Goal: Navigation & Orientation: Find specific page/section

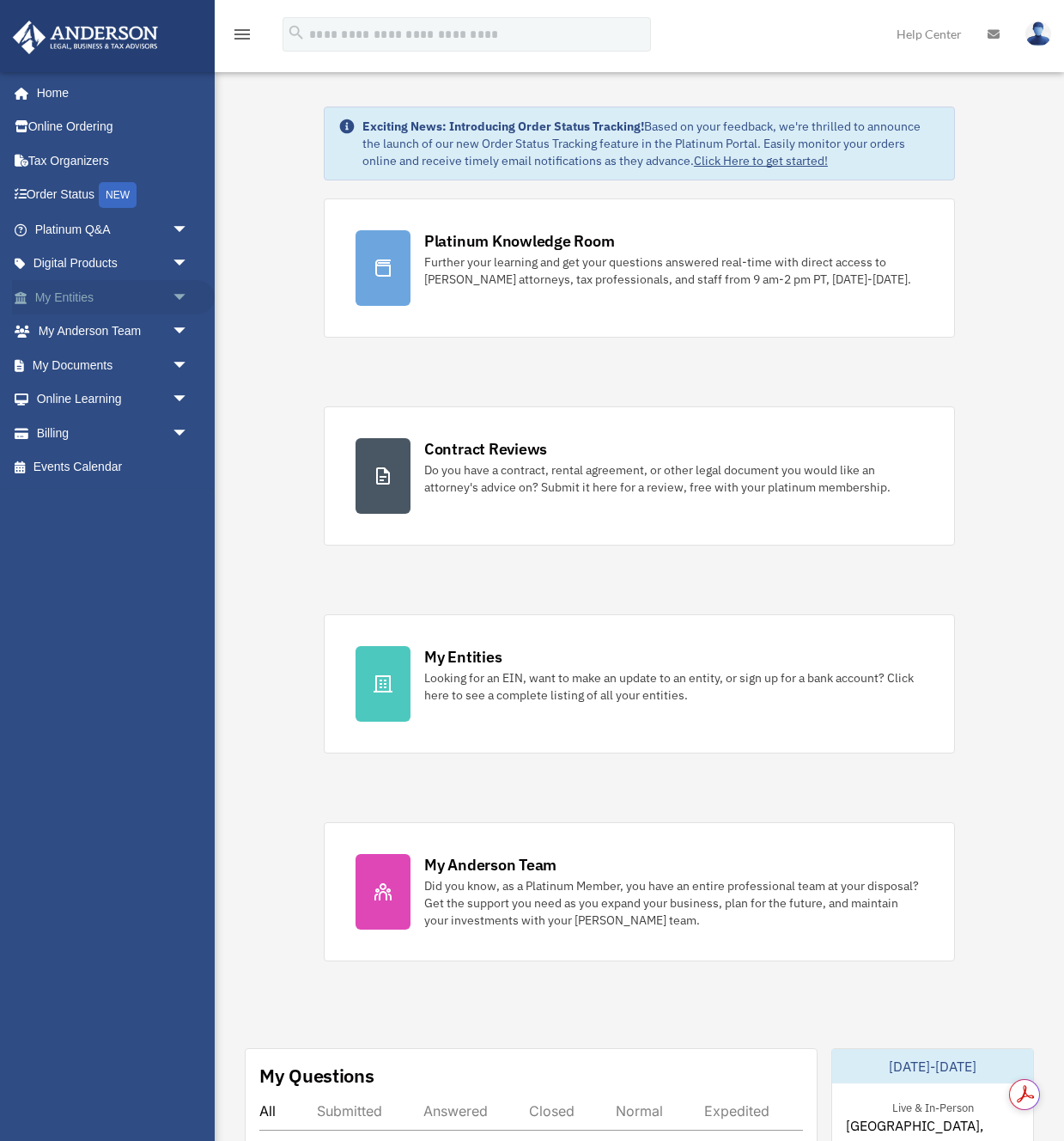
click at [114, 295] on link "My Entities arrow_drop_down" at bounding box center [113, 296] width 203 height 34
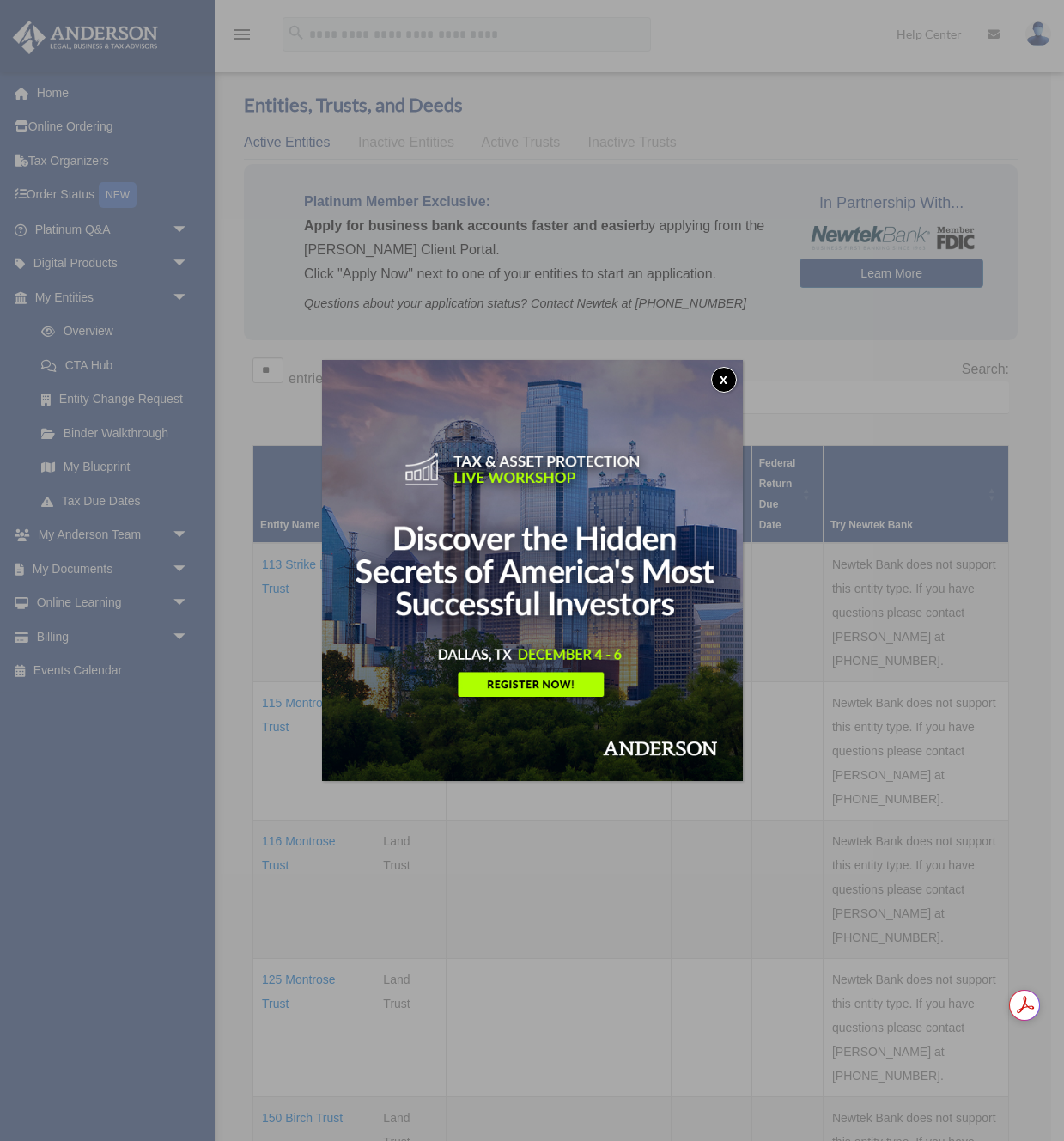
click at [726, 378] on button "x" at bounding box center [724, 380] width 26 height 26
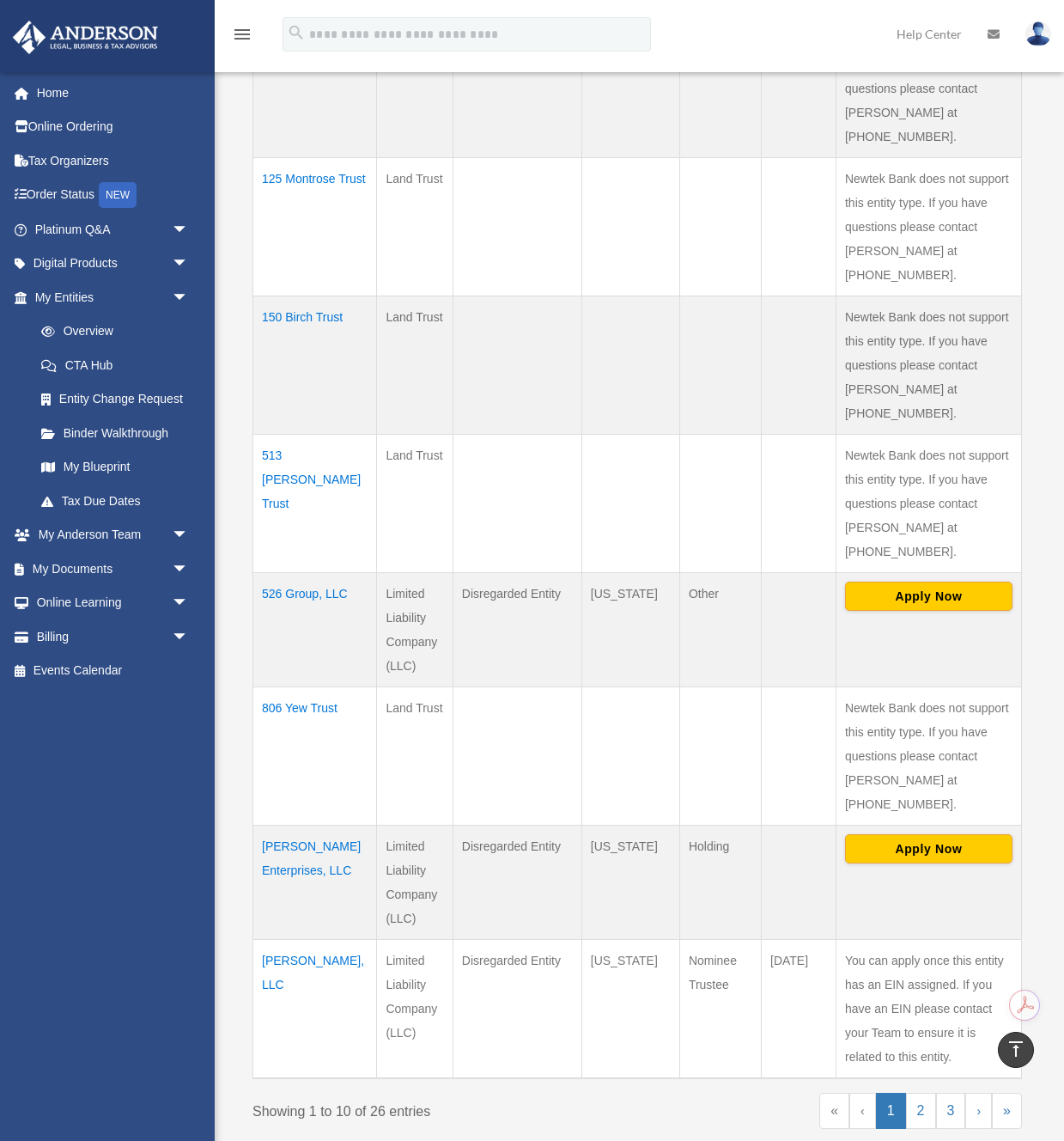
scroll to position [805, 0]
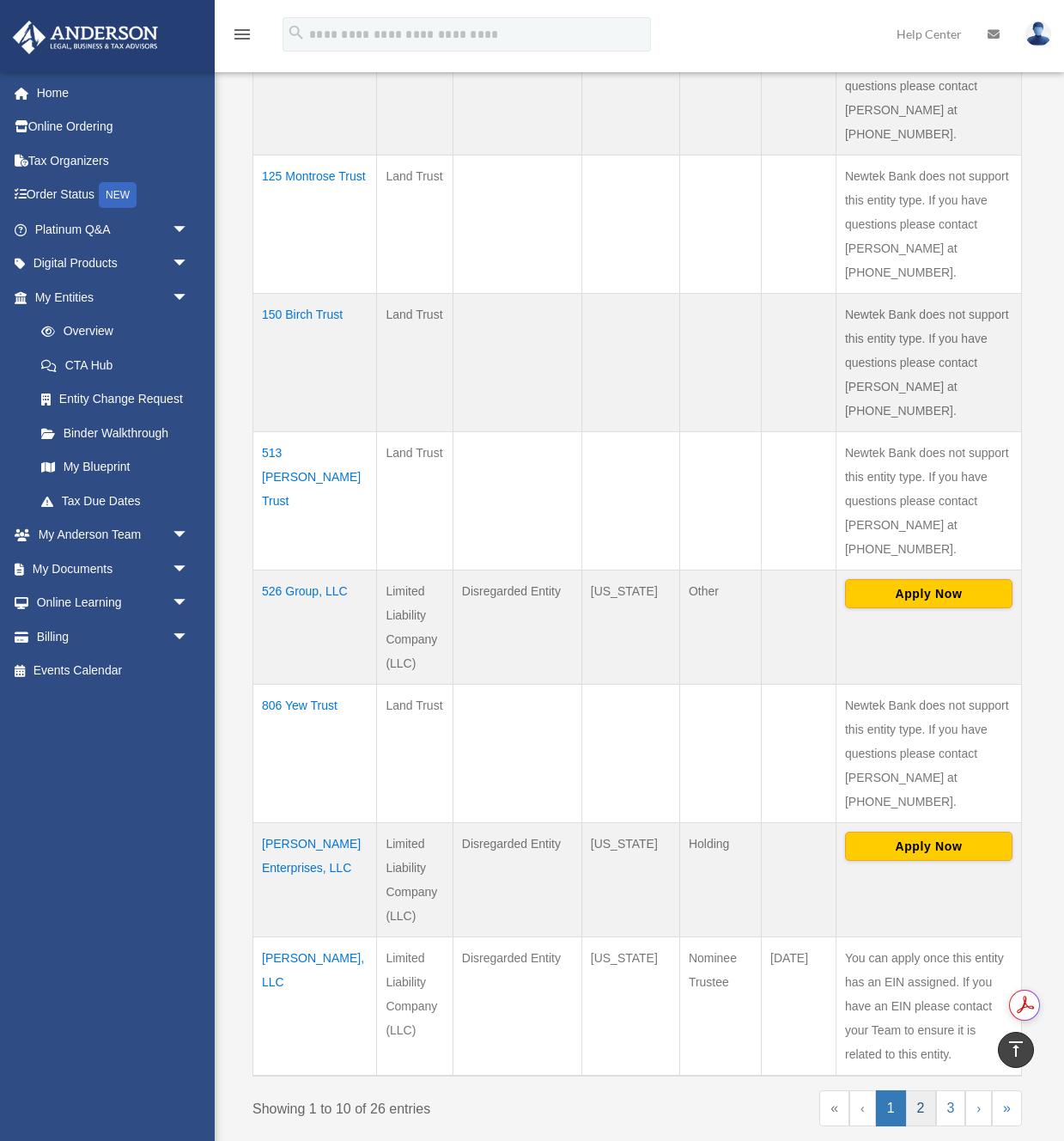
click at [920, 1090] on link "2" at bounding box center [921, 1108] width 30 height 36
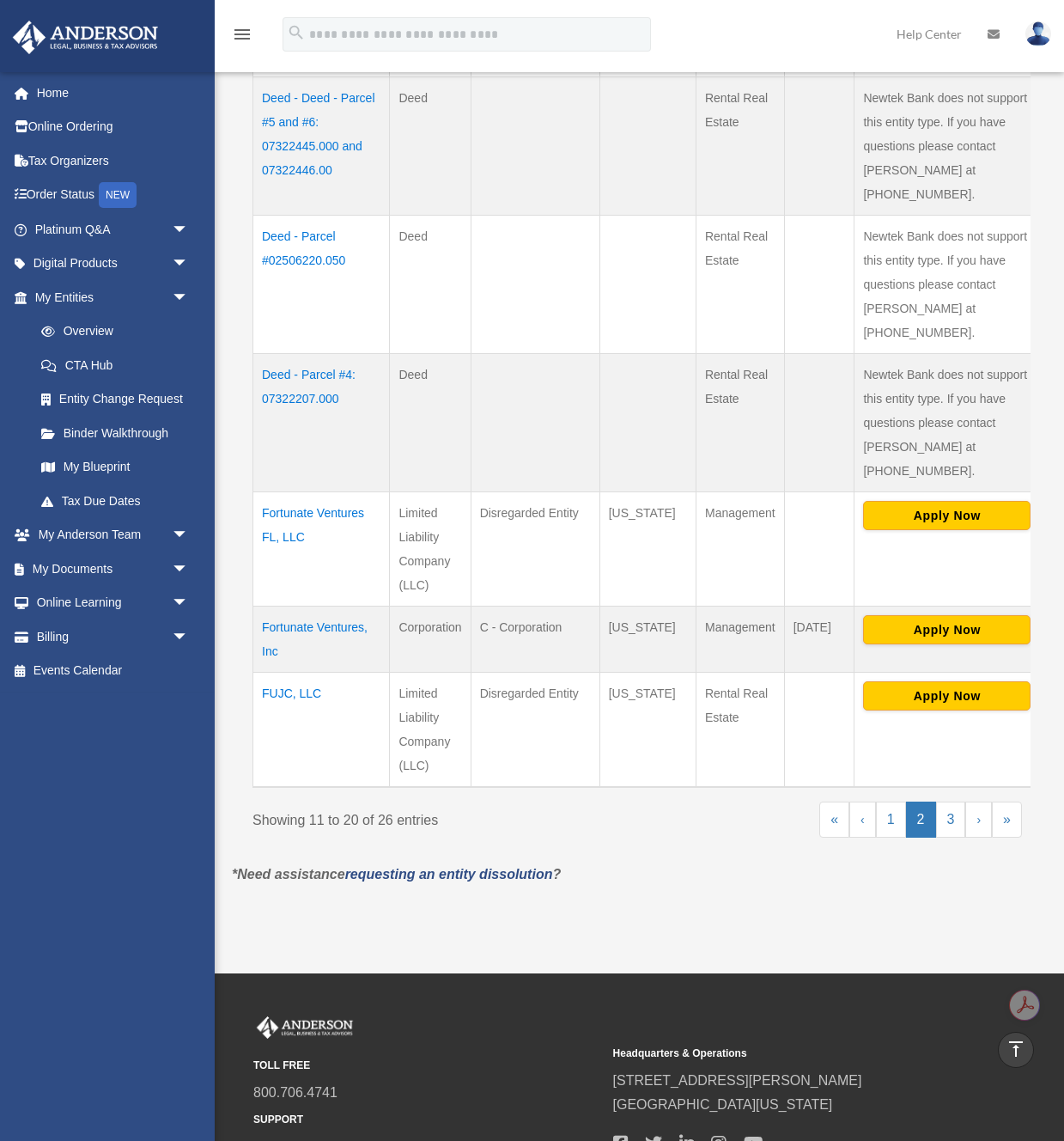
scroll to position [1031, 0]
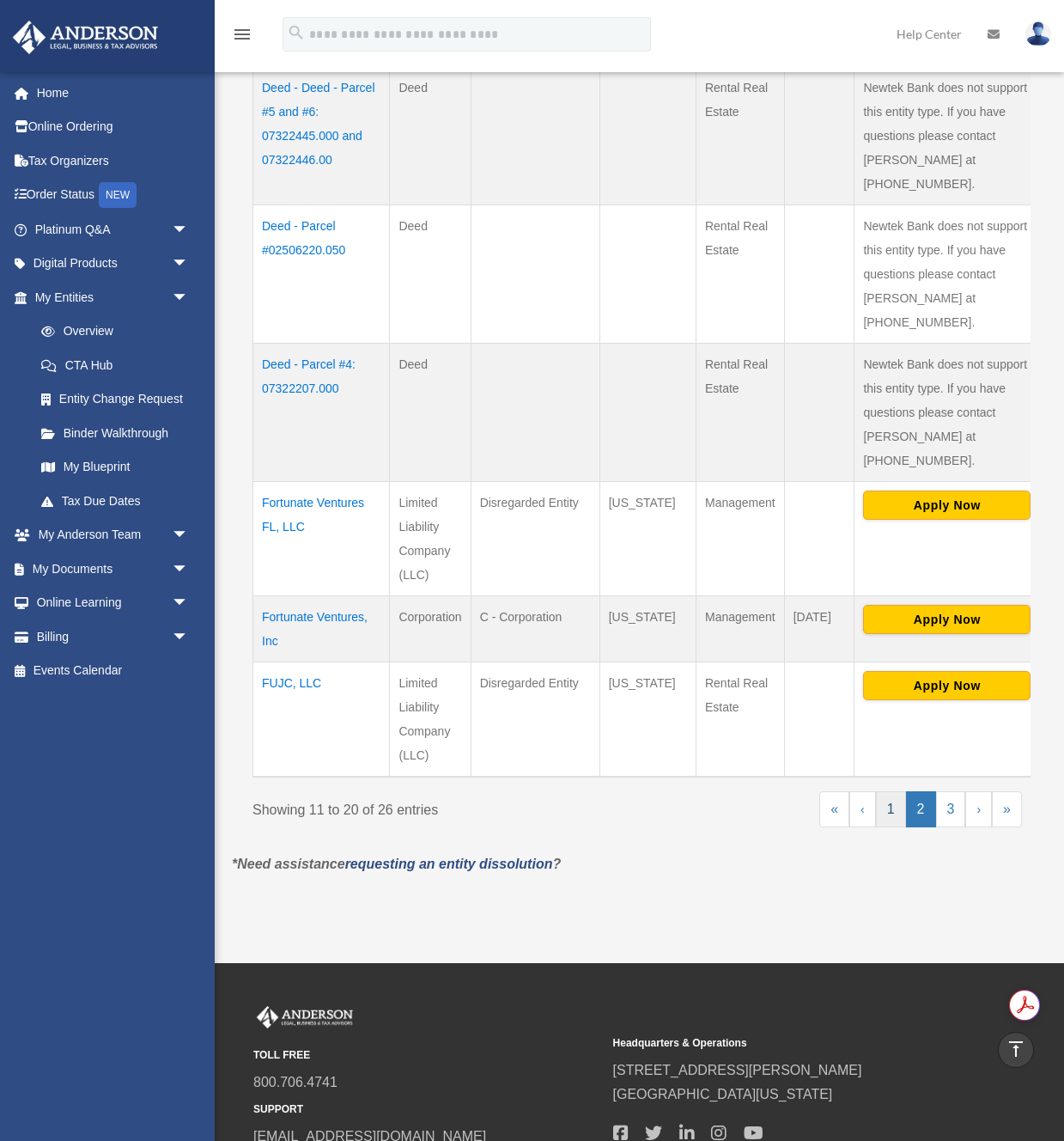
click at [895, 791] on link "1" at bounding box center [891, 809] width 30 height 36
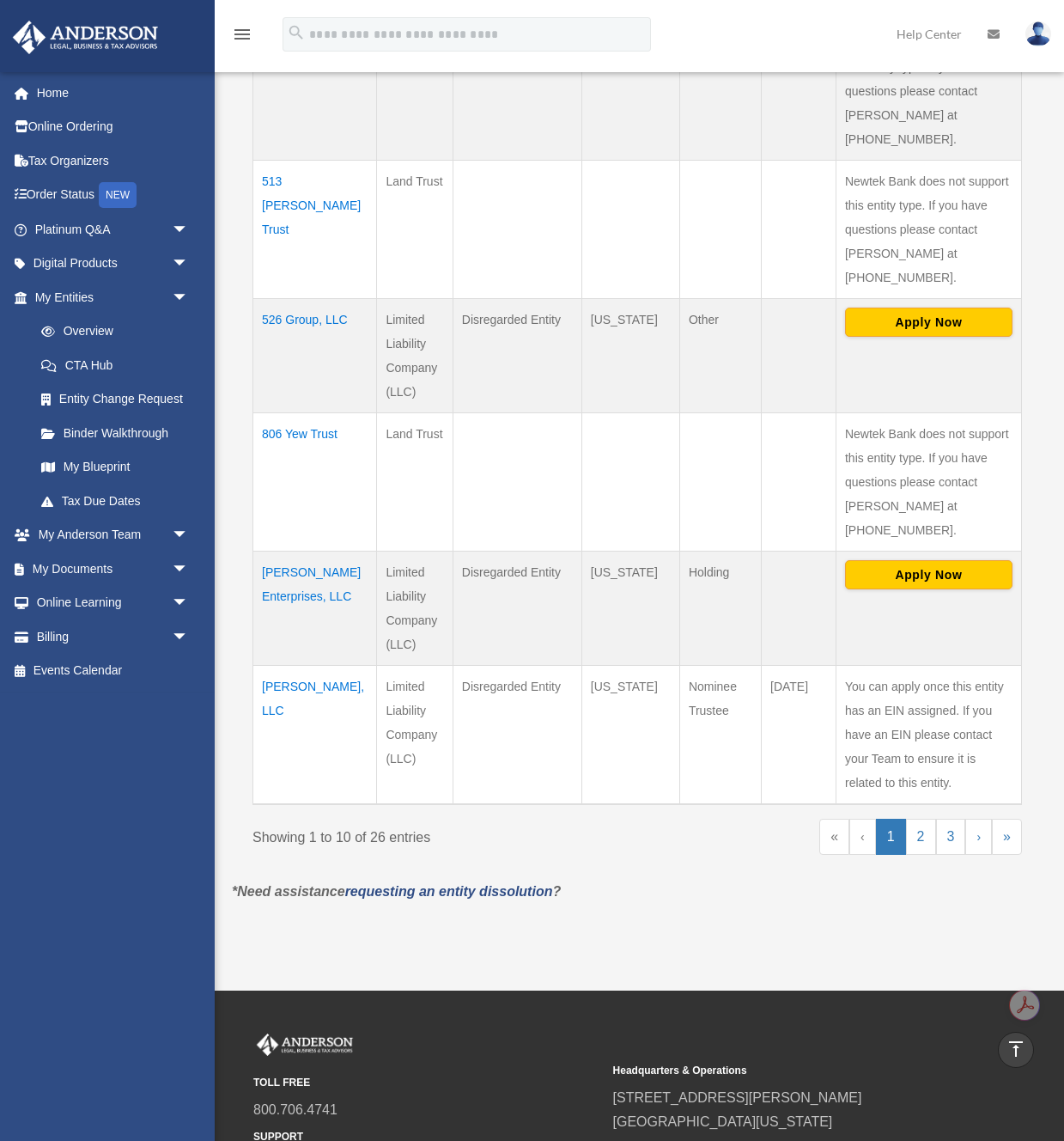
scroll to position [1080, 0]
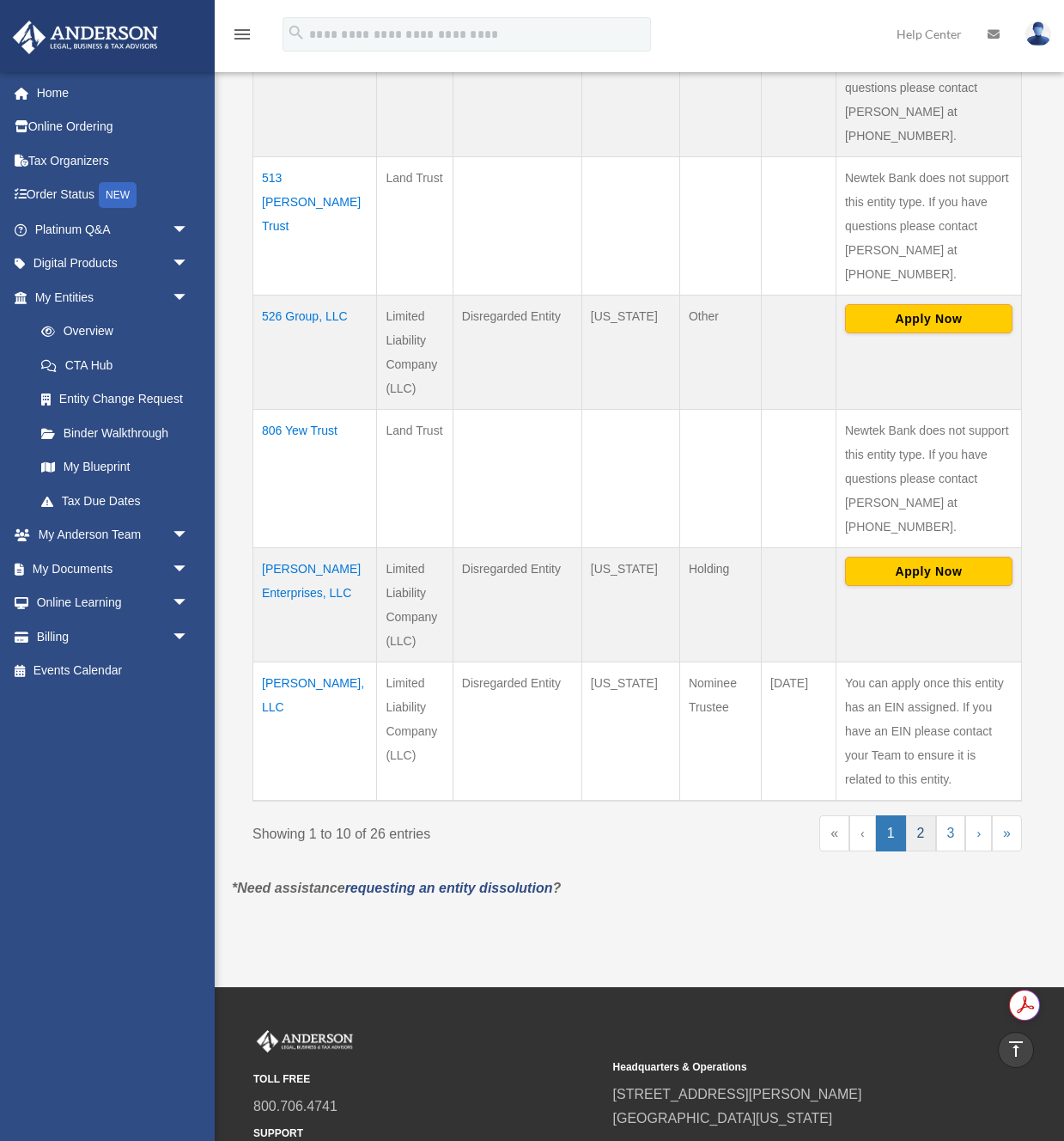
click at [920, 815] on link "2" at bounding box center [921, 833] width 30 height 36
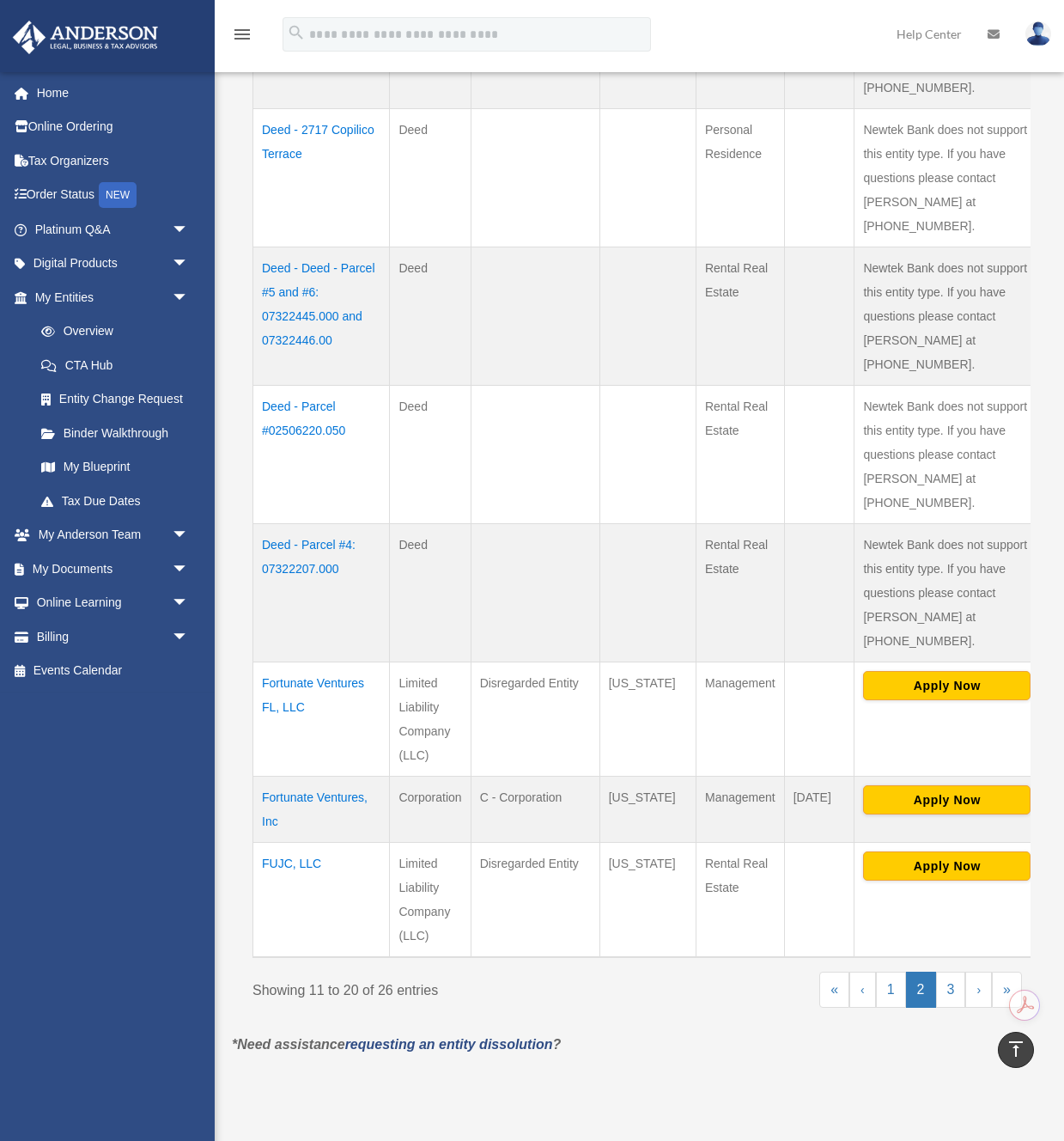
scroll to position [857, 0]
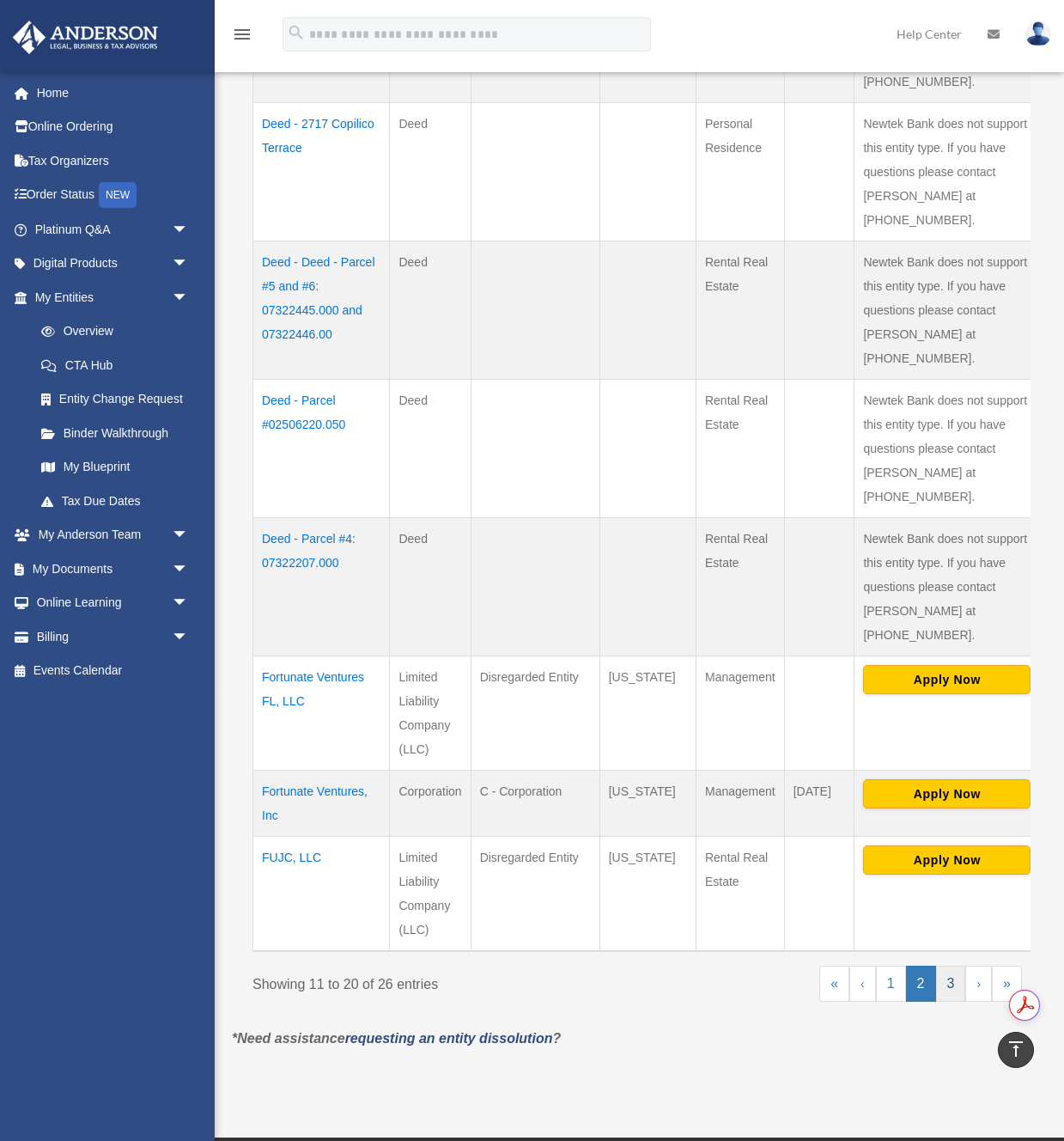
click at [949, 966] on link "3" at bounding box center [951, 984] width 30 height 36
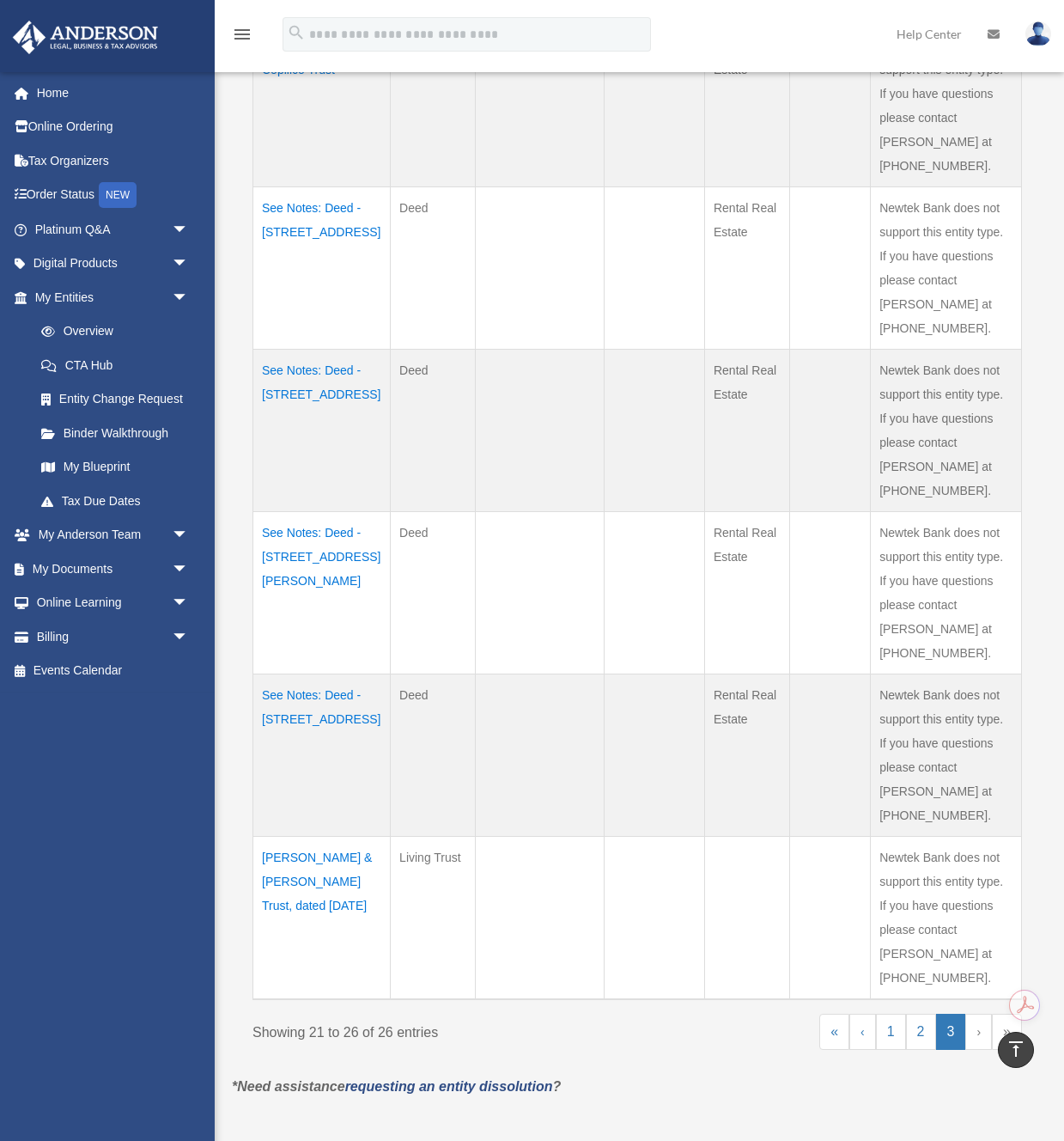
scroll to position [501, 0]
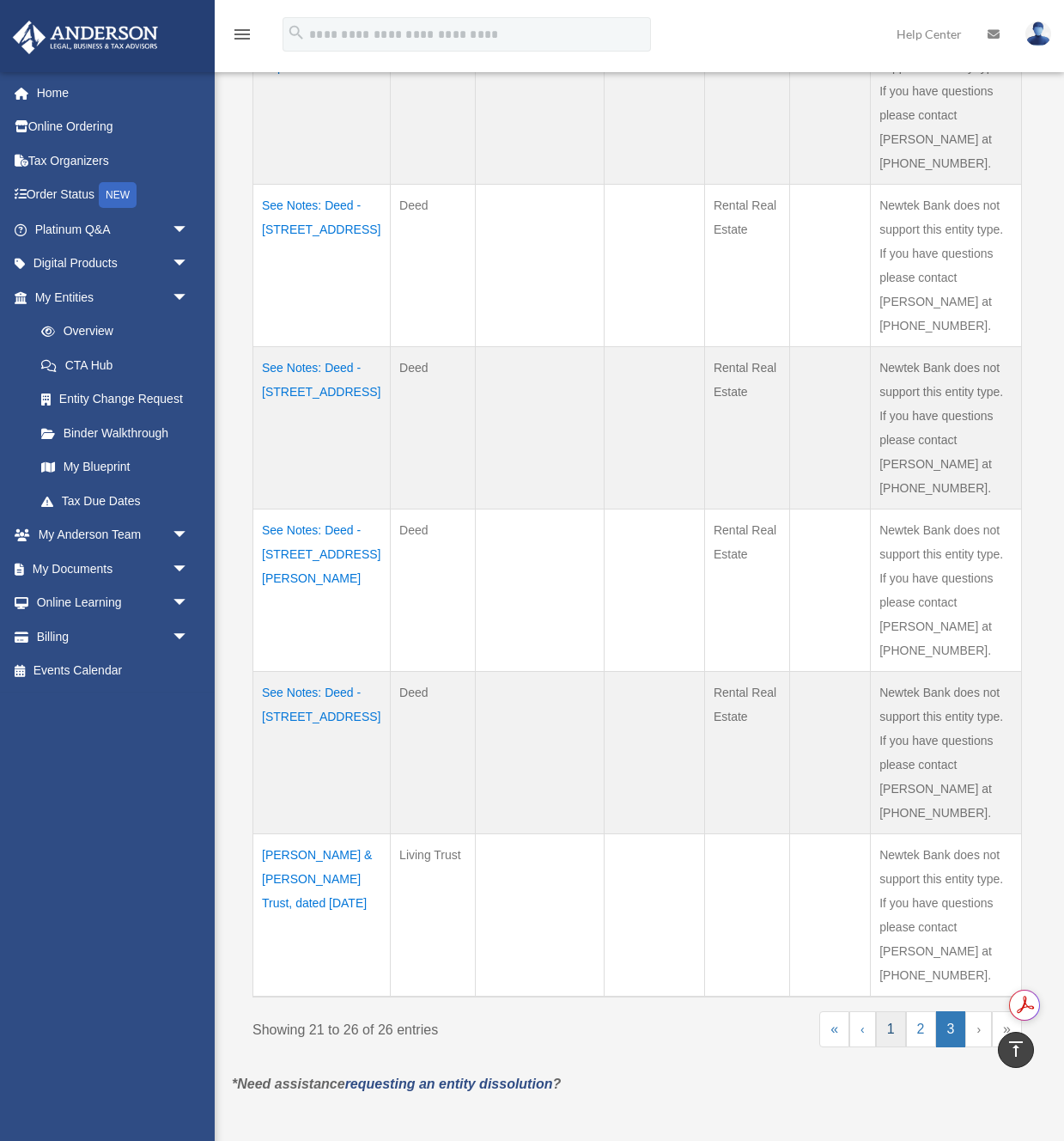
click at [890, 1012] on link "1" at bounding box center [891, 1029] width 30 height 36
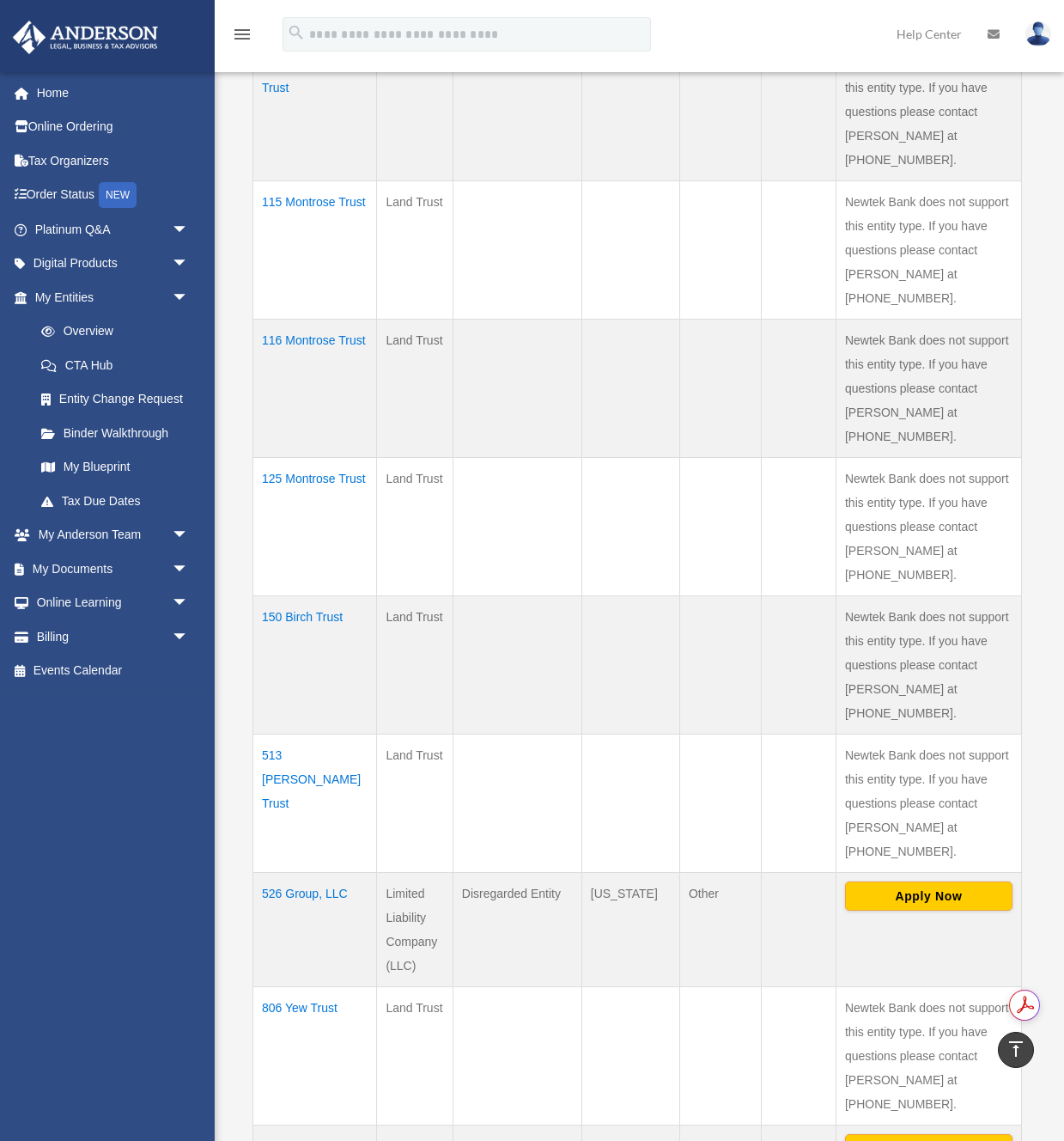
scroll to position [1080, 0]
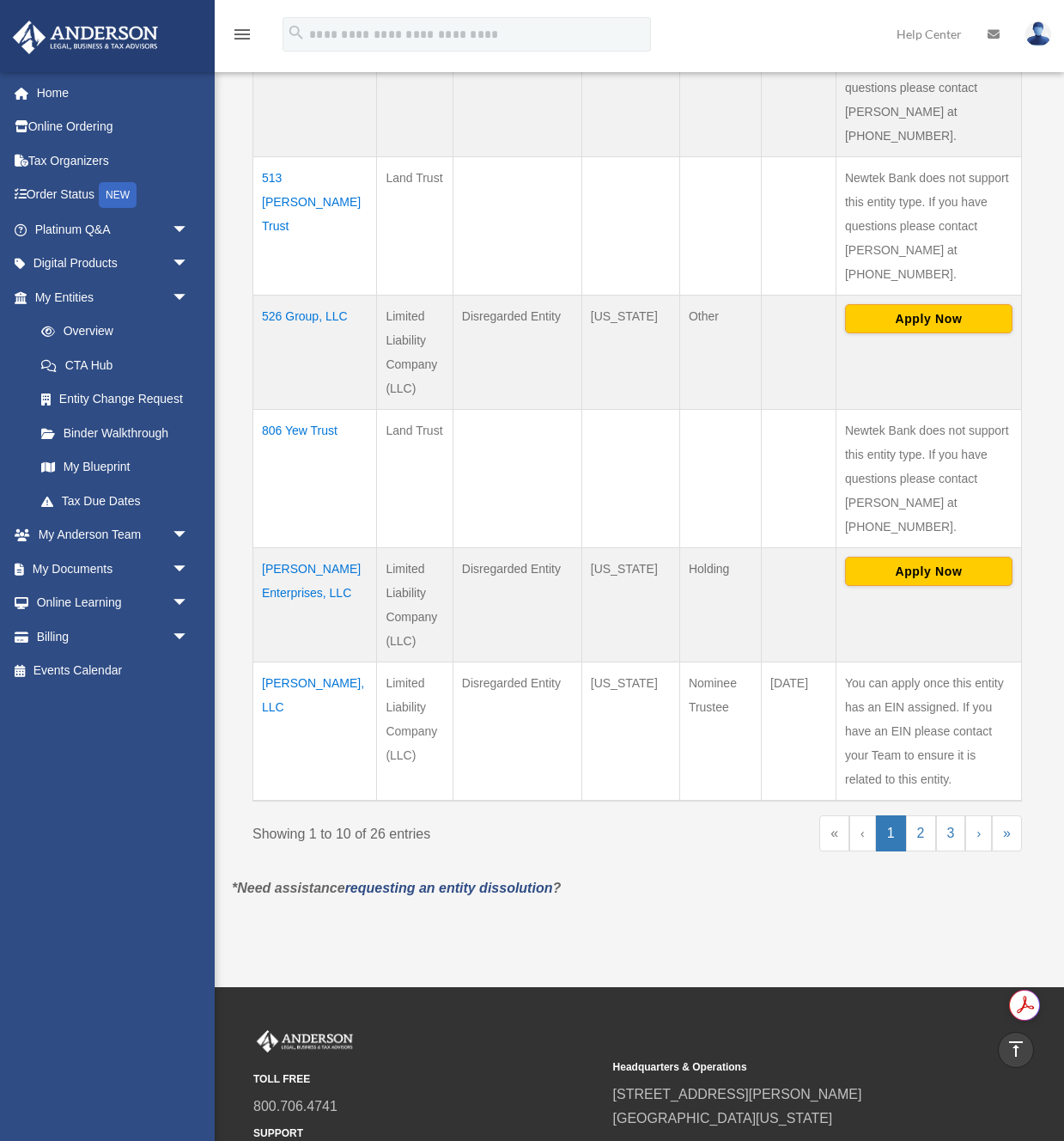
click at [332, 294] on td "526 Group, LLC" at bounding box center [315, 352] width 123 height 115
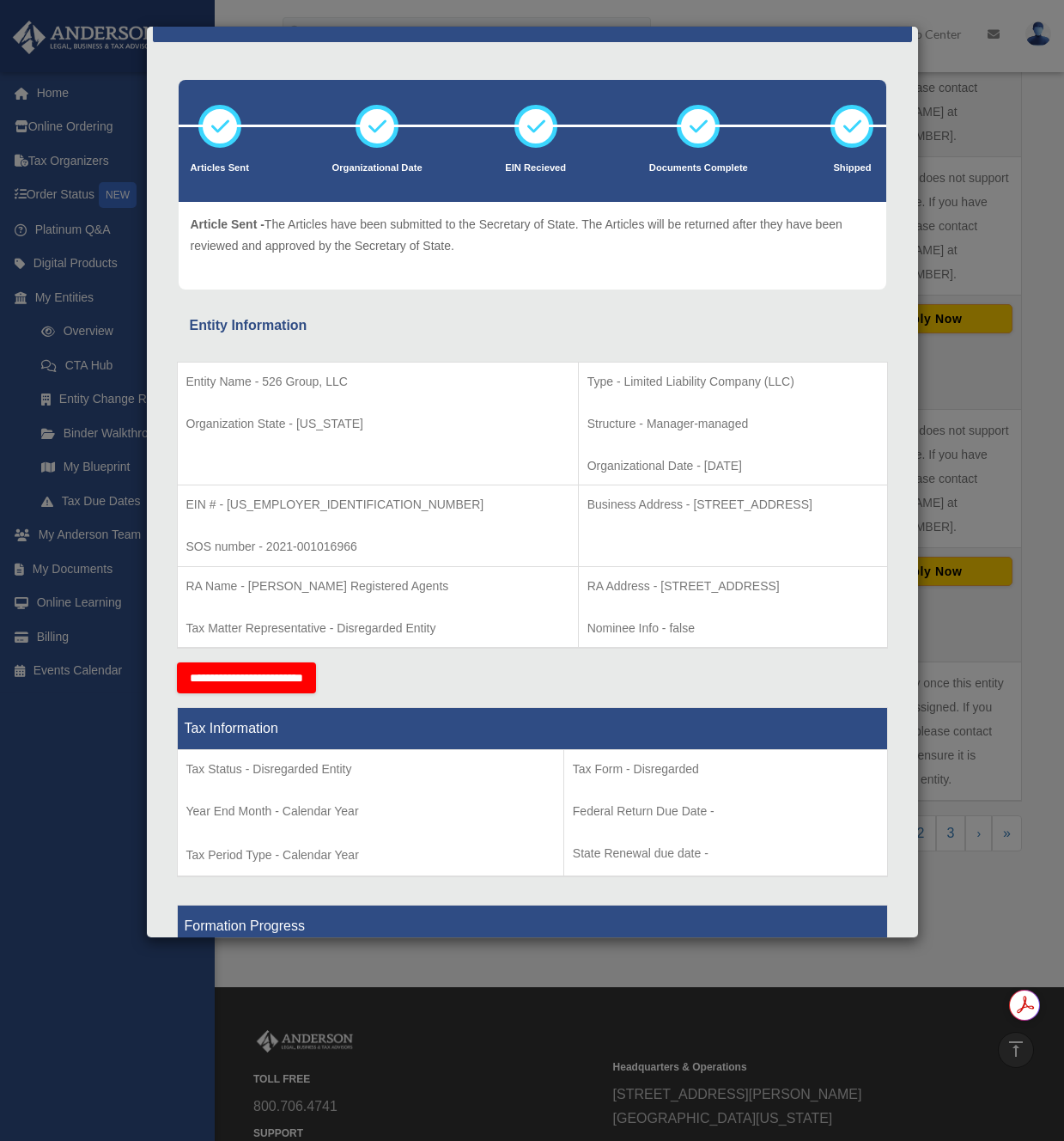
scroll to position [0, 0]
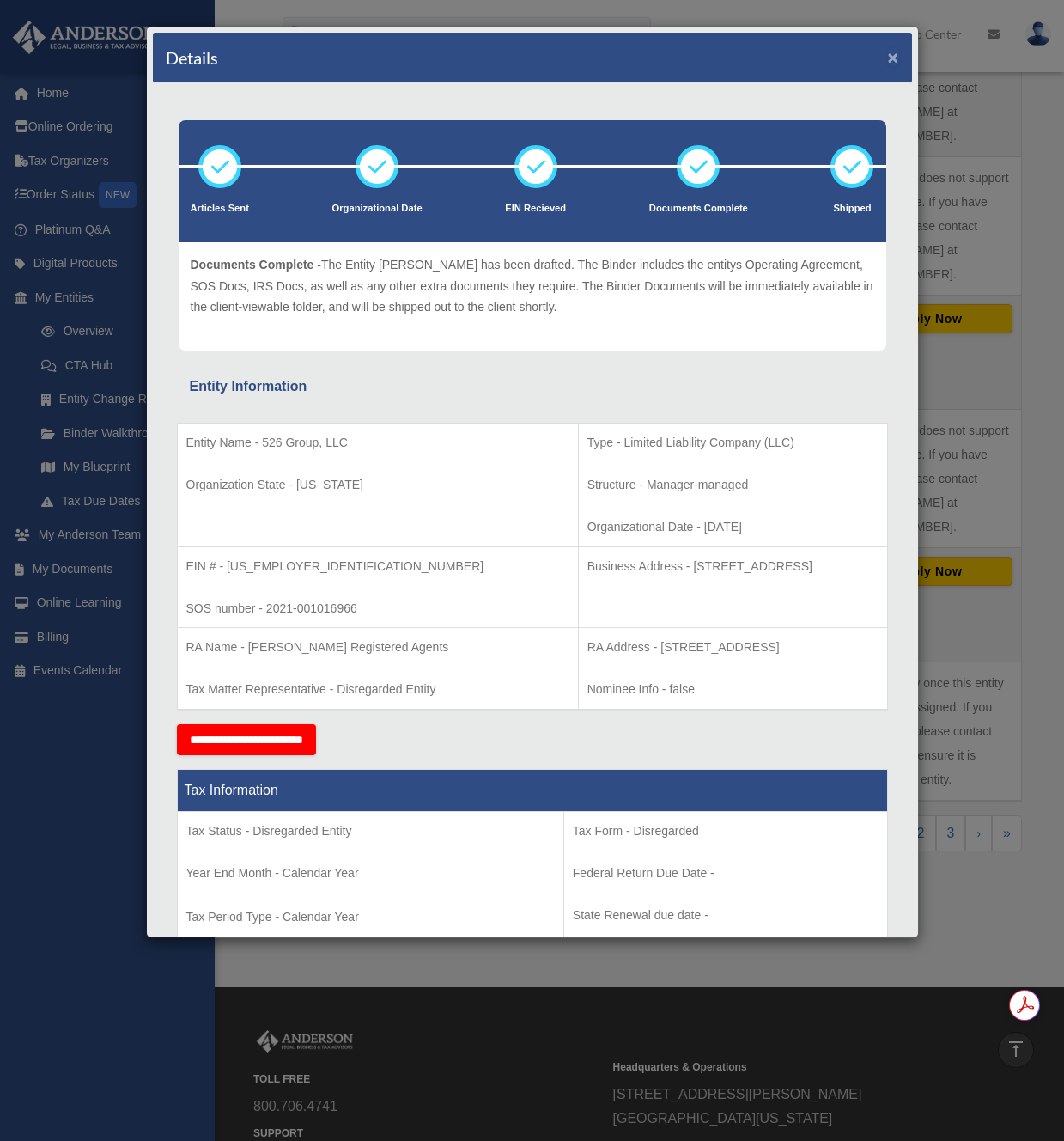
click at [894, 59] on button "×" at bounding box center [893, 57] width 11 height 18
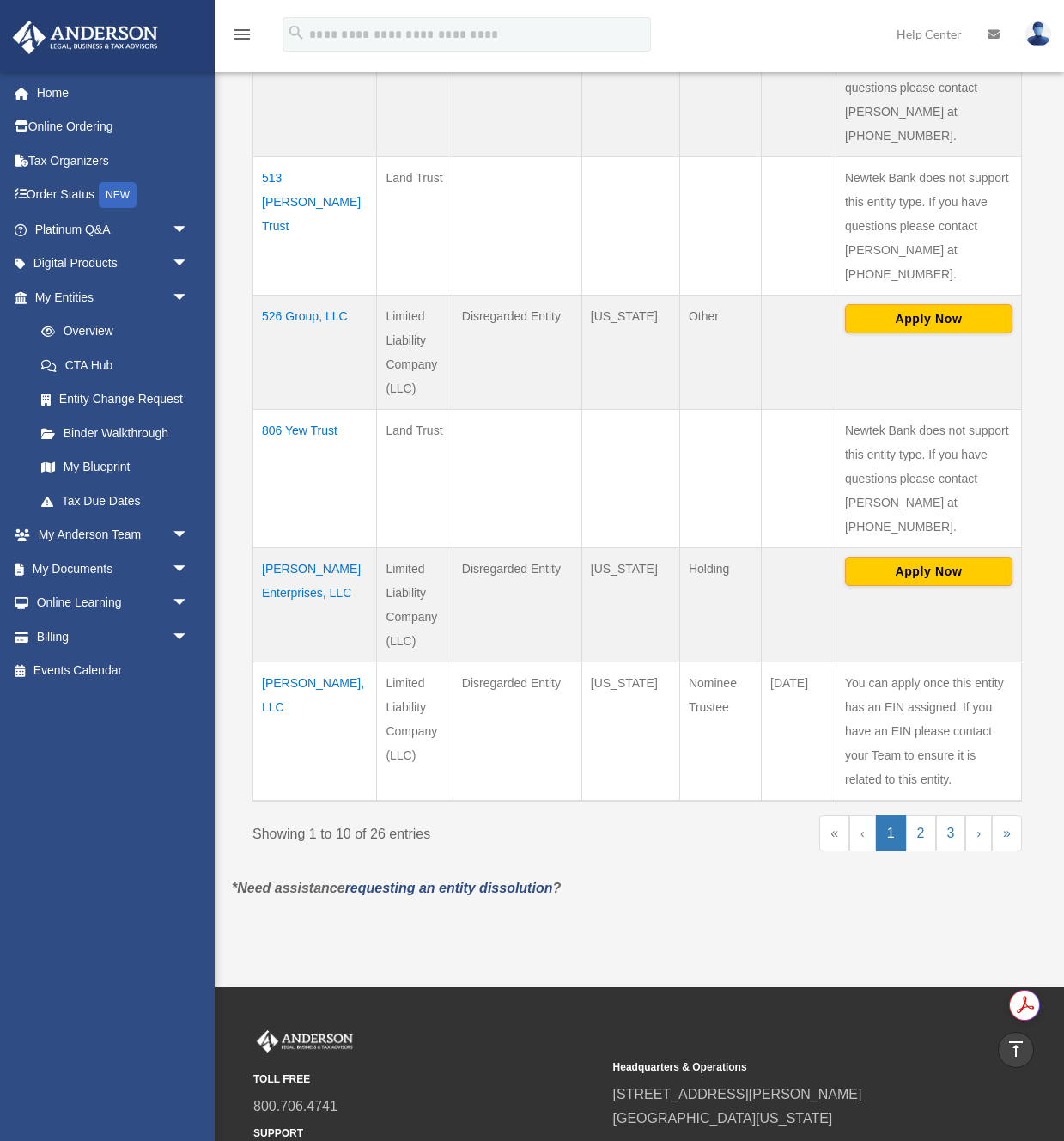
click at [301, 547] on td "Asher Enterprises, LLC" at bounding box center [315, 605] width 123 height 115
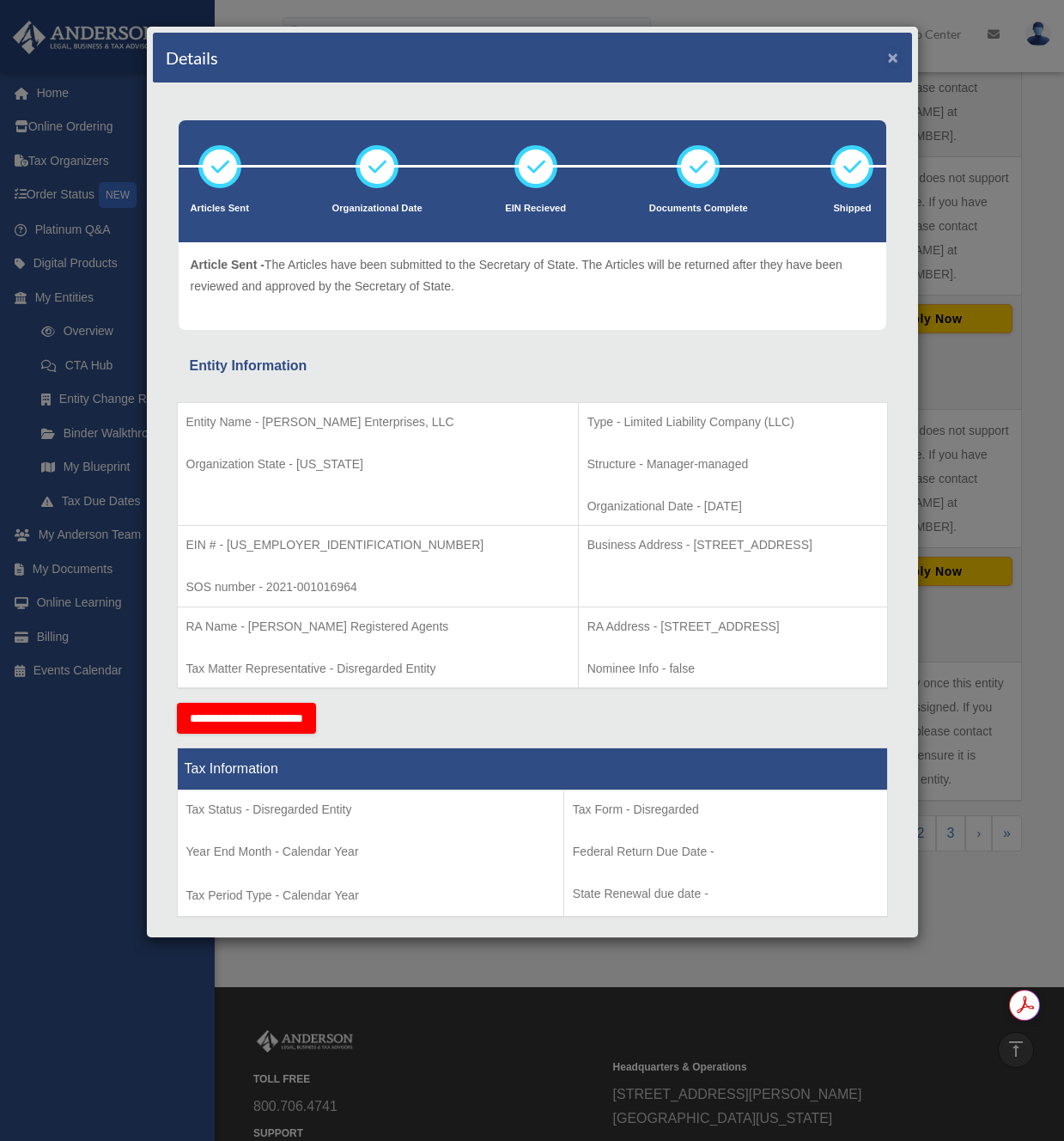
click at [894, 63] on button "×" at bounding box center [893, 57] width 11 height 18
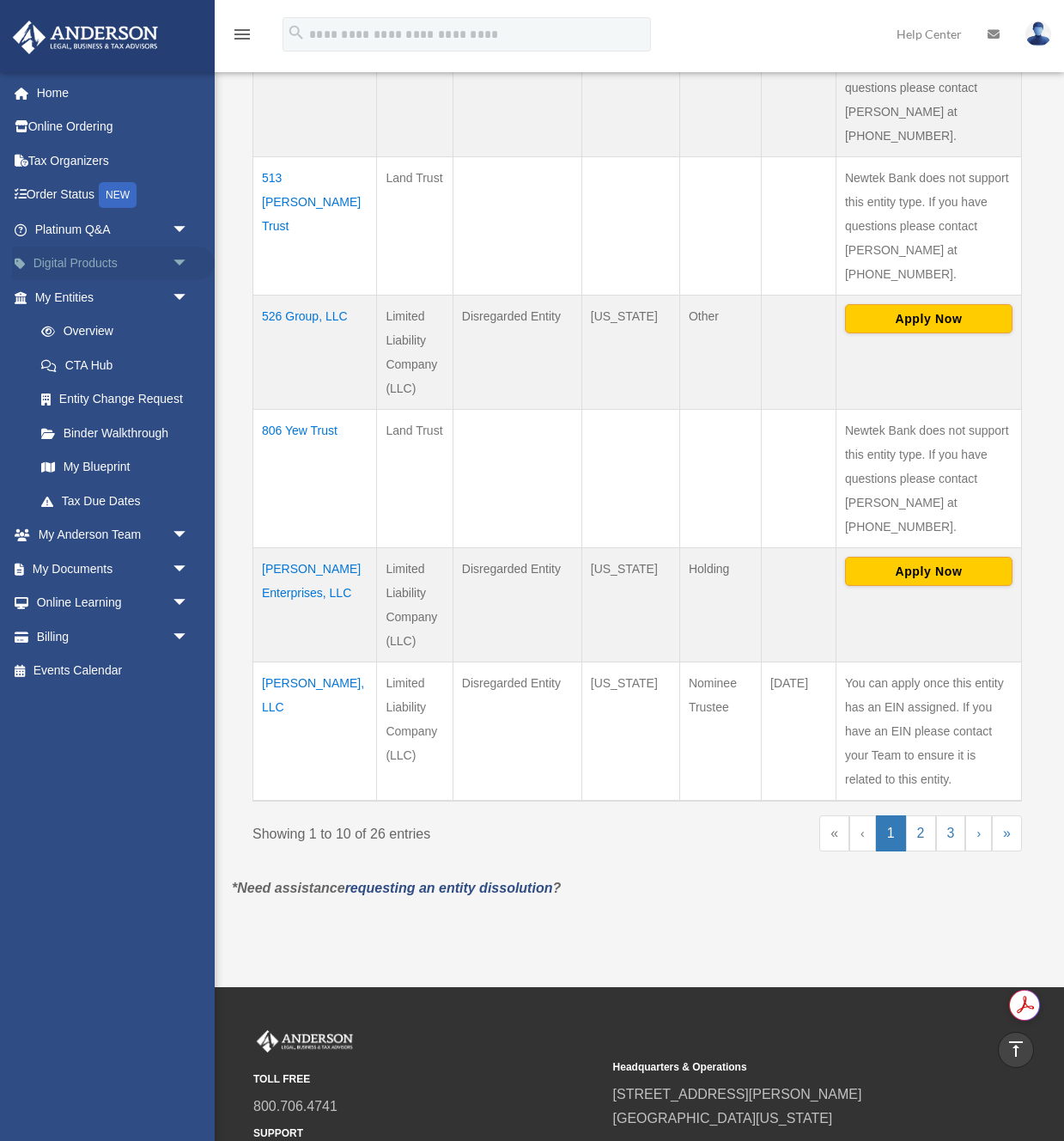
click at [93, 260] on link "Digital Products arrow_drop_down" at bounding box center [113, 263] width 203 height 34
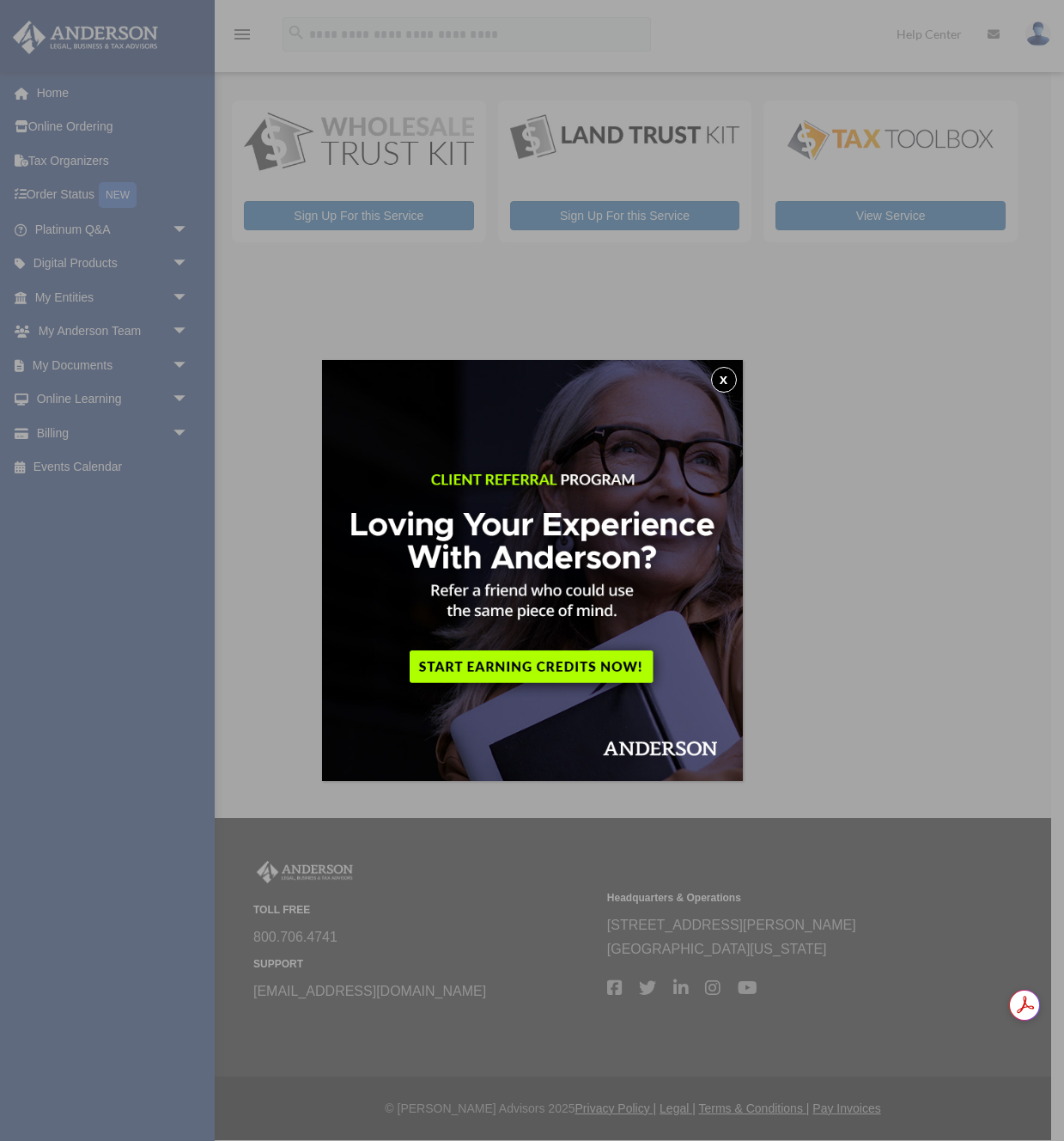
click at [723, 377] on button "x" at bounding box center [724, 380] width 26 height 26
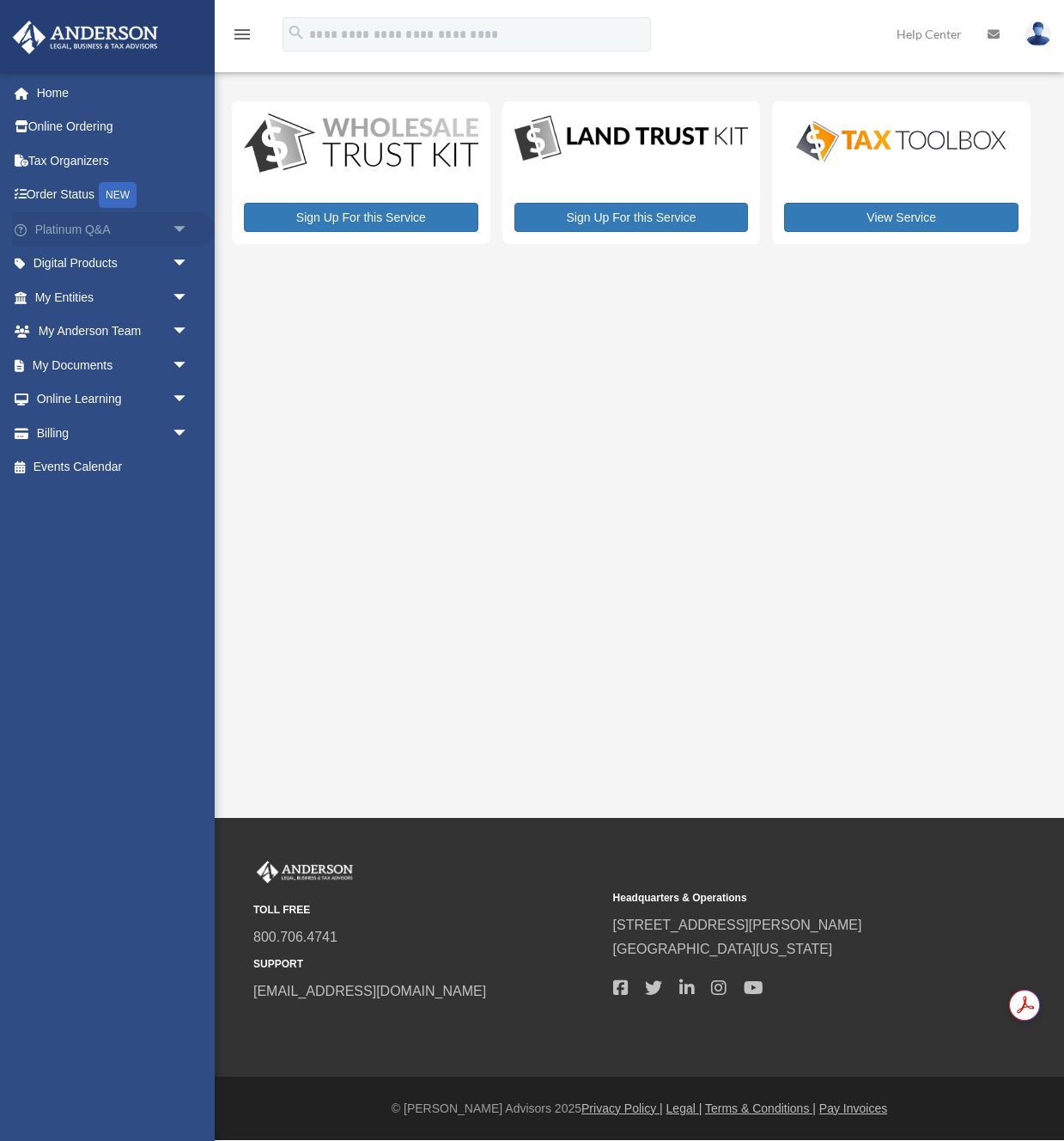
click at [61, 226] on link "Platinum Q&A arrow_drop_down" at bounding box center [113, 228] width 203 height 34
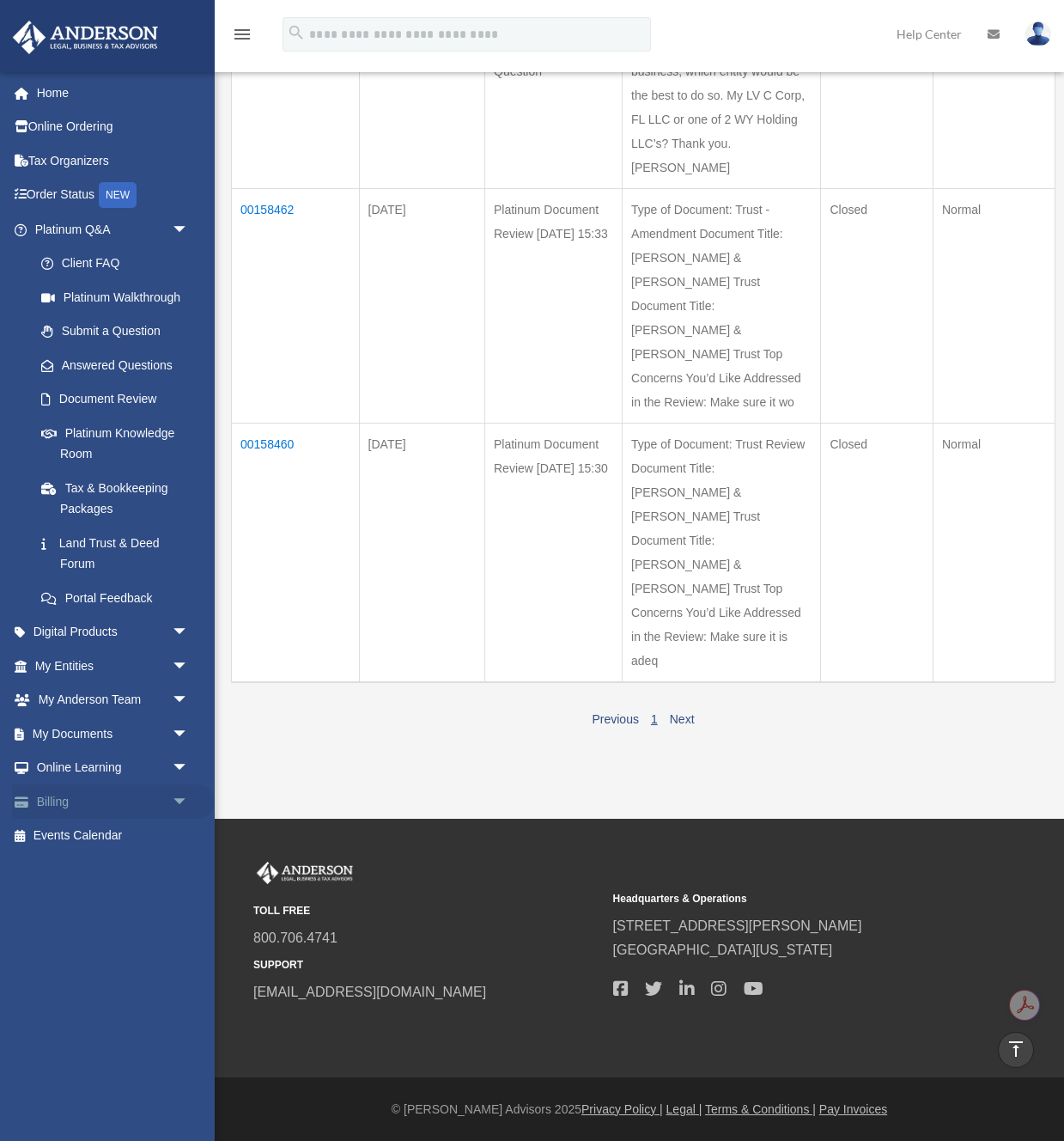
scroll to position [703, 0]
click at [86, 830] on link "Events Calendar" at bounding box center [113, 836] width 203 height 34
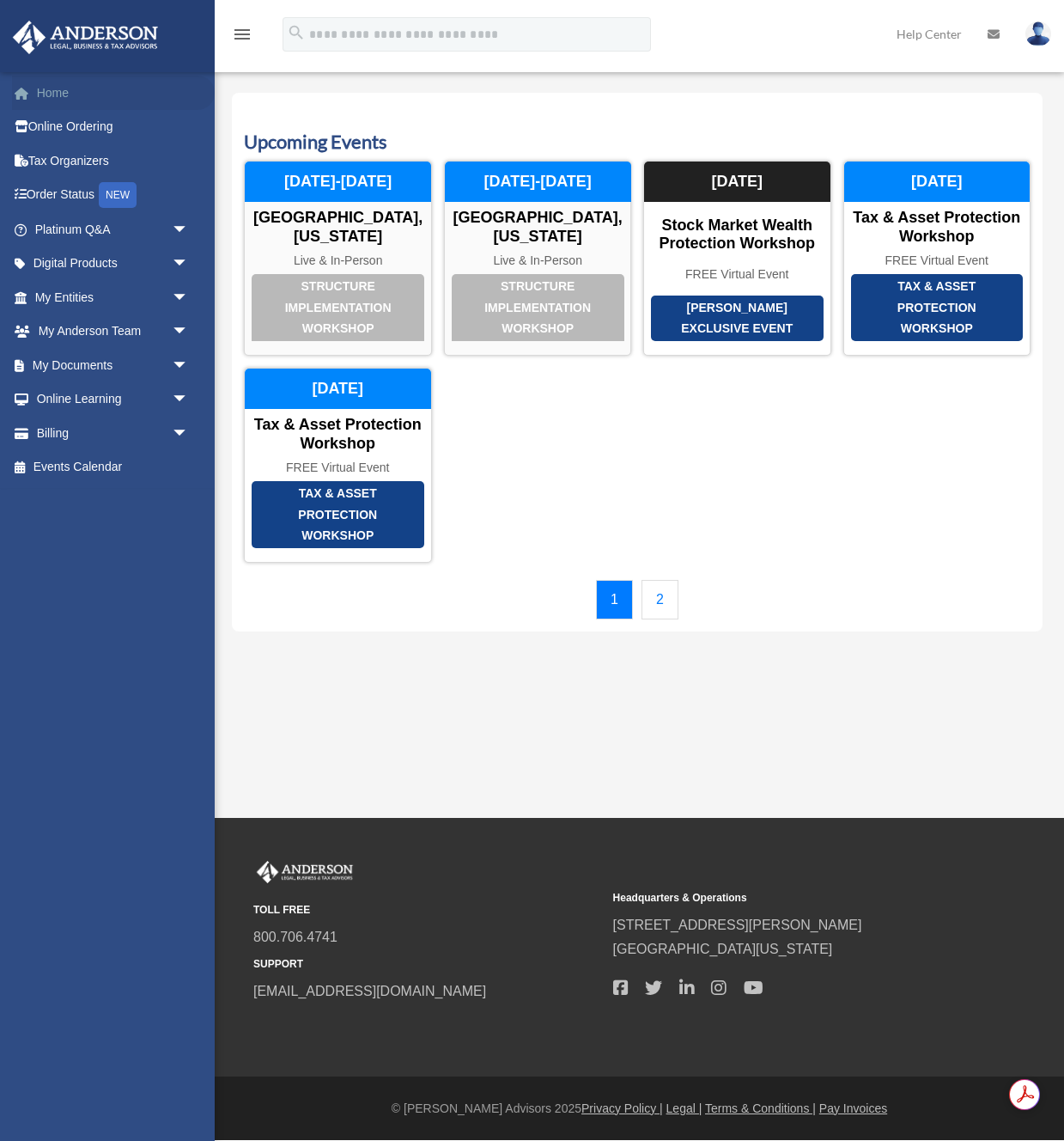
click at [49, 89] on link "Home" at bounding box center [113, 92] width 203 height 34
click at [661, 599] on link "2" at bounding box center [660, 600] width 37 height 40
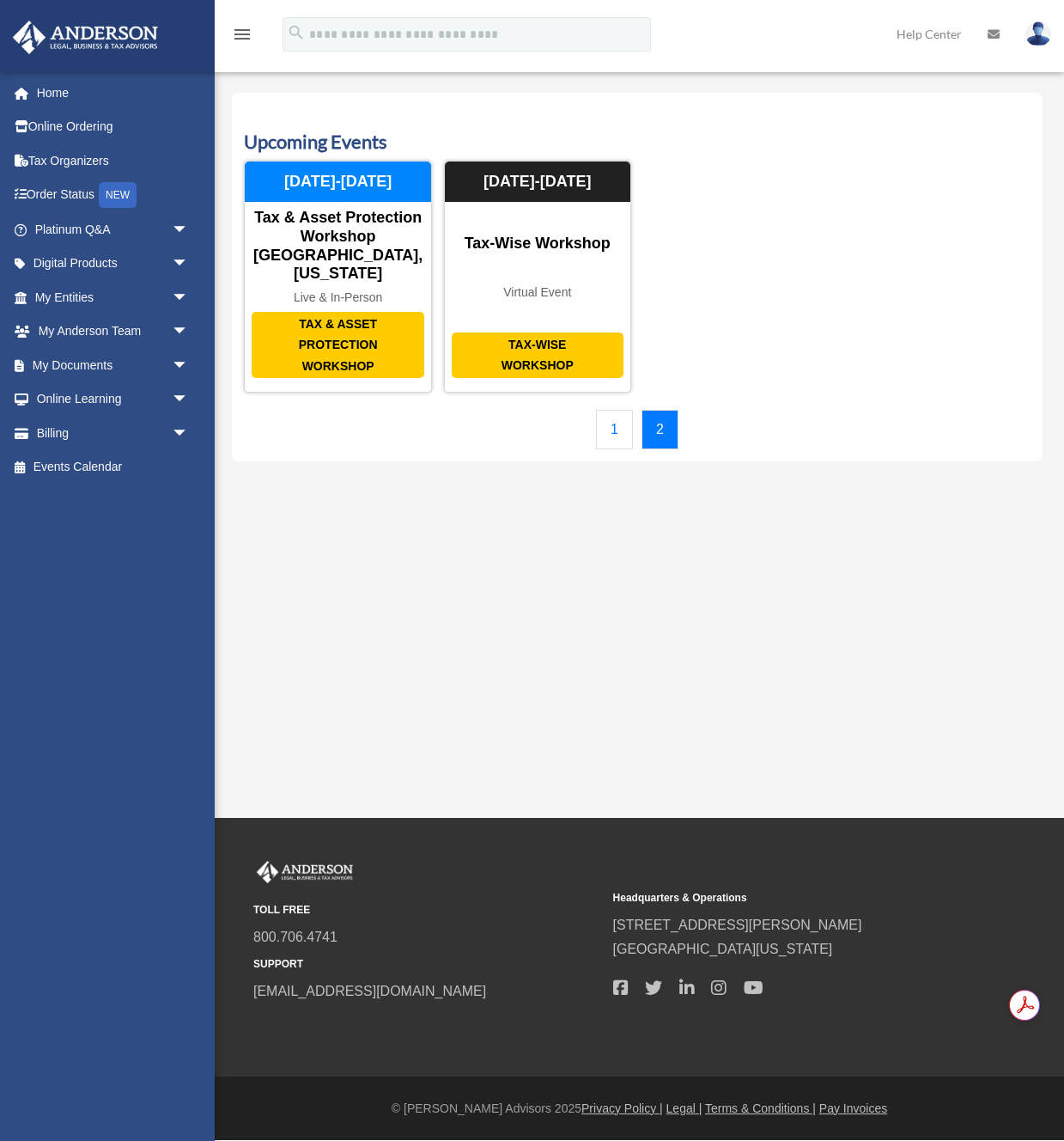
click at [614, 410] on link "1" at bounding box center [615, 430] width 37 height 40
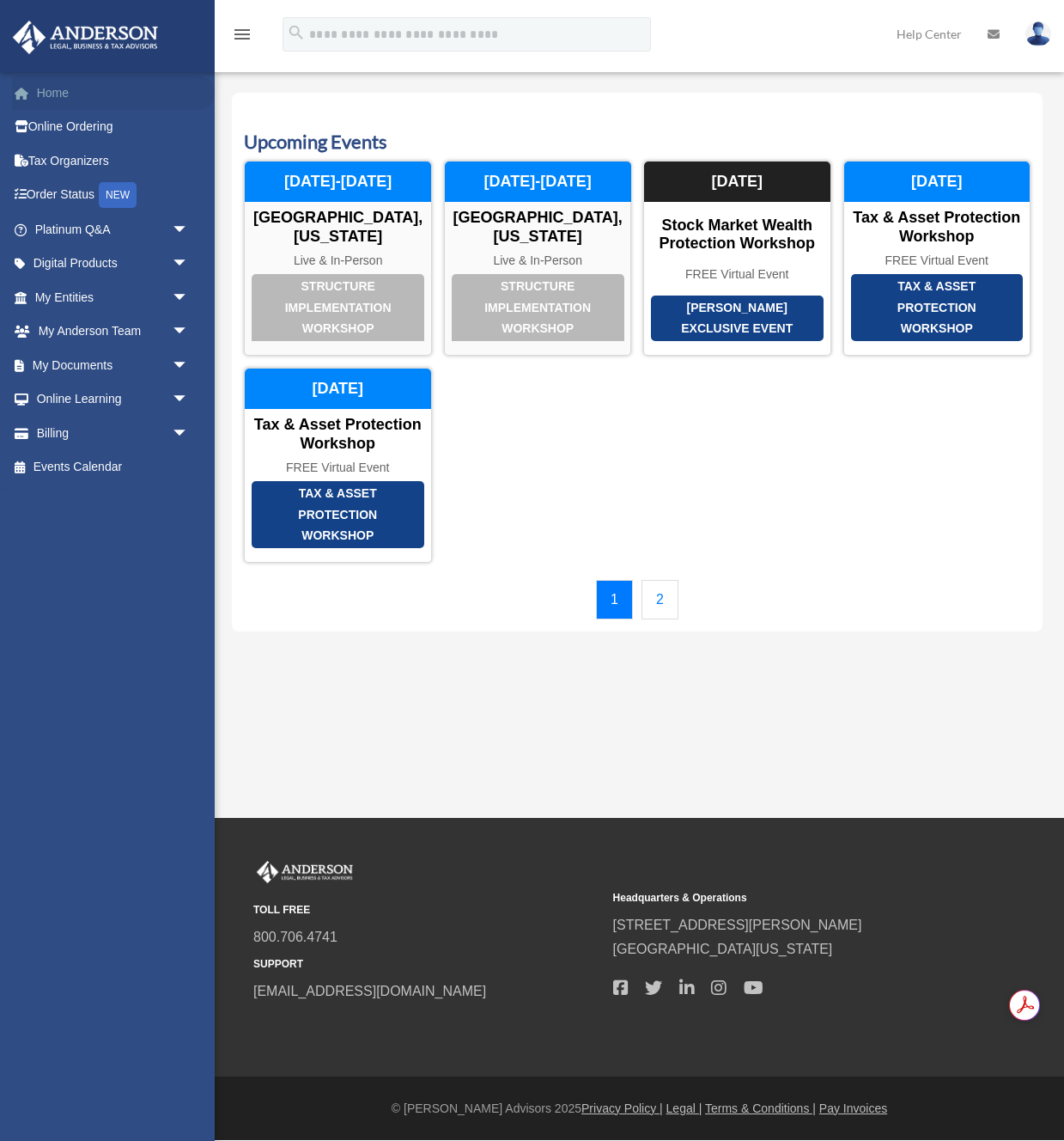
click at [55, 96] on link "Home" at bounding box center [113, 92] width 203 height 34
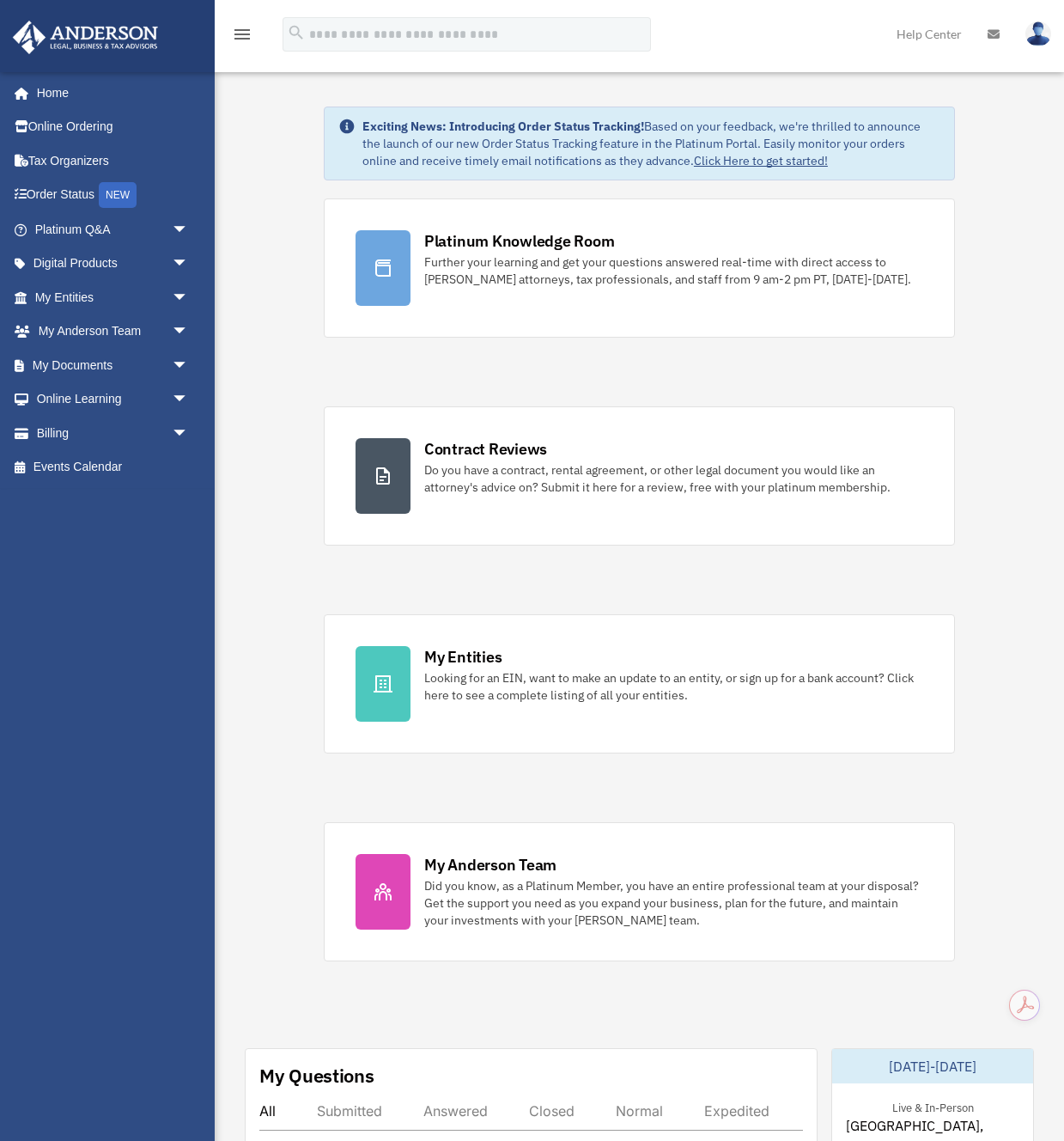
click at [245, 33] on icon "menu" at bounding box center [242, 34] width 20 height 20
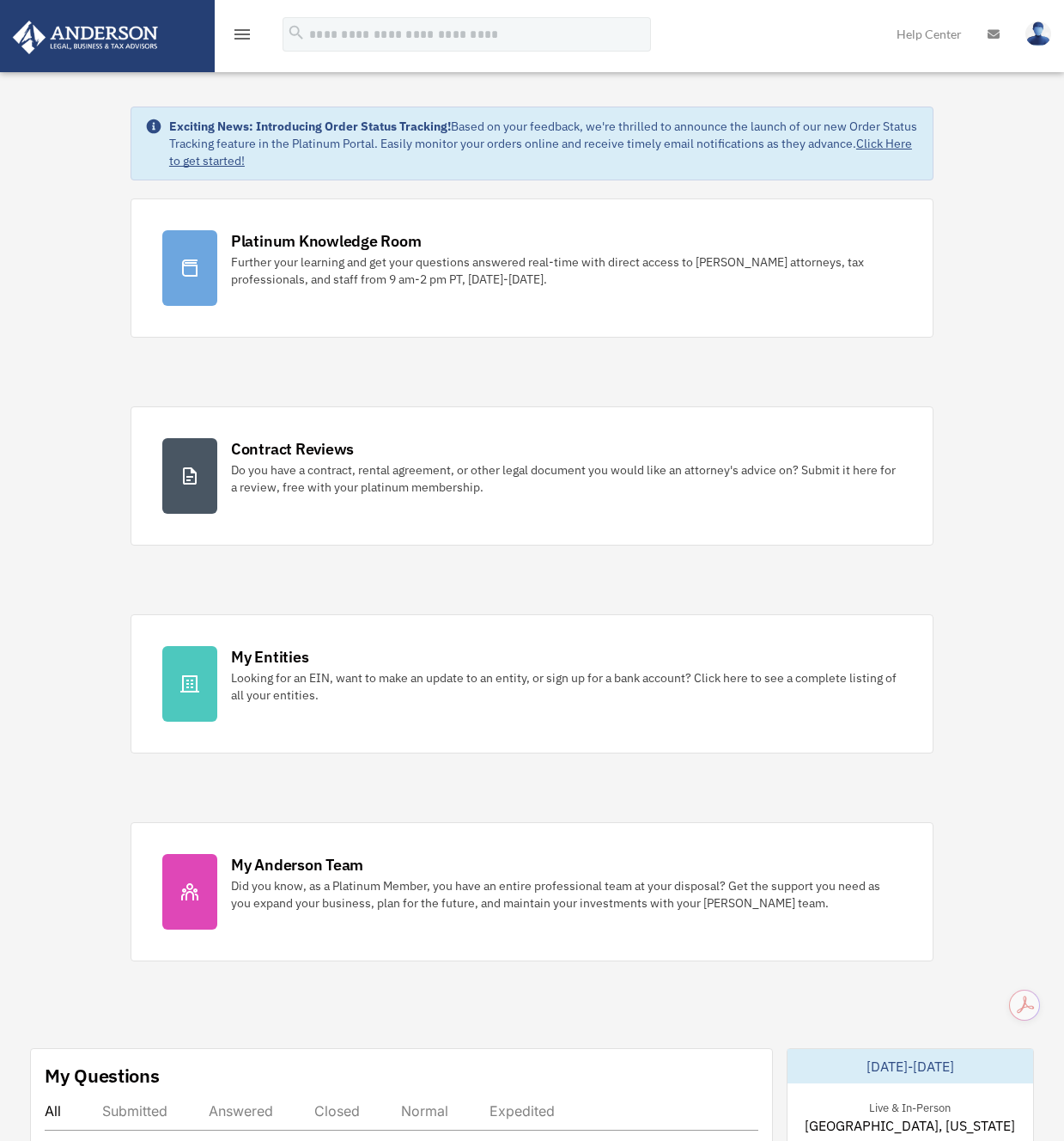
click at [245, 33] on icon "menu" at bounding box center [242, 34] width 20 height 20
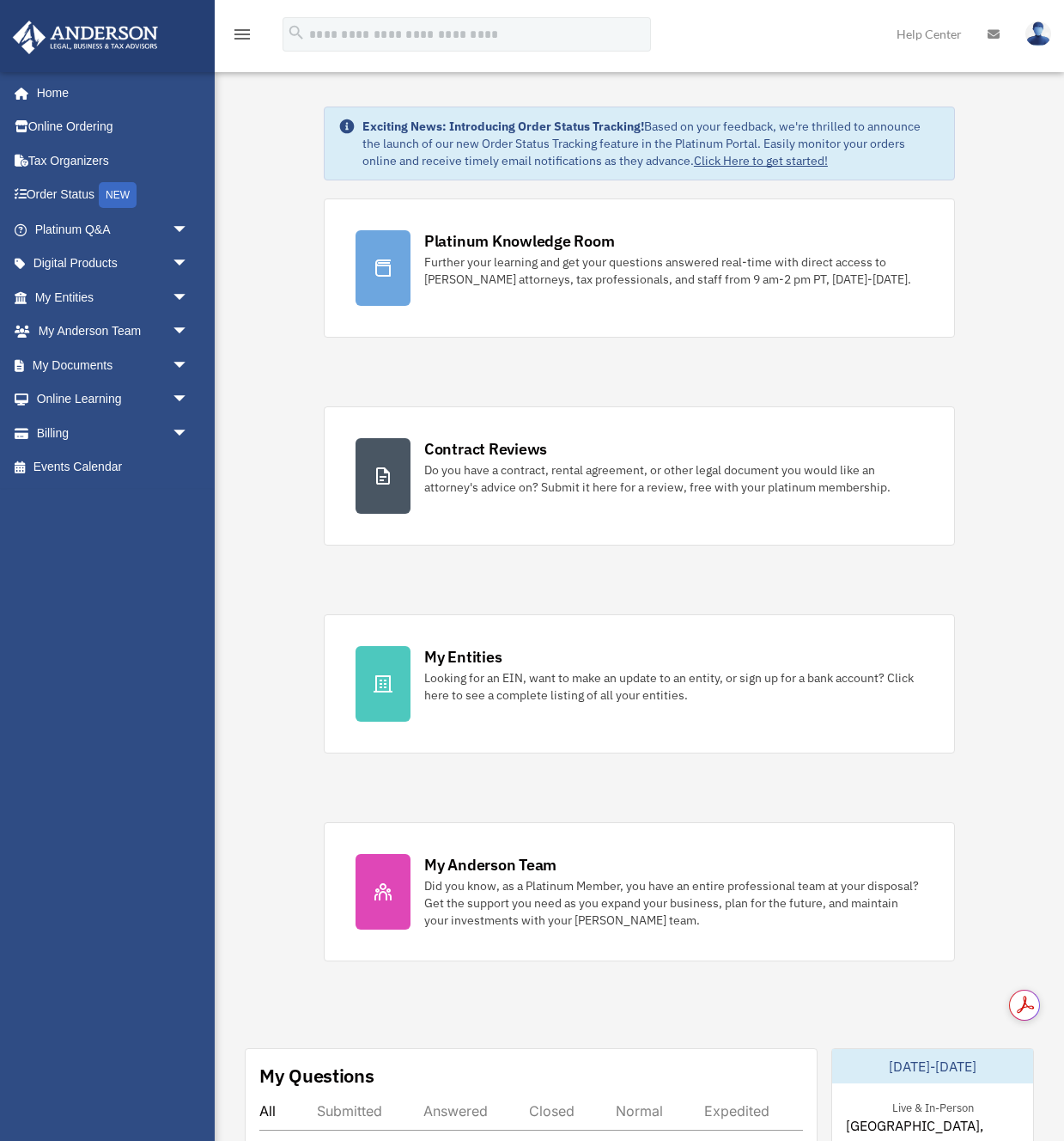
click at [1039, 26] on img at bounding box center [1039, 34] width 26 height 25
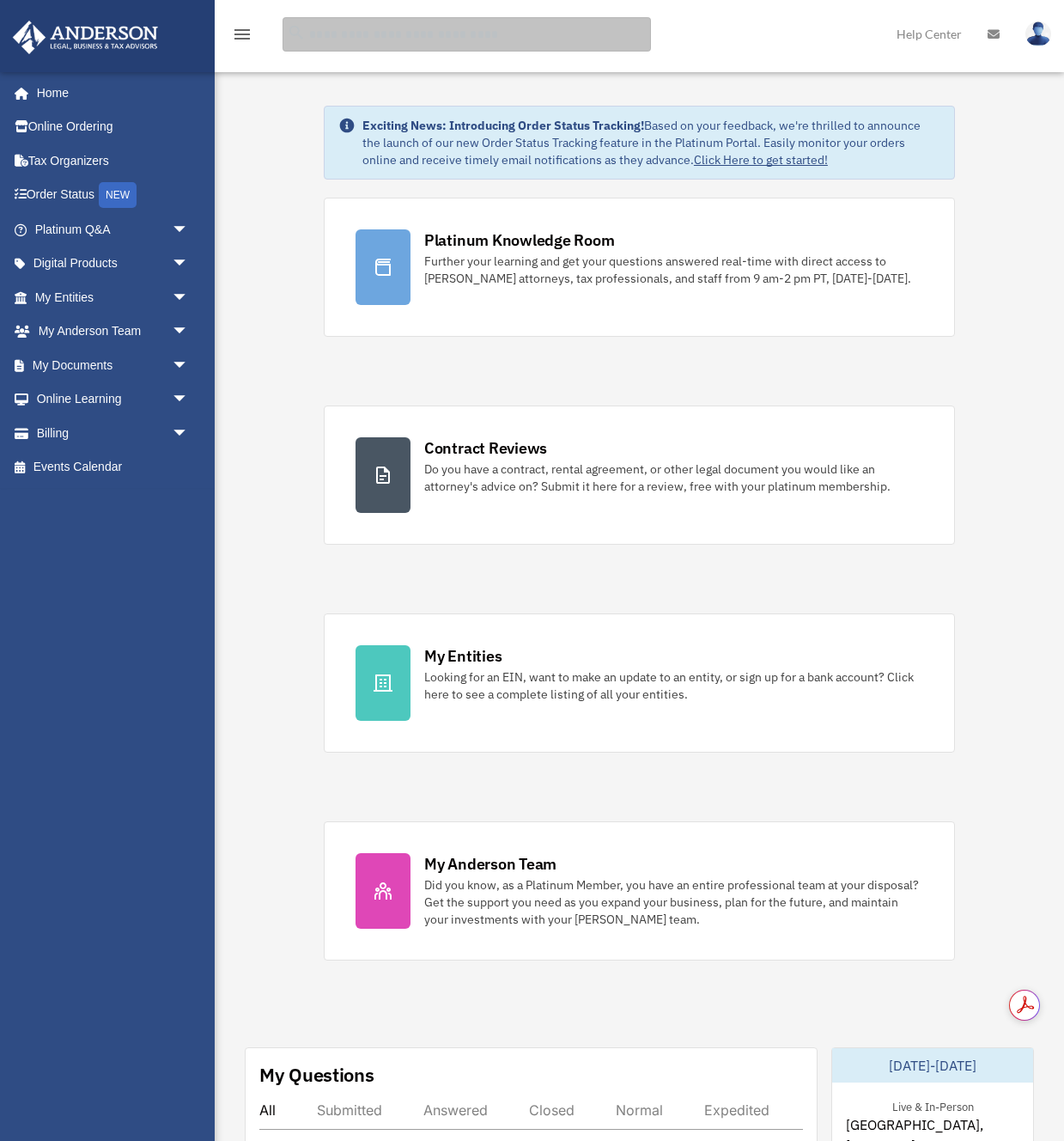
click at [540, 33] on input "search" at bounding box center [466, 34] width 368 height 34
type input "**********"
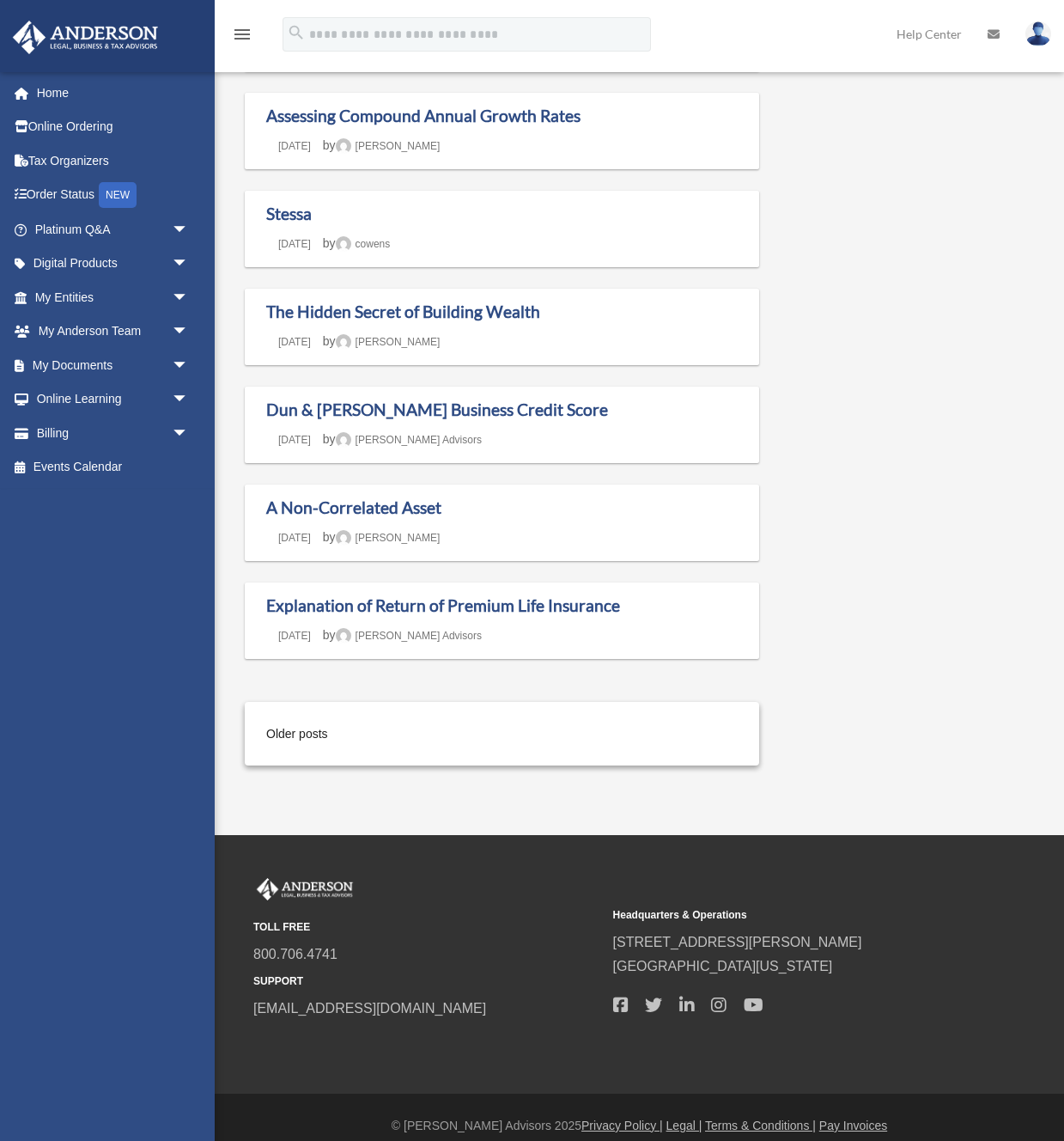
scroll to position [1083, 0]
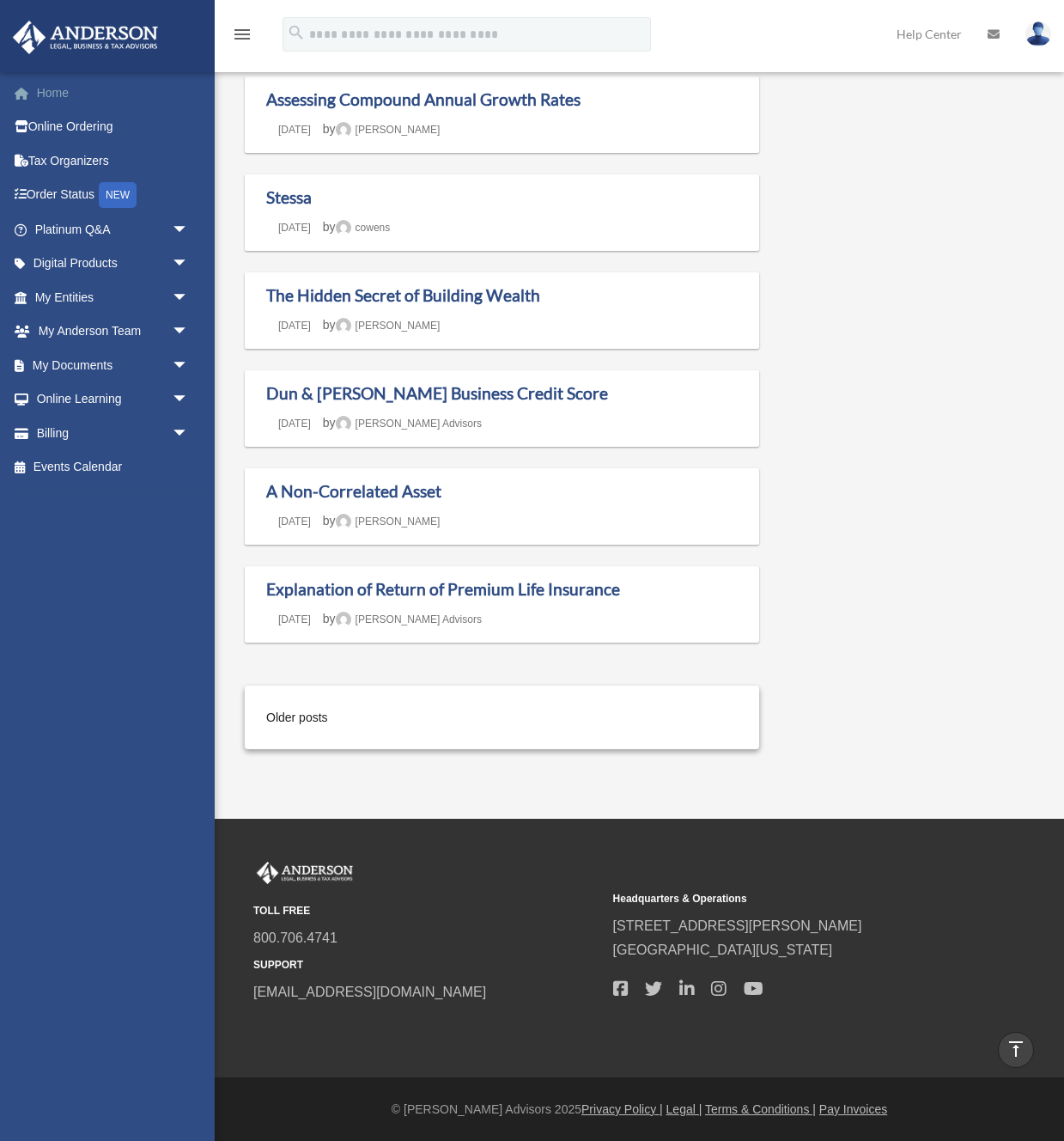
click at [54, 94] on link "Home" at bounding box center [113, 92] width 203 height 34
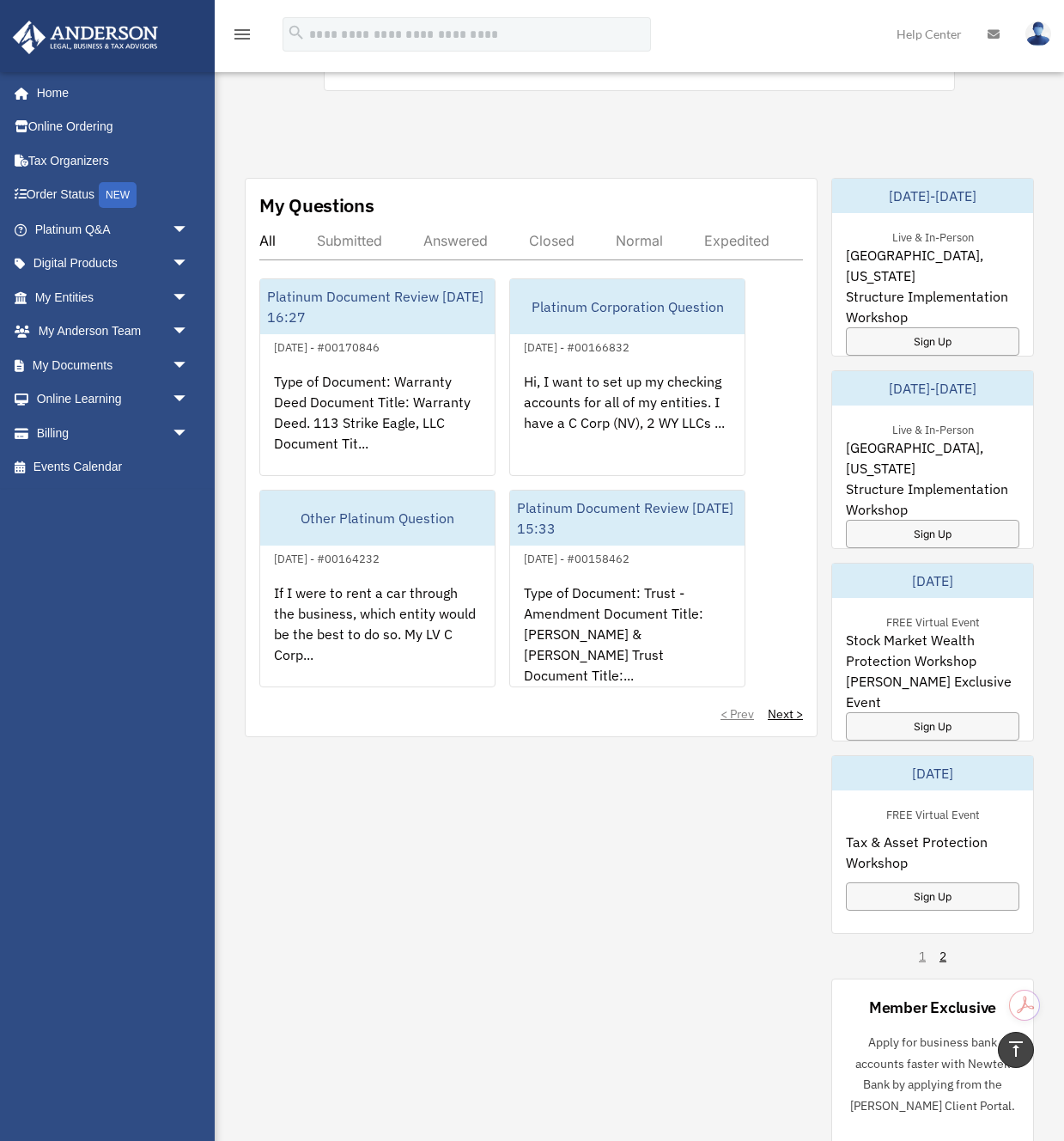
scroll to position [878, 0]
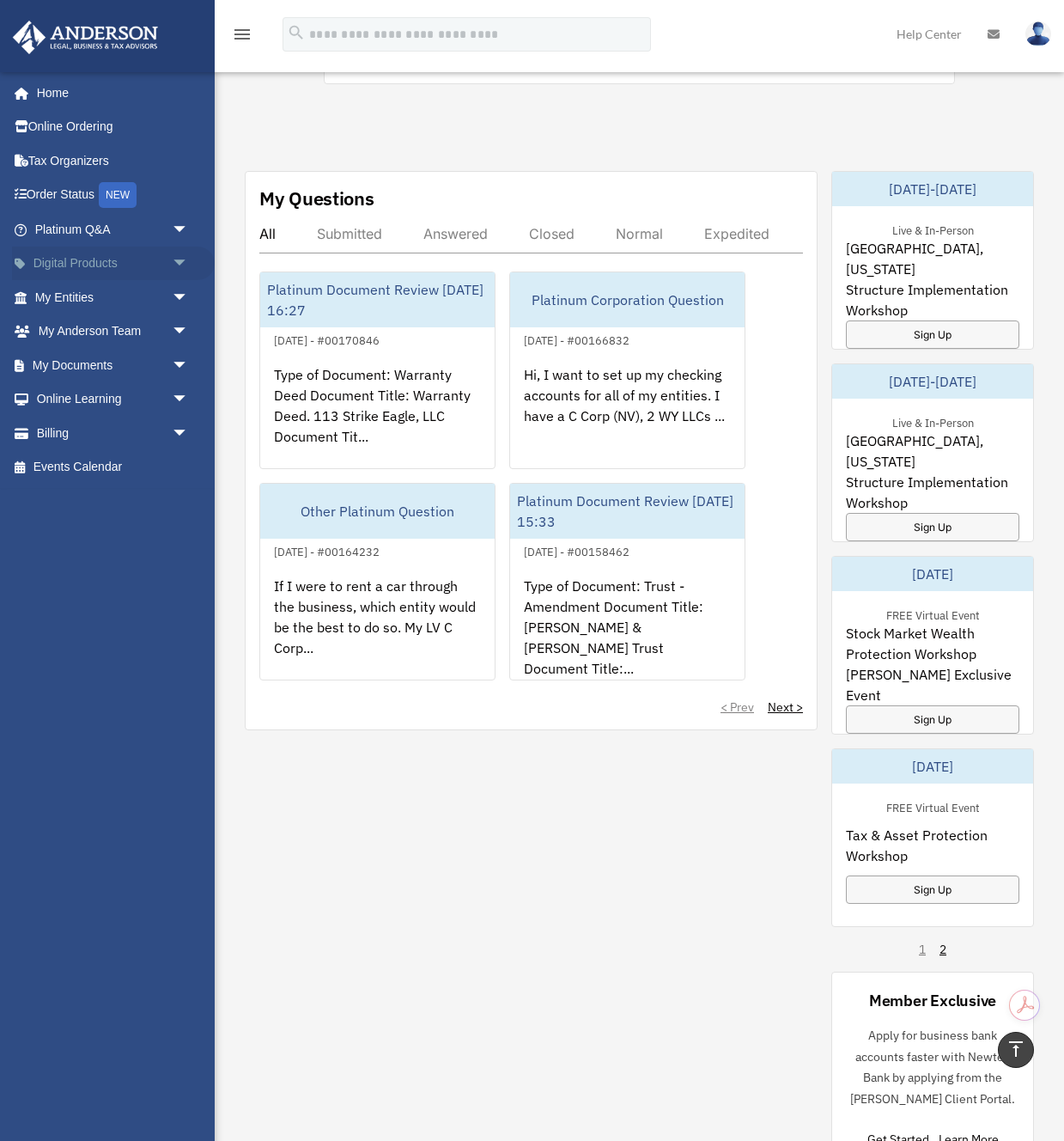
click at [177, 261] on span "arrow_drop_down" at bounding box center [189, 264] width 34 height 35
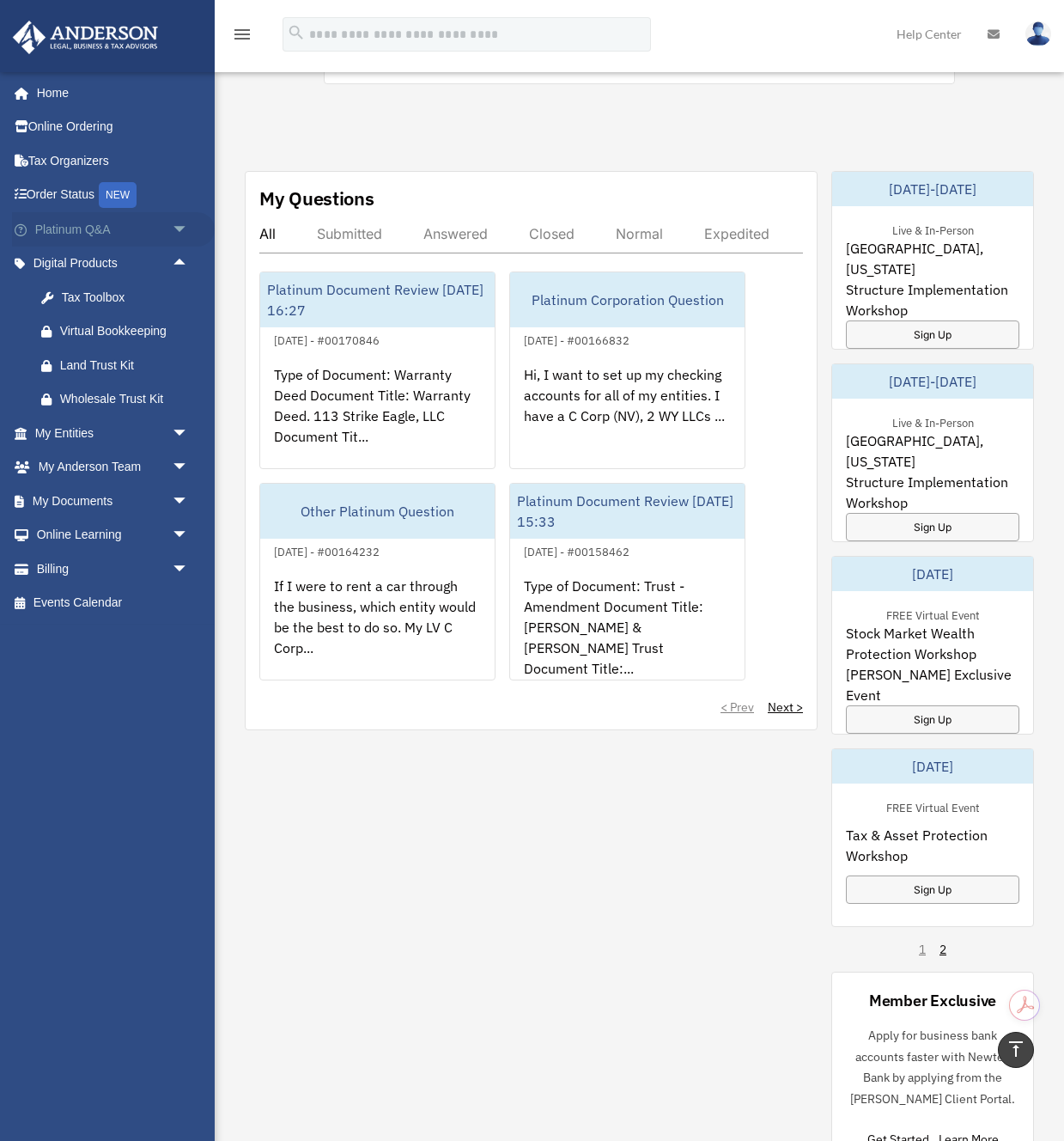
click at [177, 227] on span "arrow_drop_down" at bounding box center [189, 229] width 34 height 35
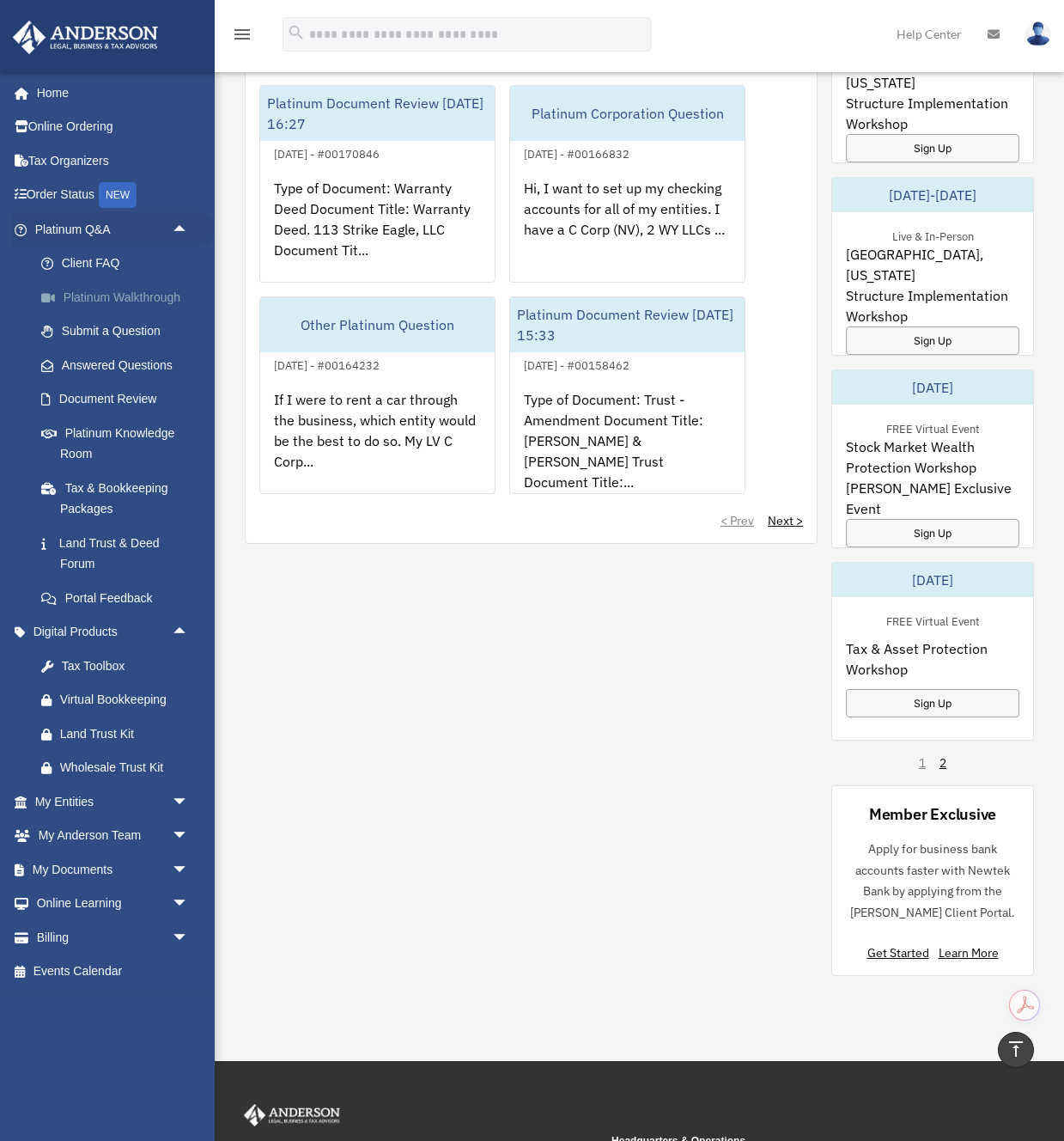
scroll to position [1060, 0]
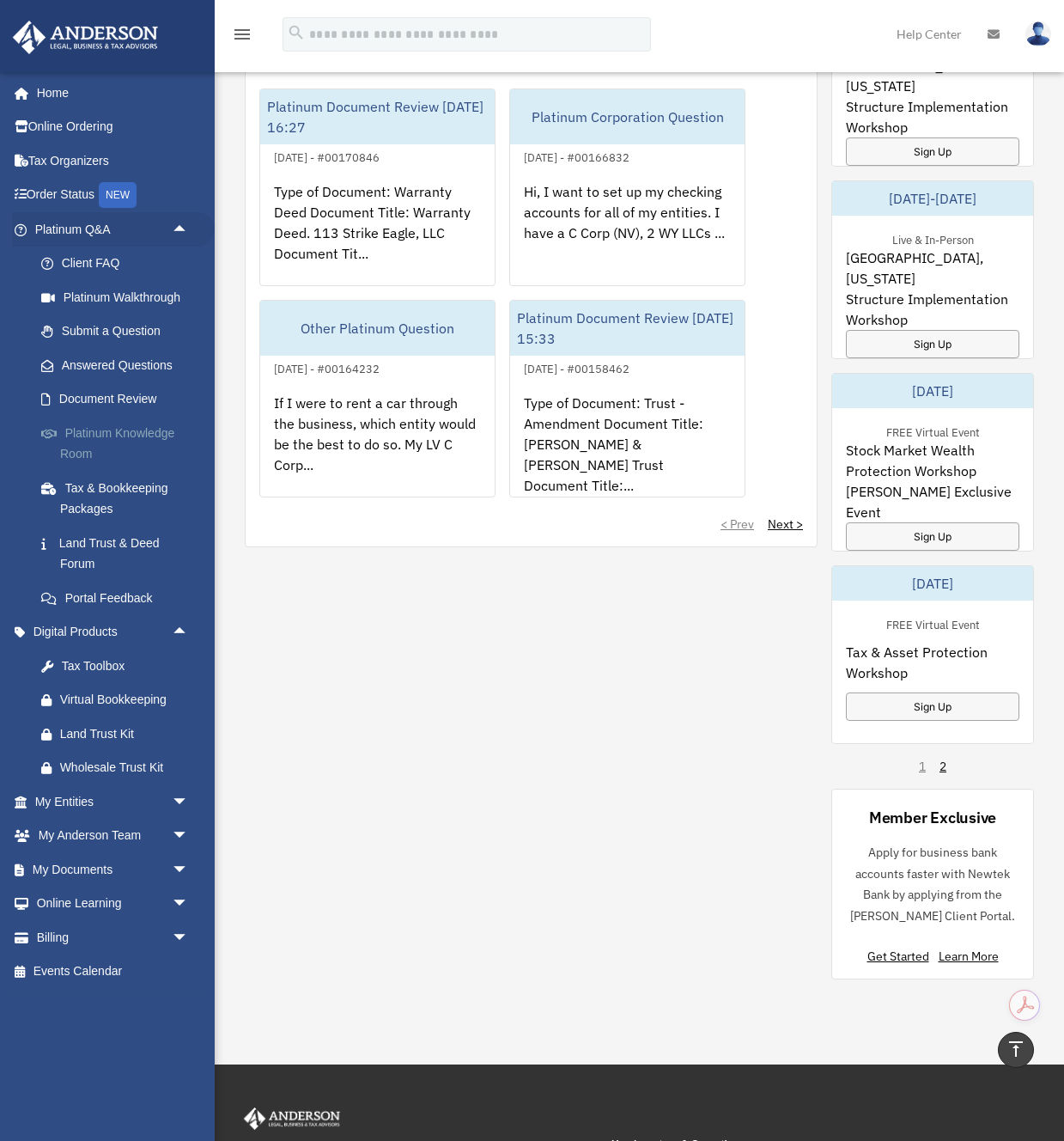
click at [92, 434] on link "Platinum Knowledge Room" at bounding box center [120, 443] width 190 height 55
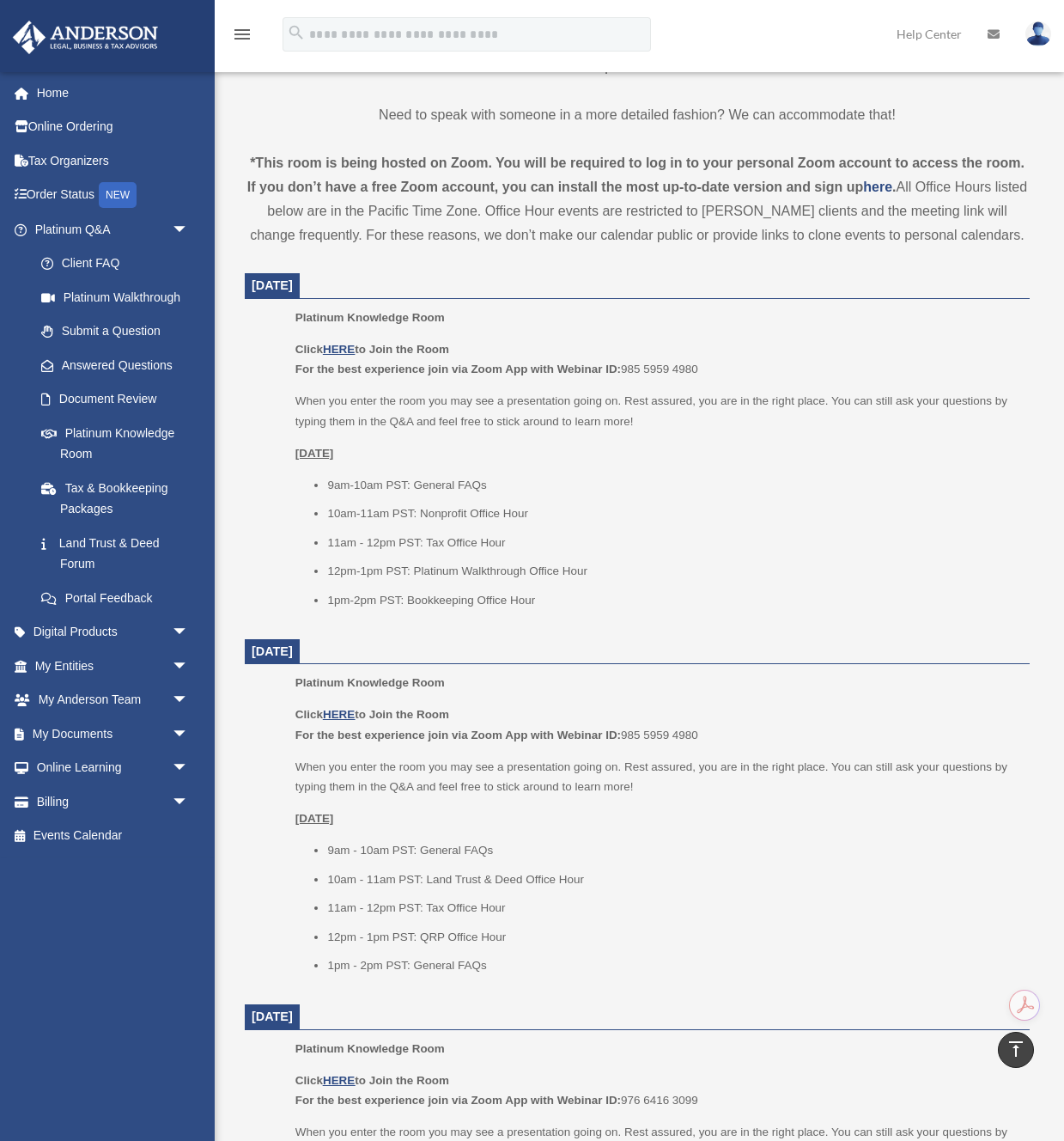
scroll to position [529, 0]
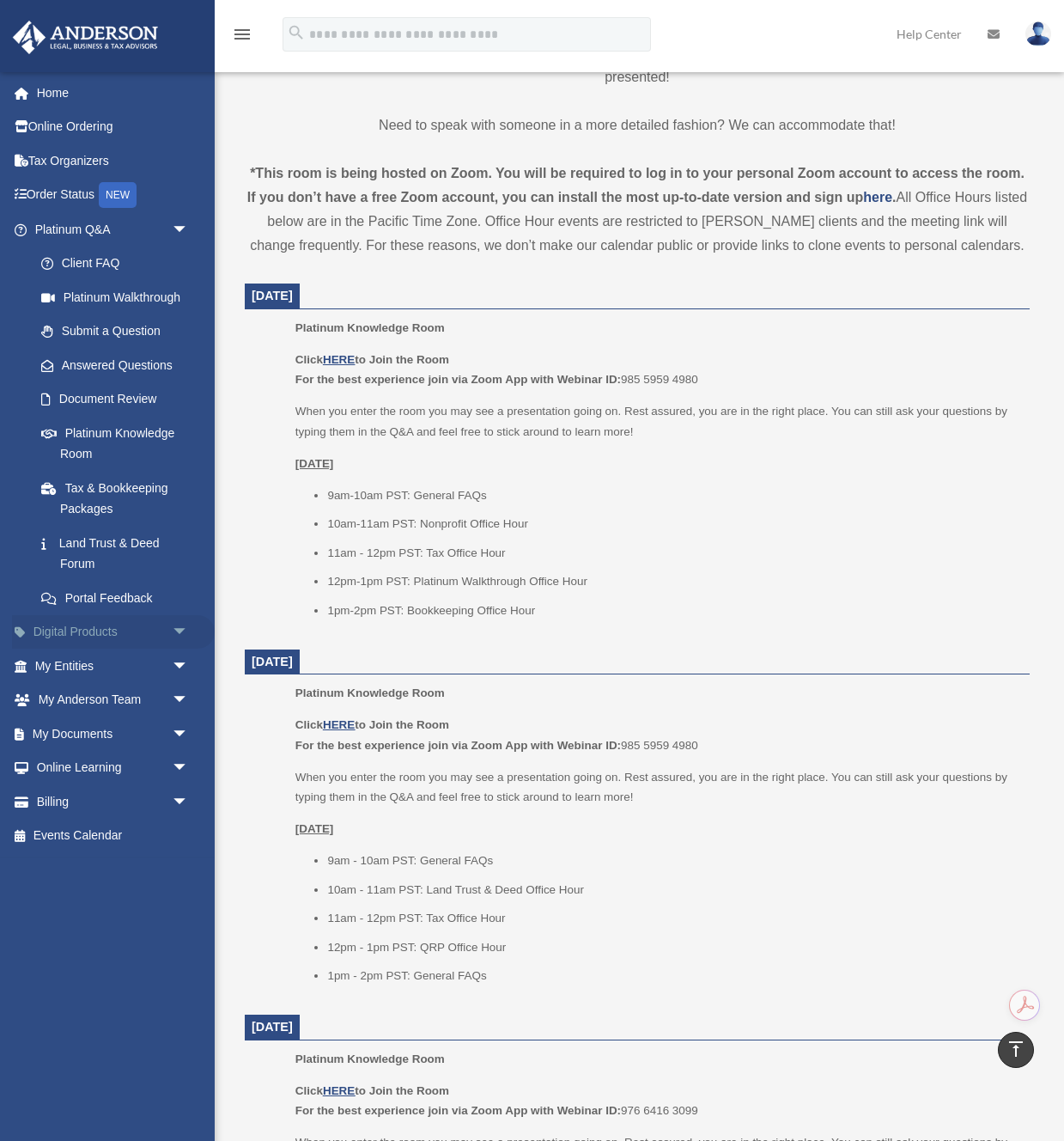
click at [181, 627] on span "arrow_drop_down" at bounding box center [189, 633] width 34 height 35
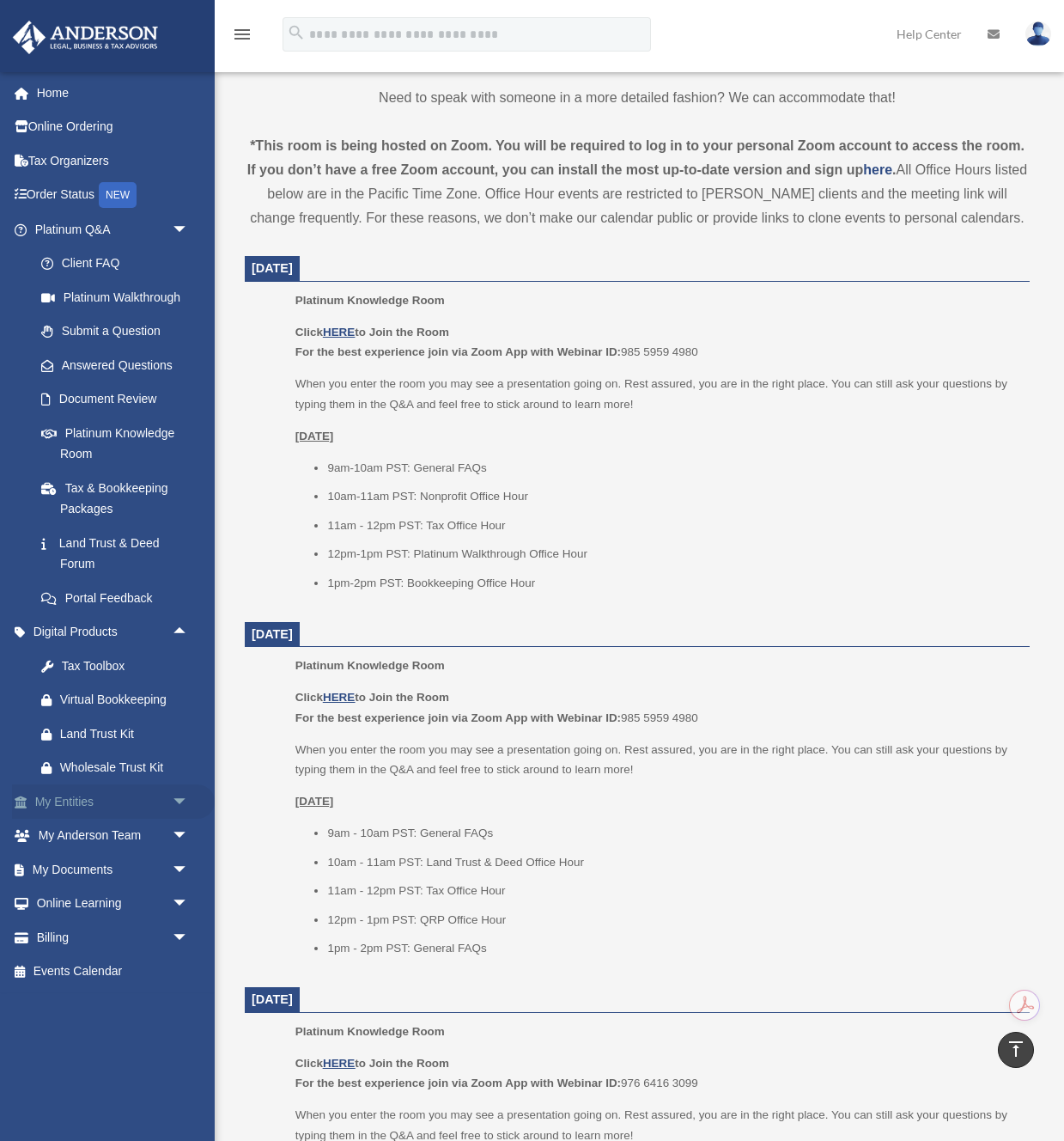
scroll to position [559, 0]
click at [181, 866] on span "arrow_drop_down" at bounding box center [189, 870] width 34 height 35
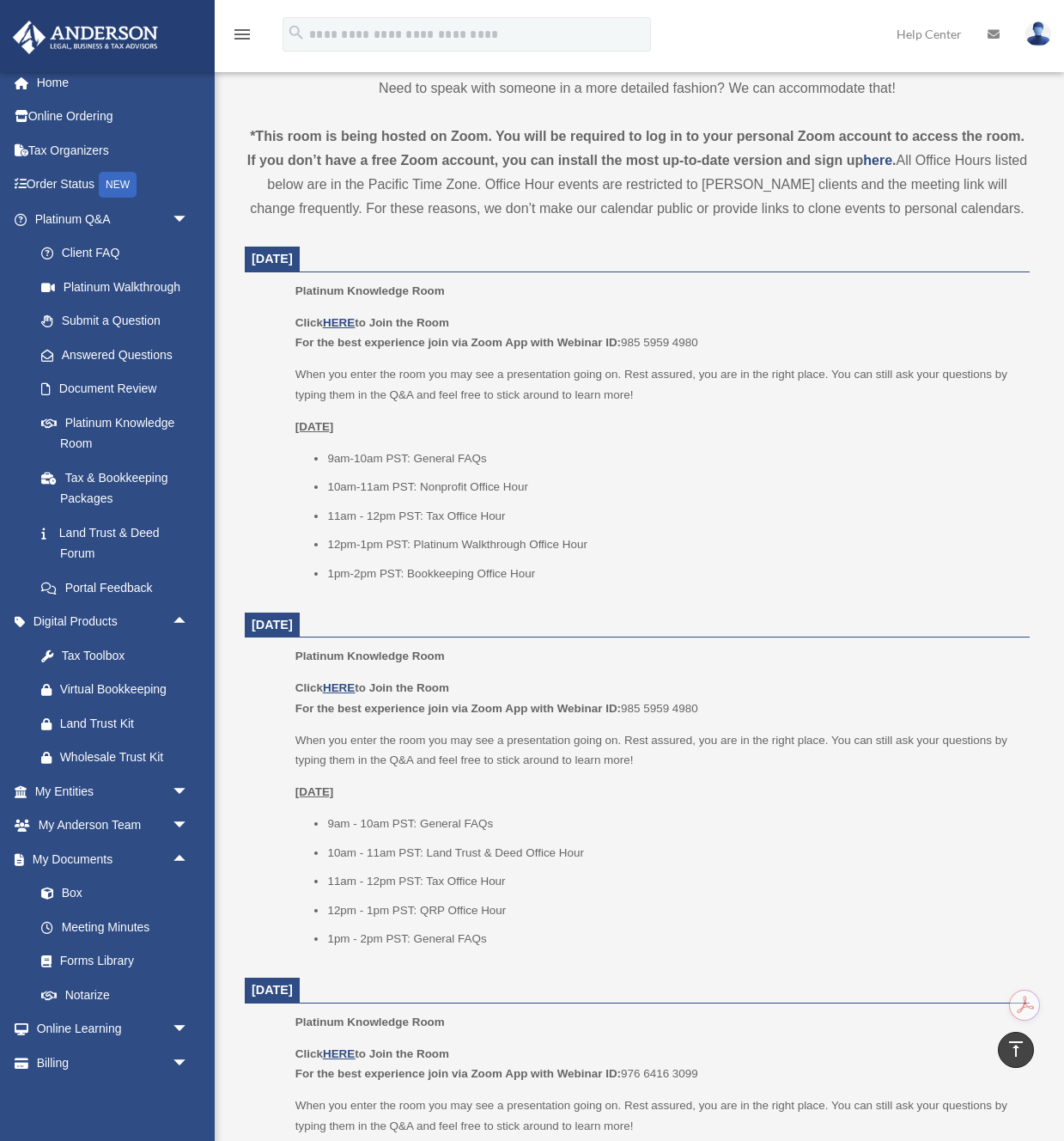
scroll to position [567, 0]
click at [125, 923] on link "Meeting Minutes" at bounding box center [120, 926] width 190 height 34
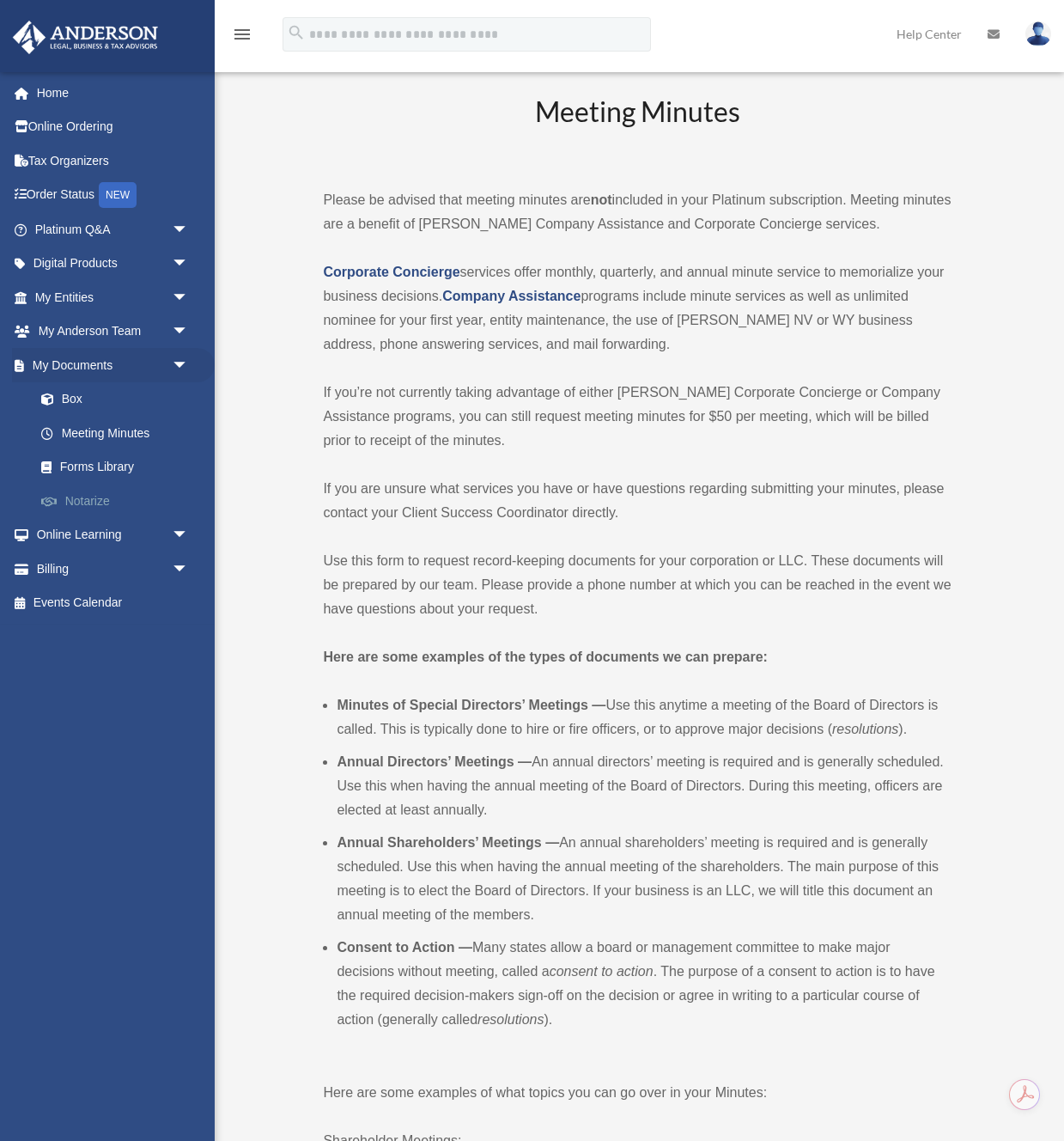
click at [95, 496] on link "Notarize" at bounding box center [120, 501] width 190 height 34
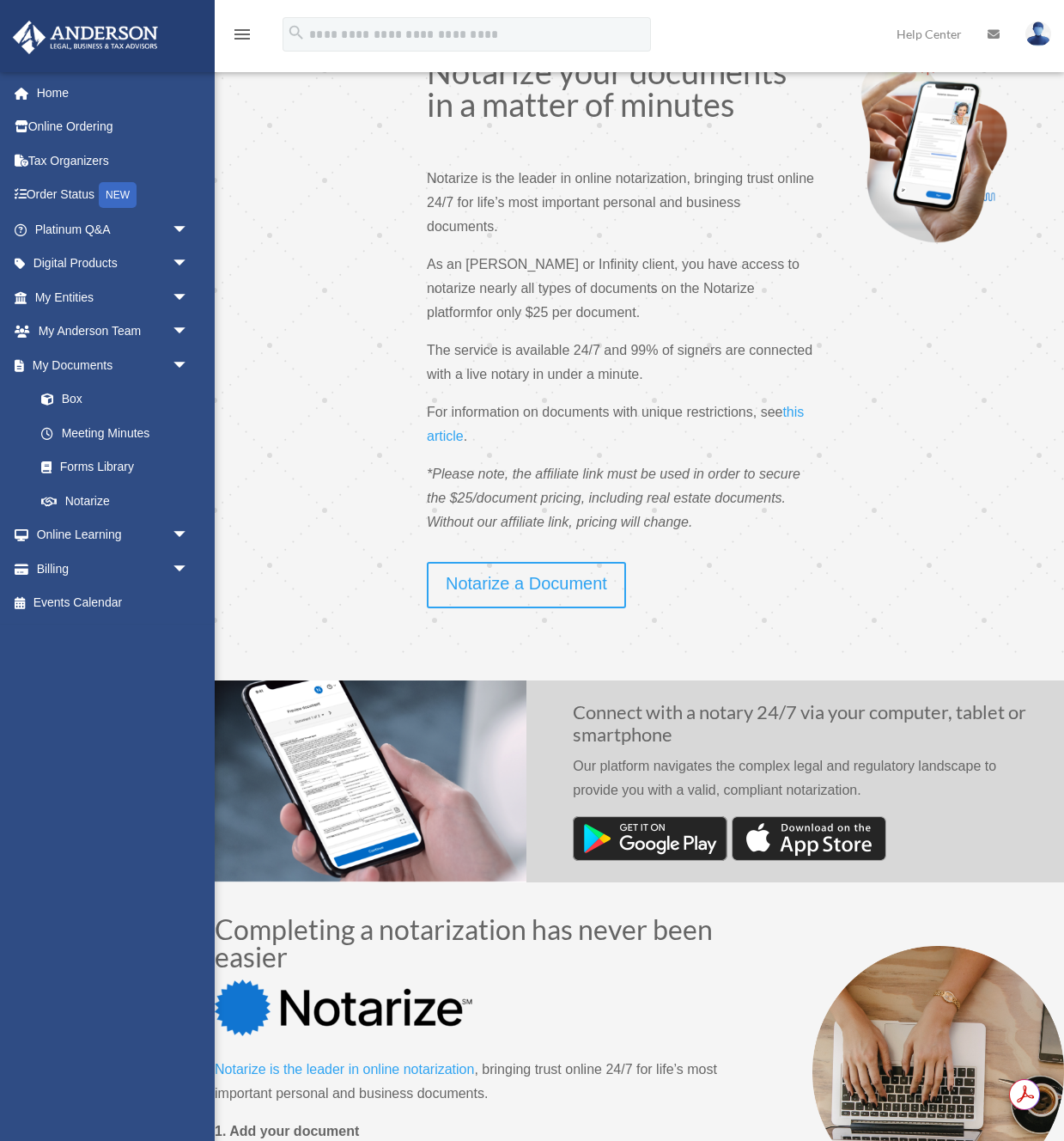
scroll to position [45, 0]
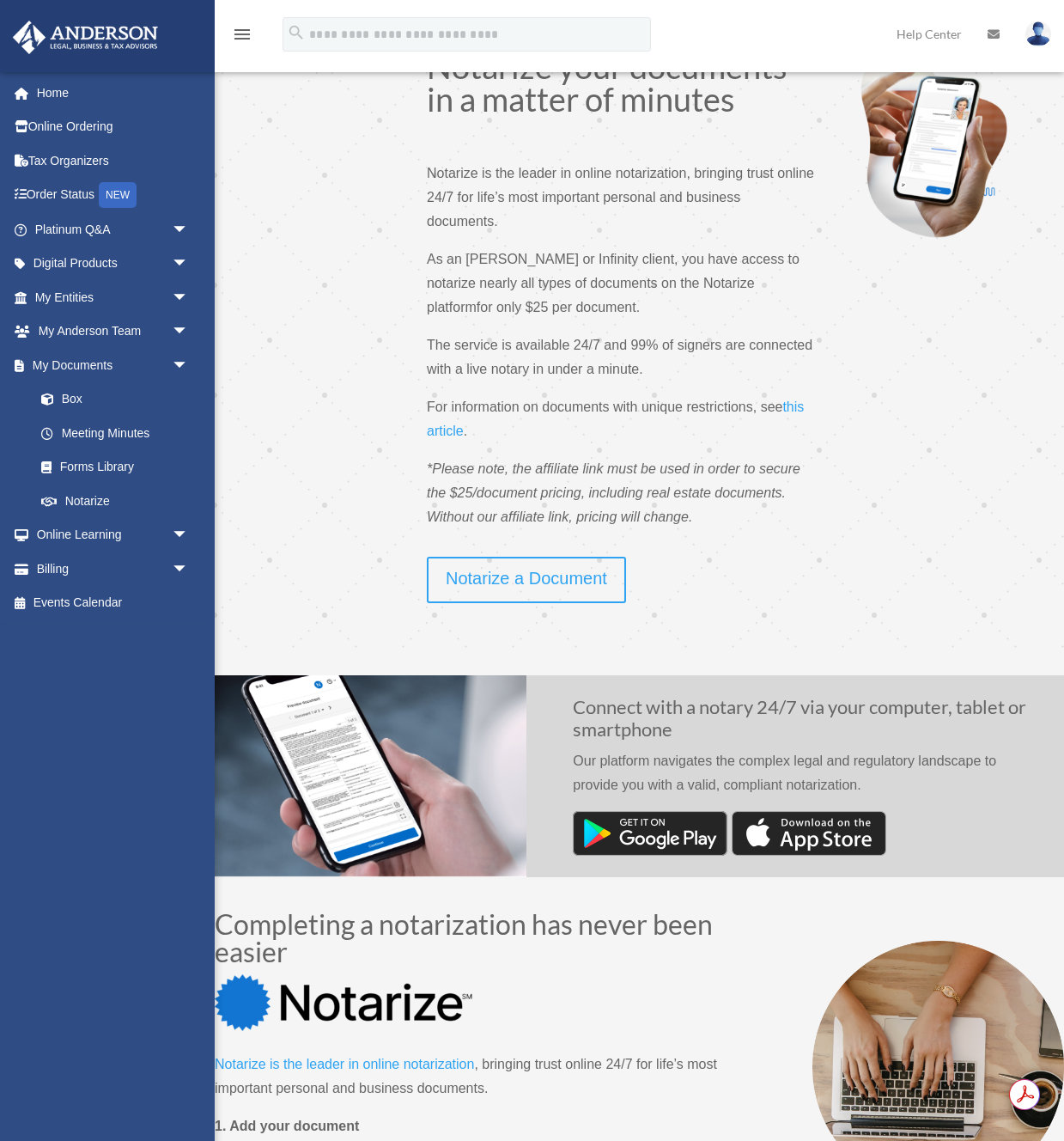
click at [800, 405] on span "this article" at bounding box center [615, 419] width 377 height 39
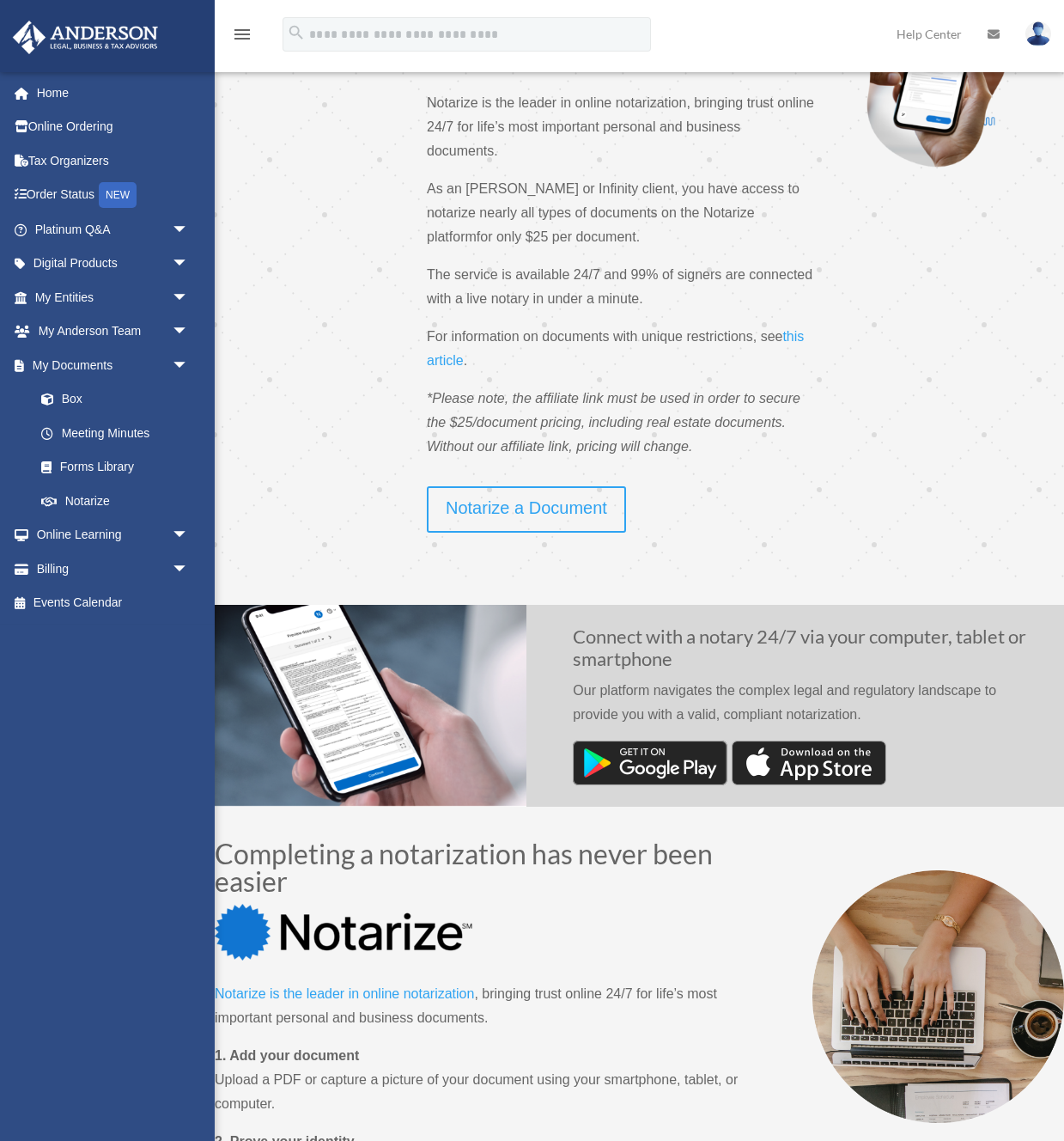
scroll to position [45, 0]
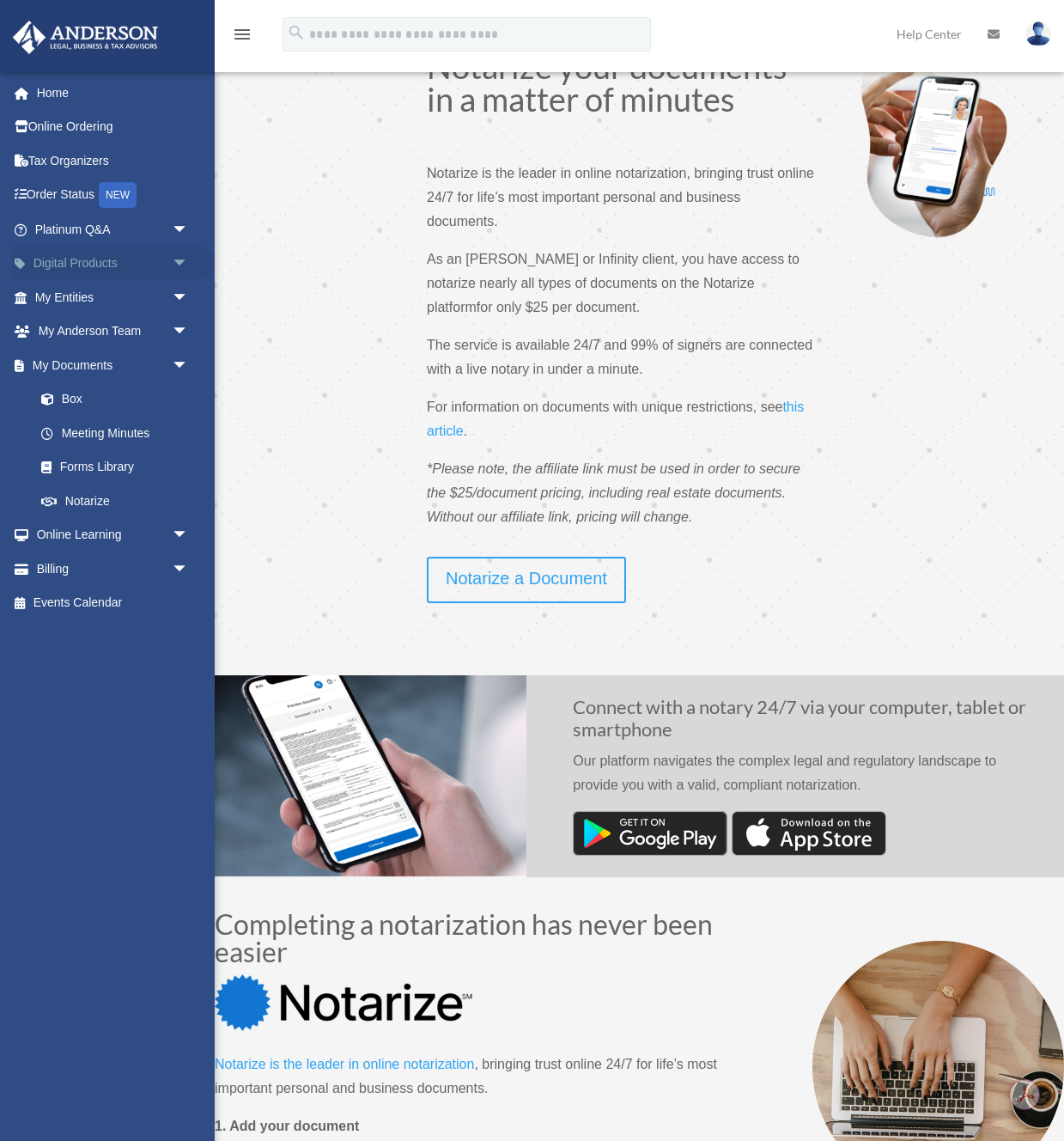
drag, startPoint x: 182, startPoint y: 263, endPoint x: 174, endPoint y: 258, distance: 9.4
click at [181, 261] on span "arrow_drop_down" at bounding box center [189, 264] width 34 height 35
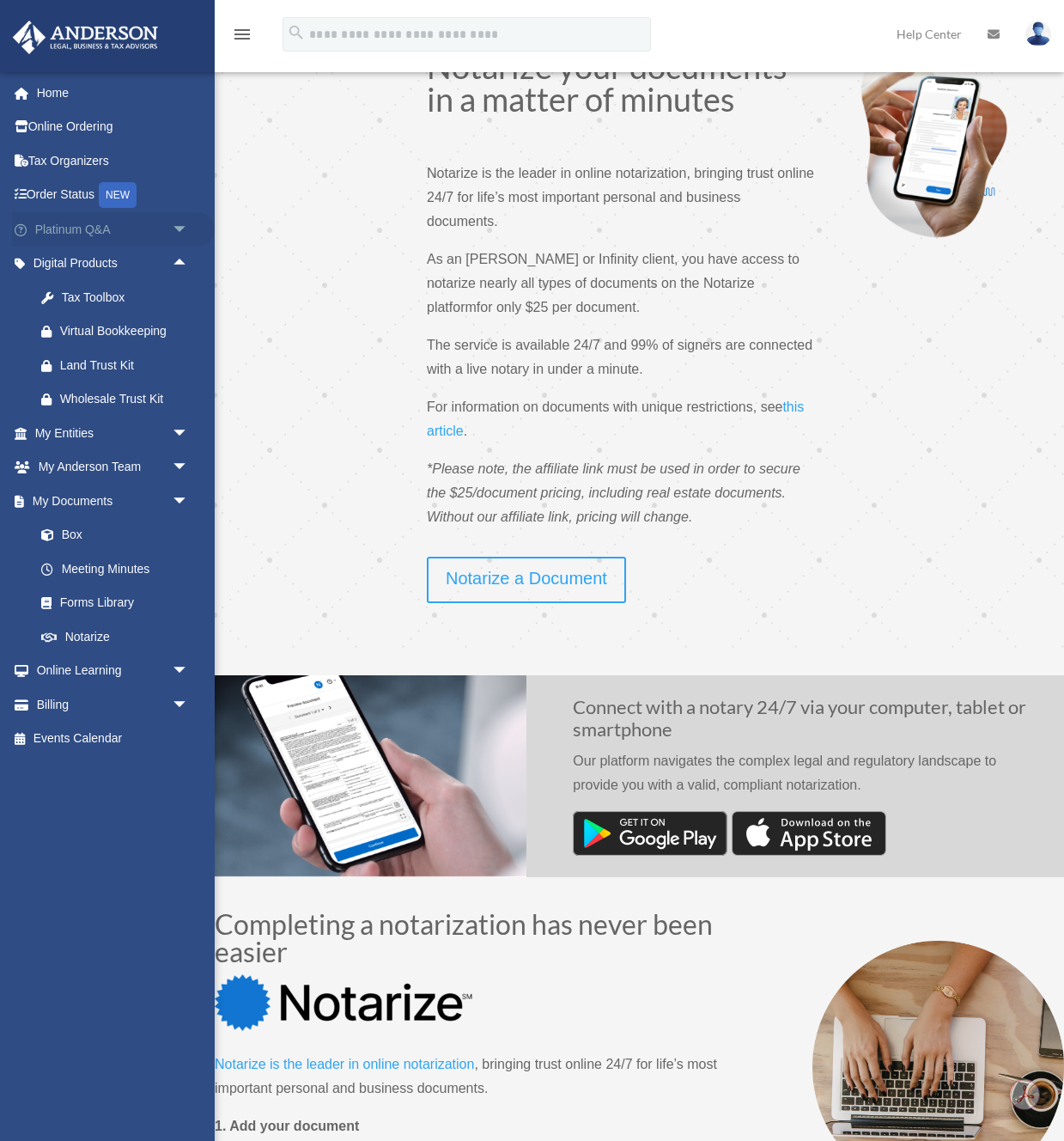
click at [182, 227] on span "arrow_drop_down" at bounding box center [189, 229] width 34 height 35
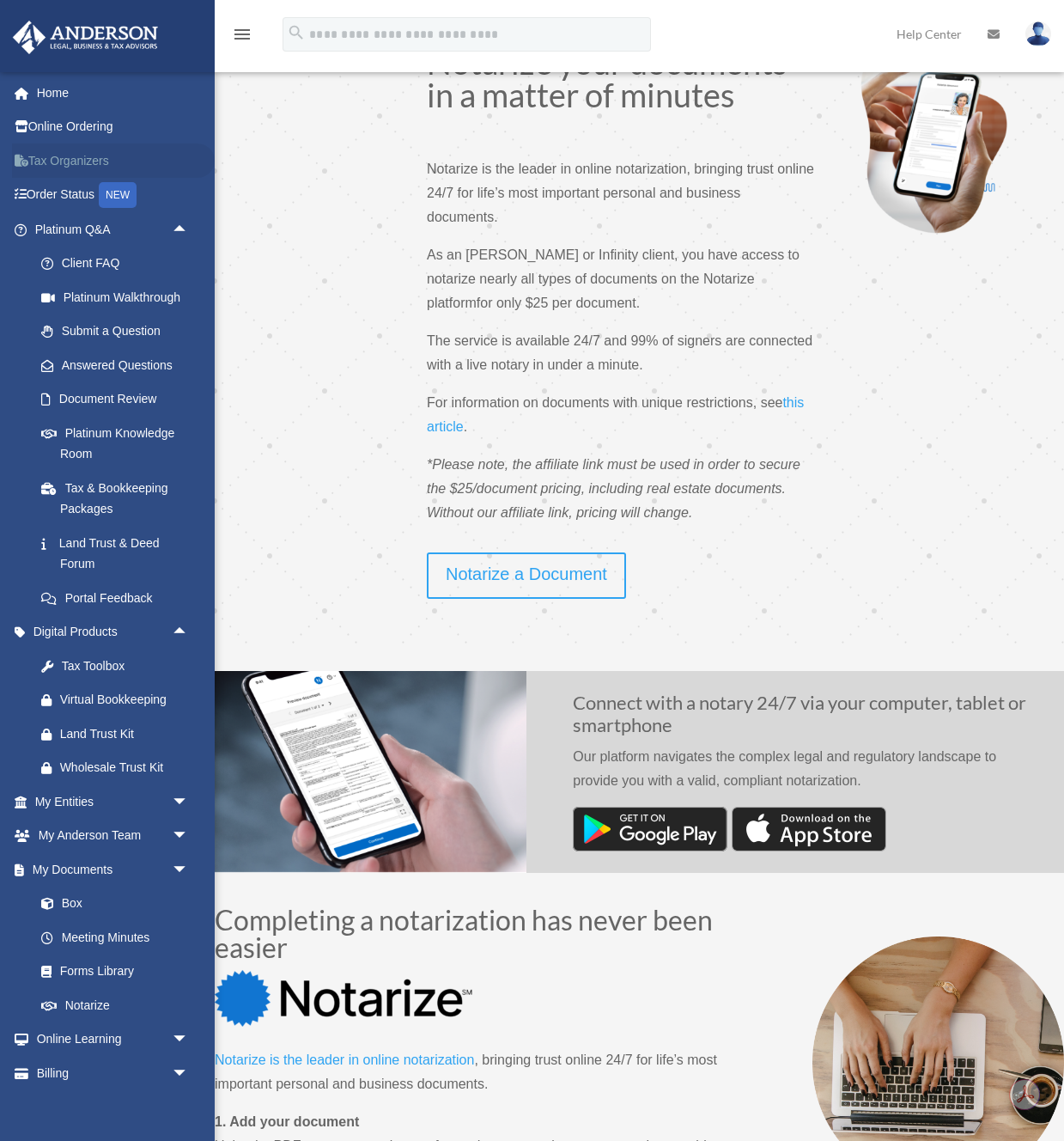
scroll to position [49, 0]
click at [83, 126] on link "Online Ordering" at bounding box center [113, 126] width 203 height 34
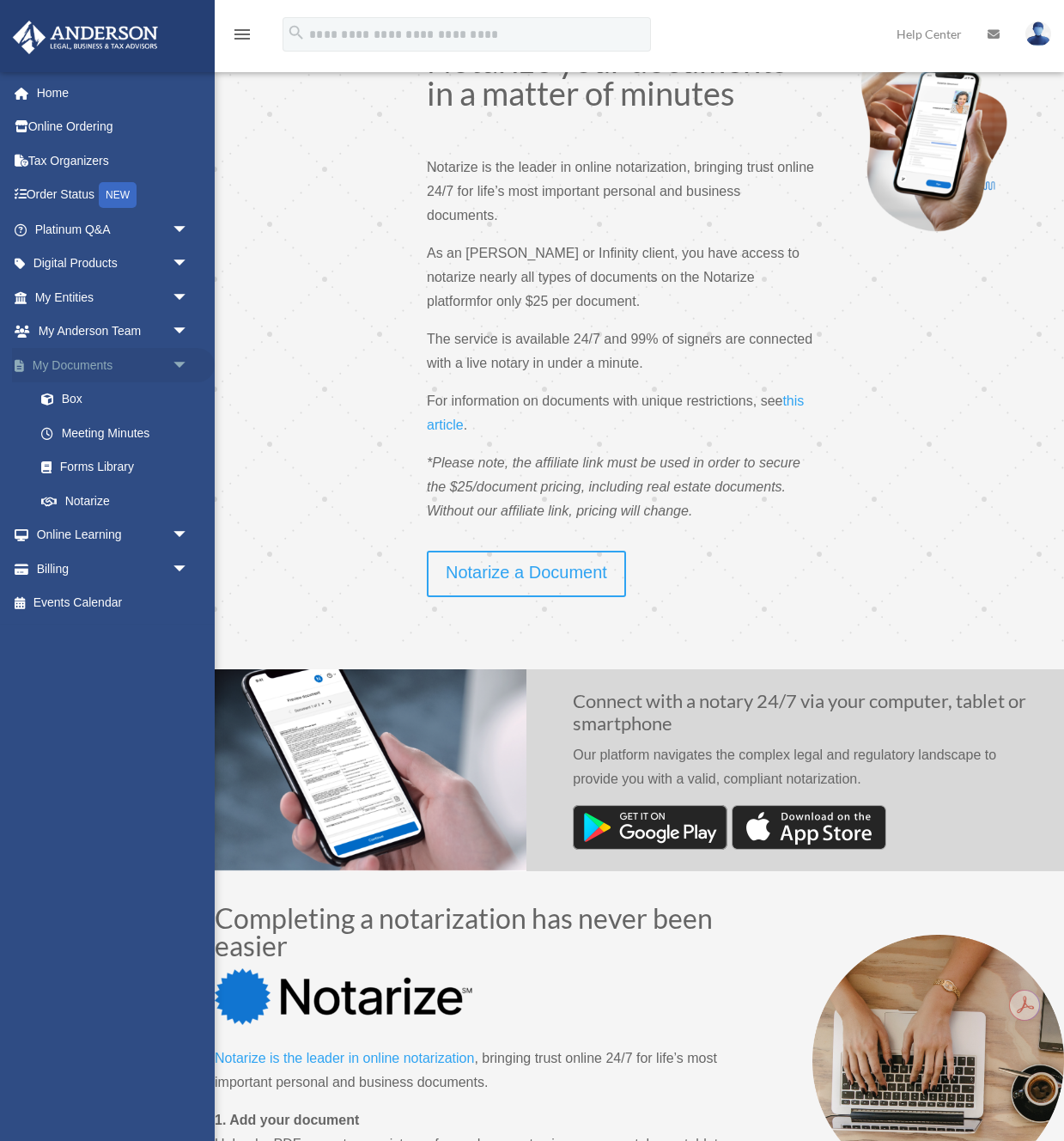
scroll to position [48, 0]
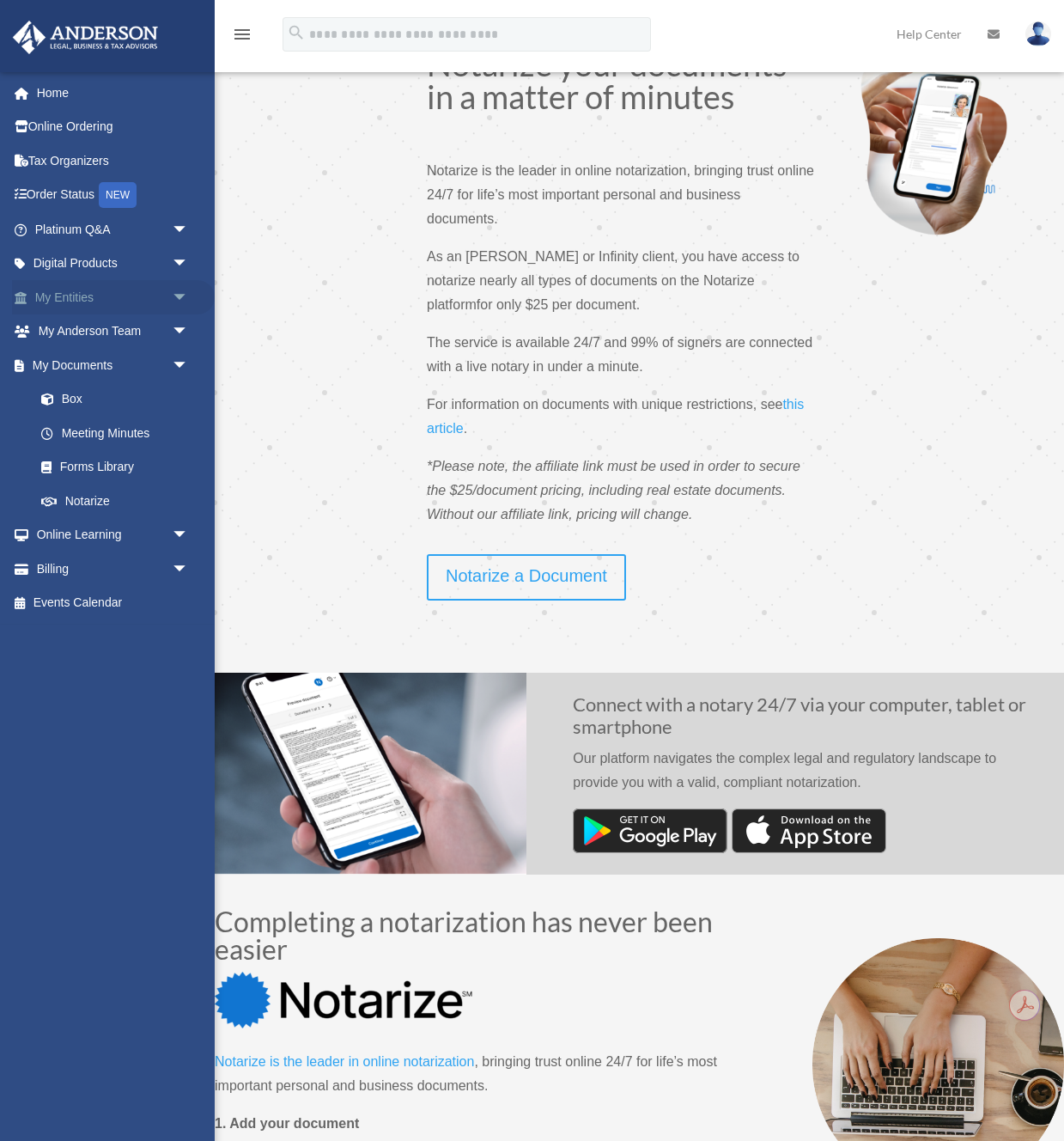
click at [180, 294] on span "arrow_drop_down" at bounding box center [189, 297] width 34 height 35
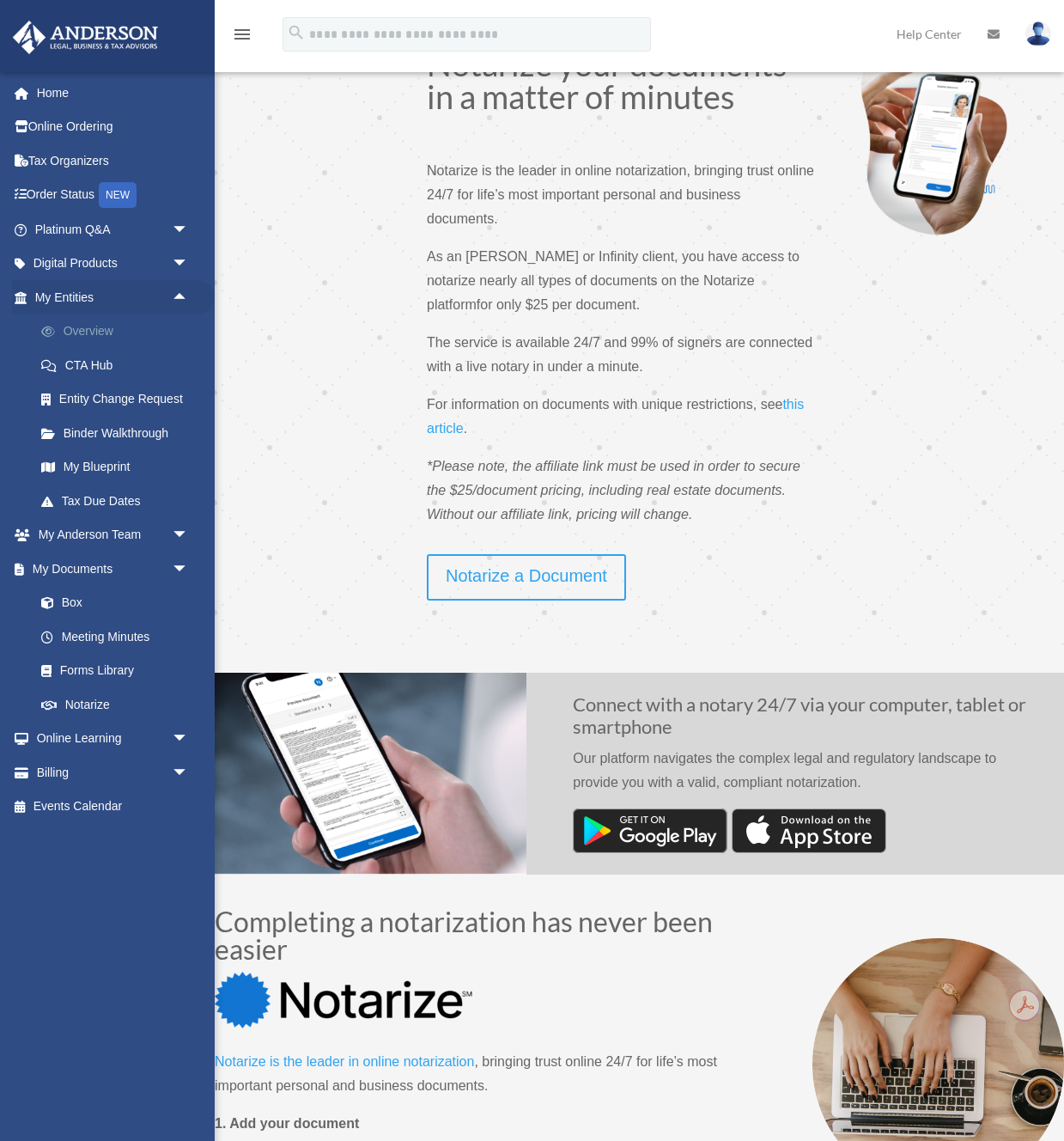
scroll to position [52, 0]
click at [120, 499] on link "Tax Due Dates" at bounding box center [120, 501] width 190 height 34
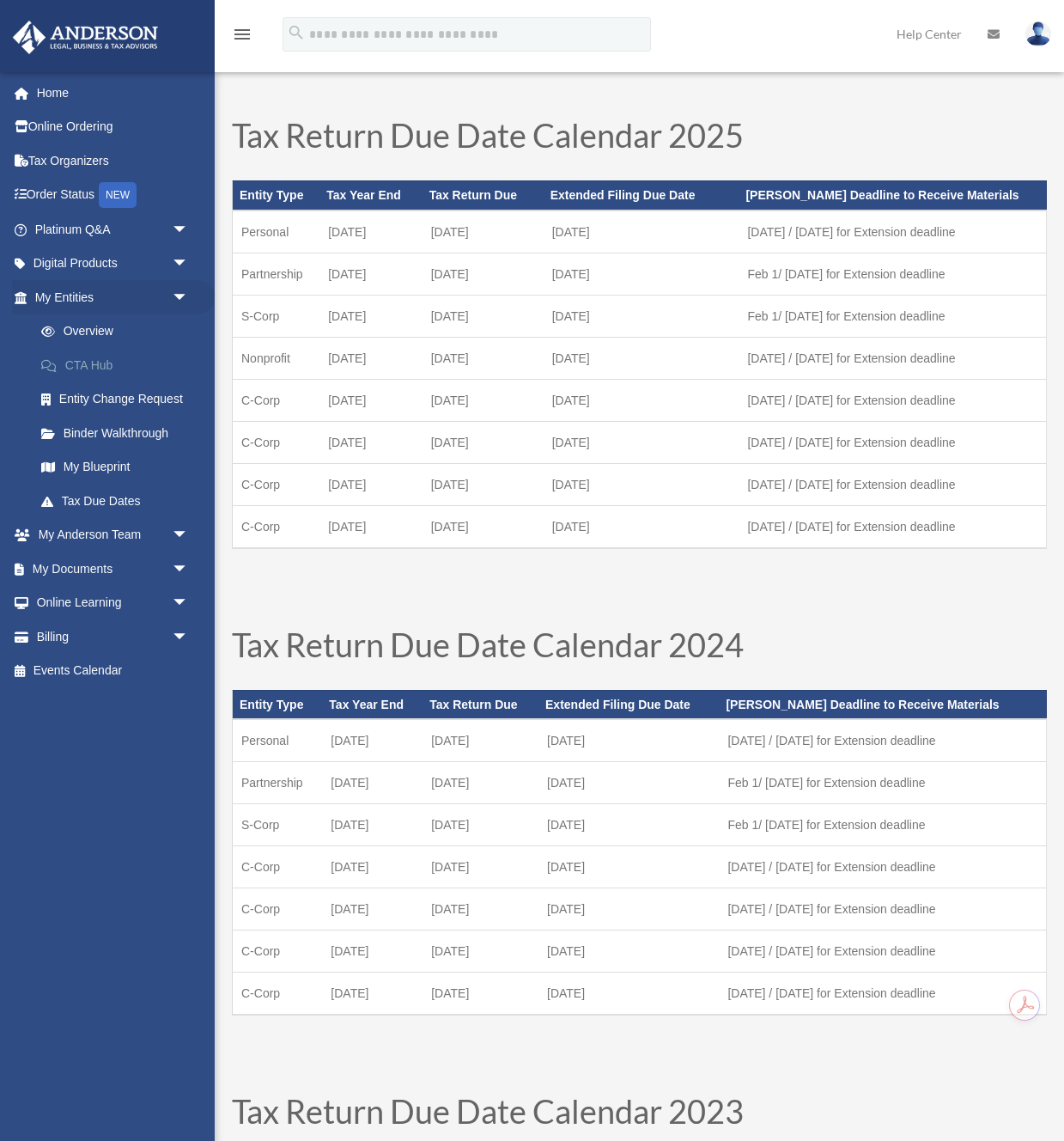
click at [103, 363] on link "CTA Hub" at bounding box center [120, 364] width 190 height 34
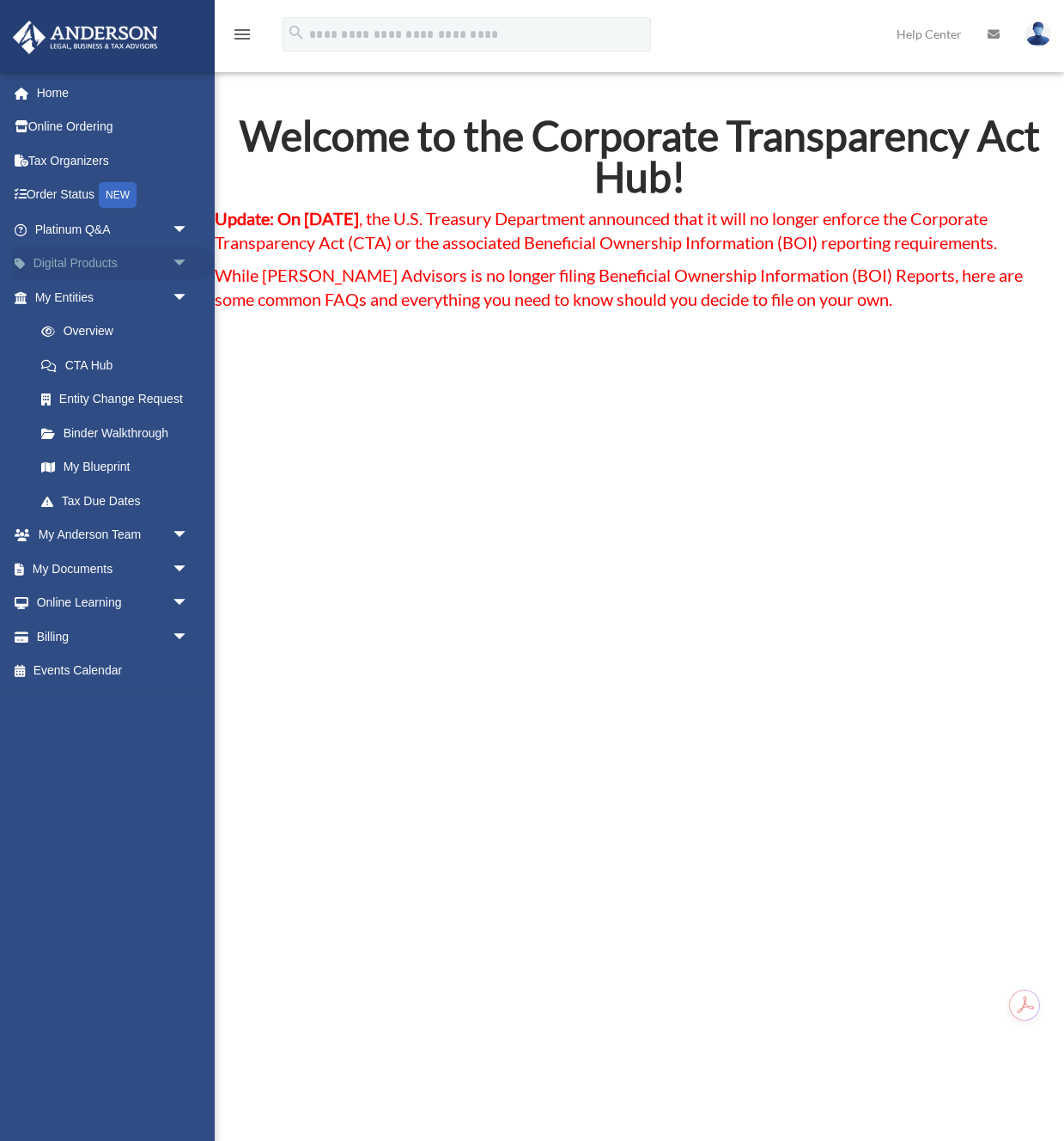
click at [162, 257] on link "Digital Products arrow_drop_down" at bounding box center [113, 263] width 203 height 34
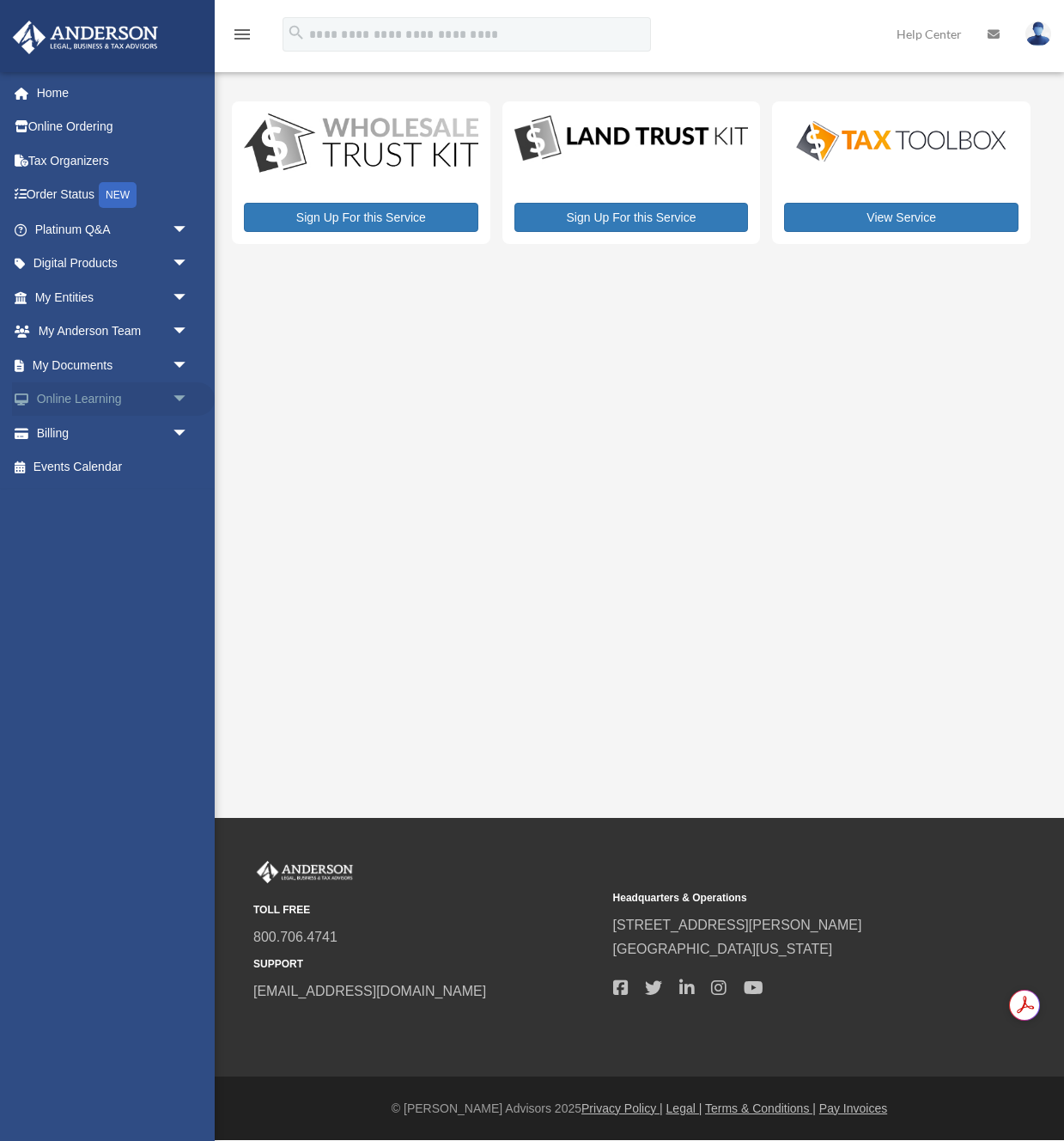
click at [183, 396] on span "arrow_drop_down" at bounding box center [189, 399] width 34 height 35
click at [50, 88] on link "Home" at bounding box center [113, 92] width 203 height 34
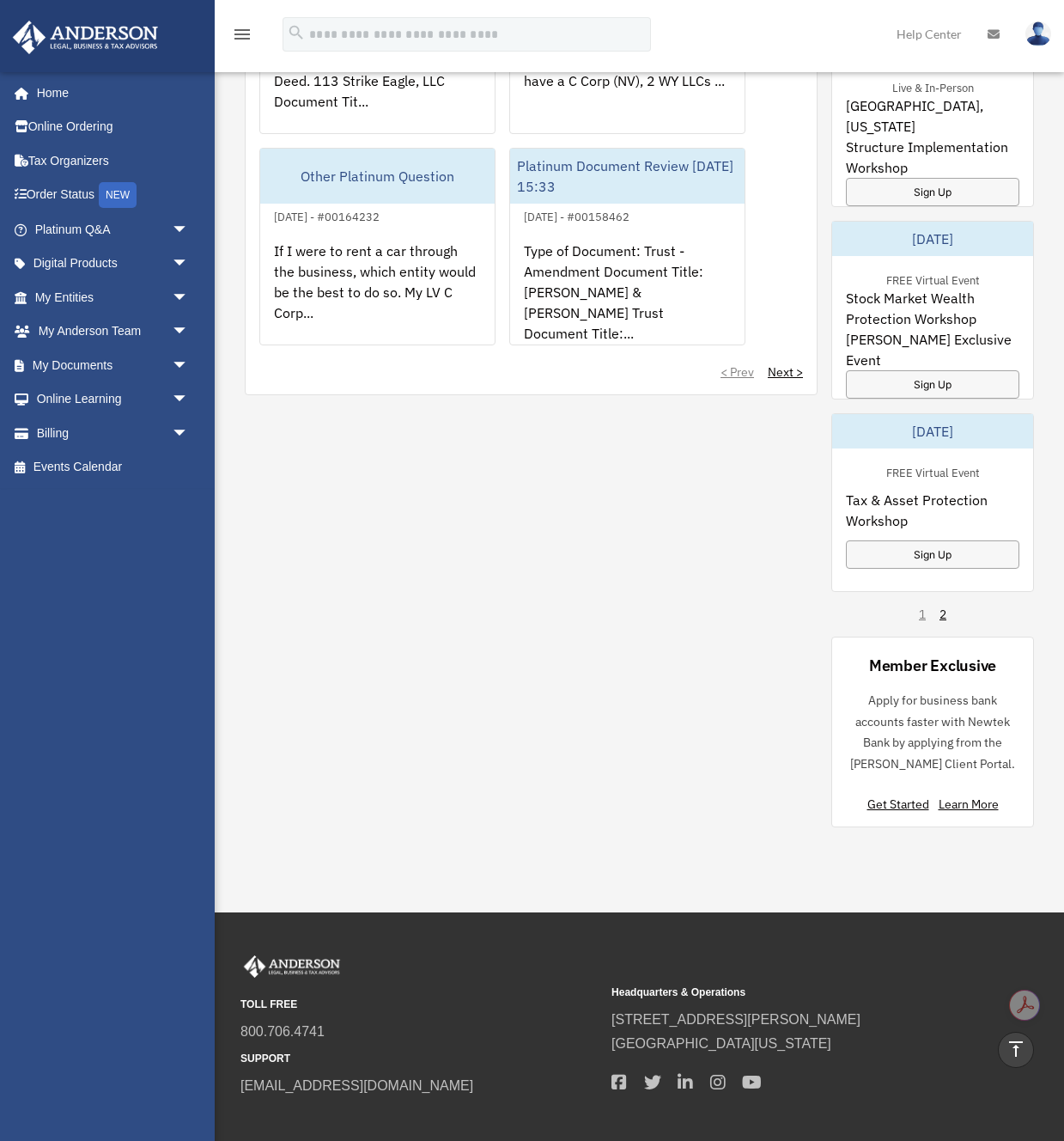
scroll to position [1306, 0]
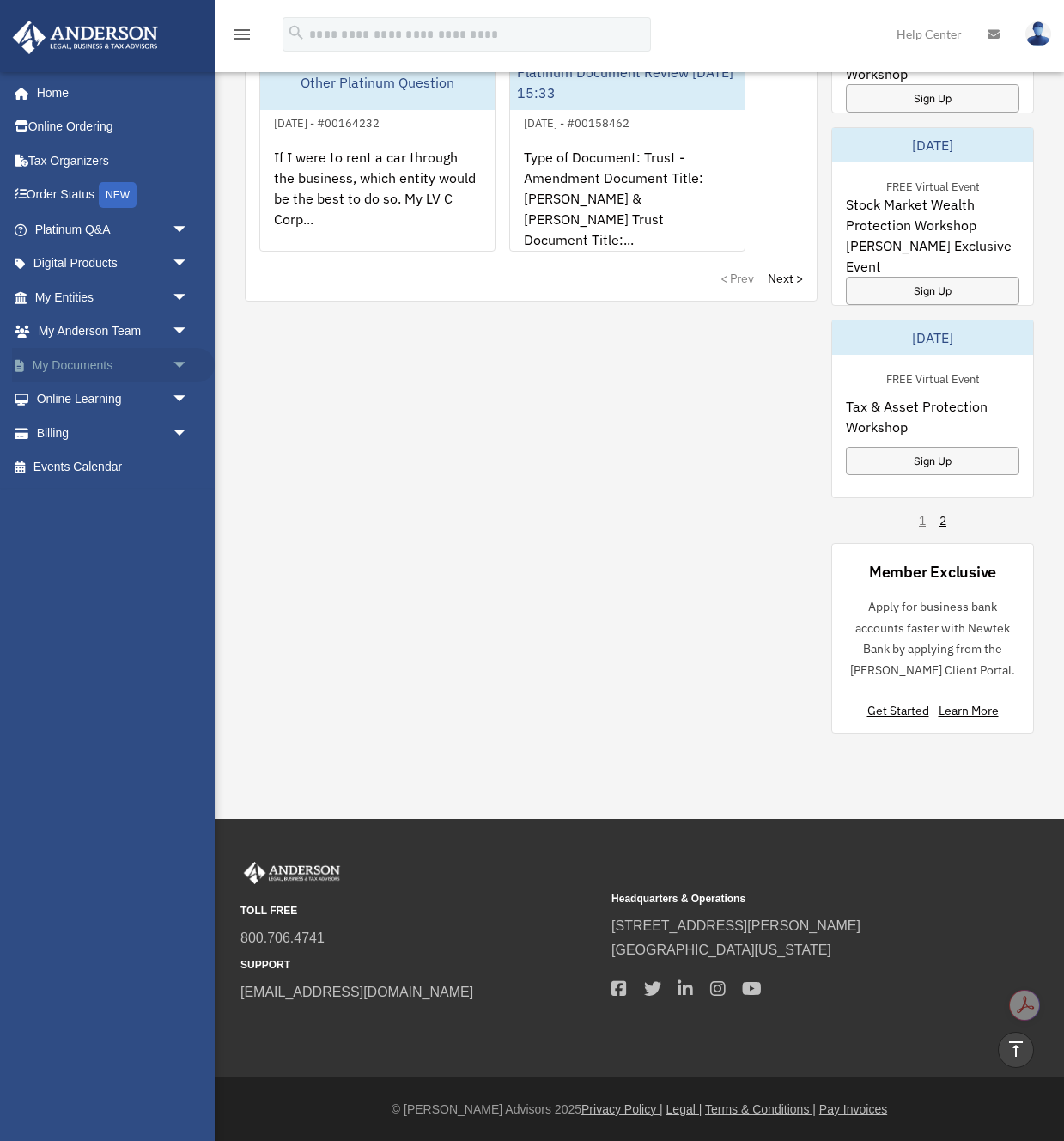
click at [181, 361] on span "arrow_drop_down" at bounding box center [189, 365] width 34 height 35
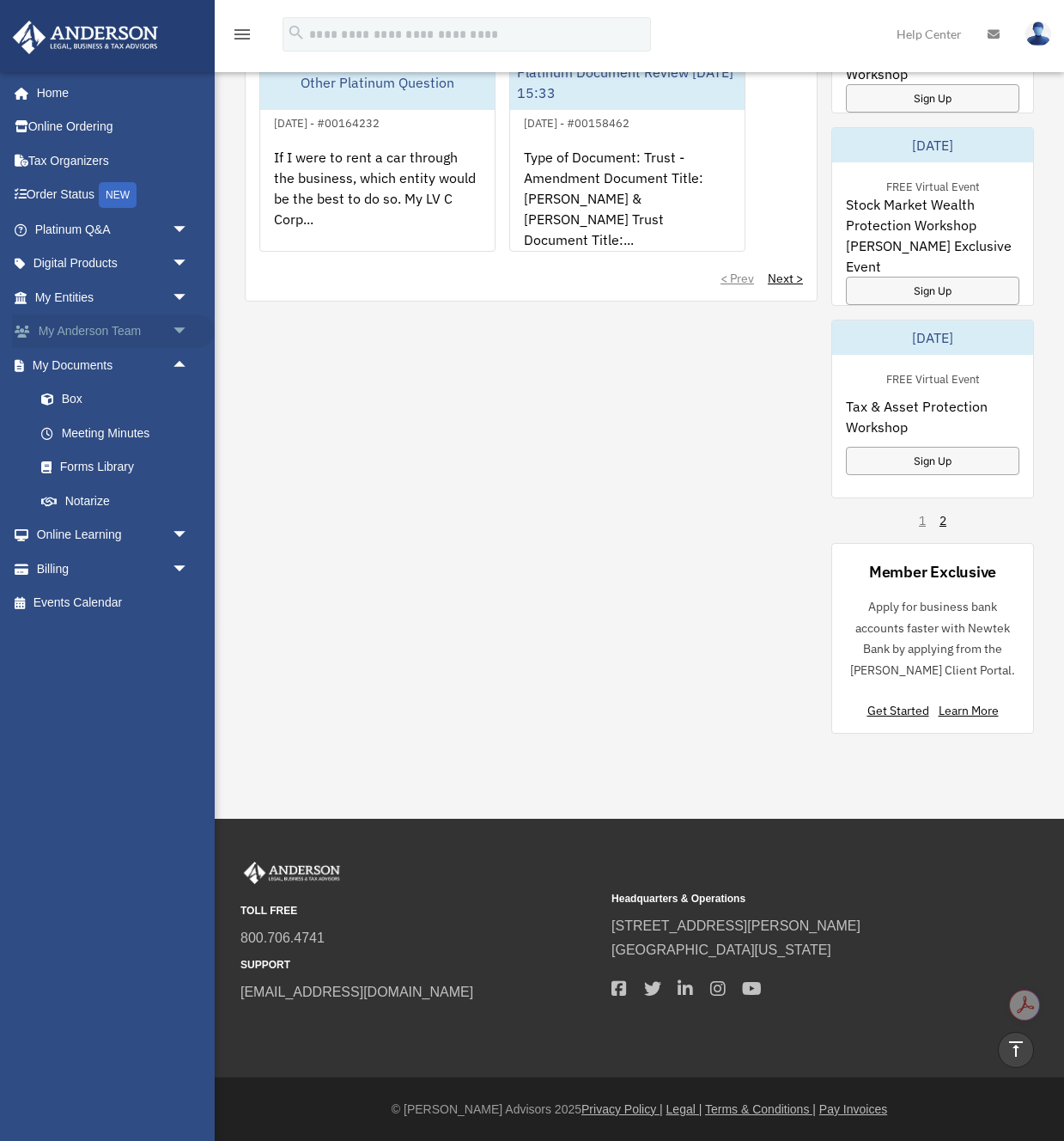
click at [179, 328] on span "arrow_drop_down" at bounding box center [189, 332] width 34 height 35
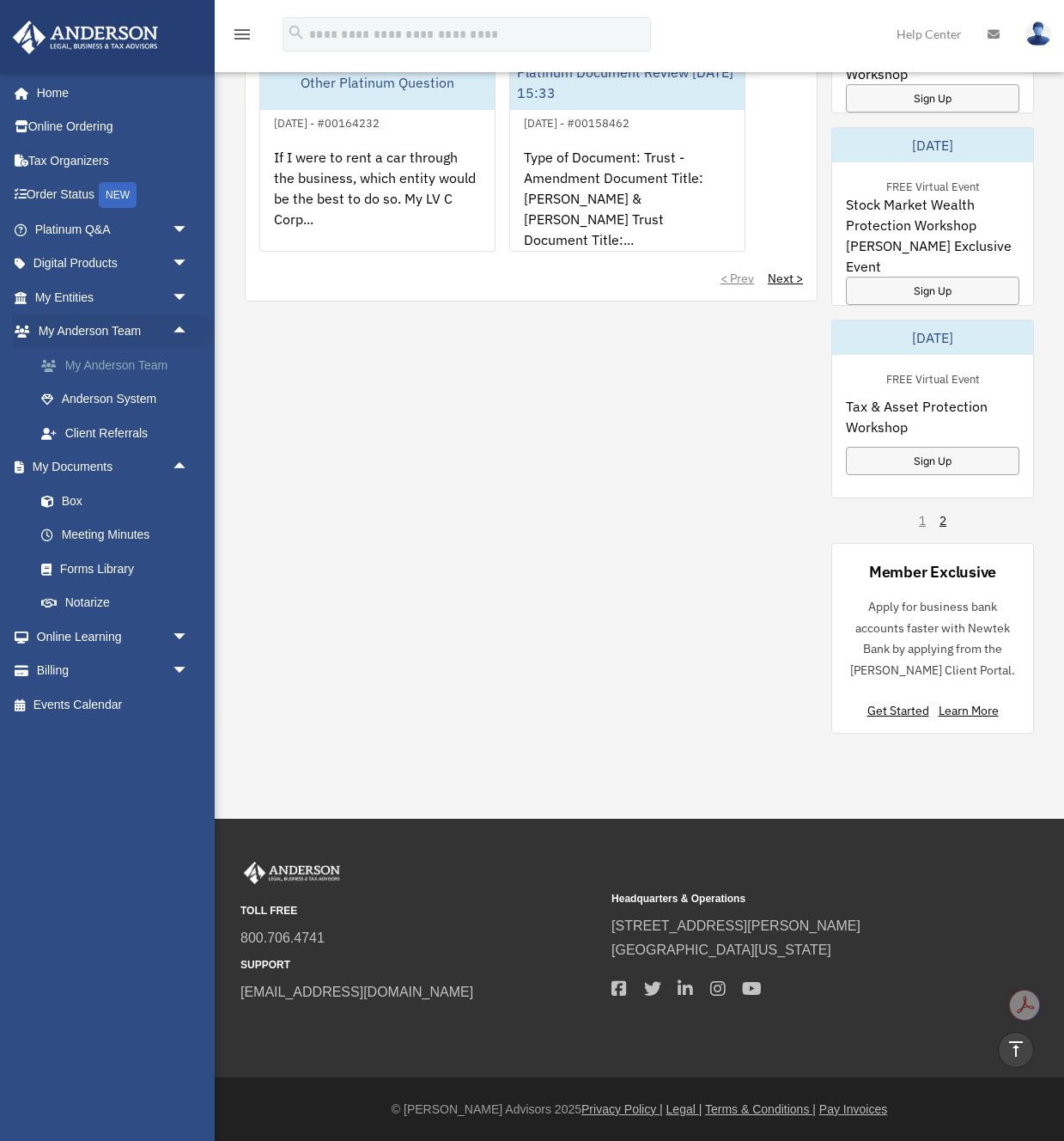
click at [152, 364] on link "My Anderson Team" at bounding box center [120, 364] width 190 height 34
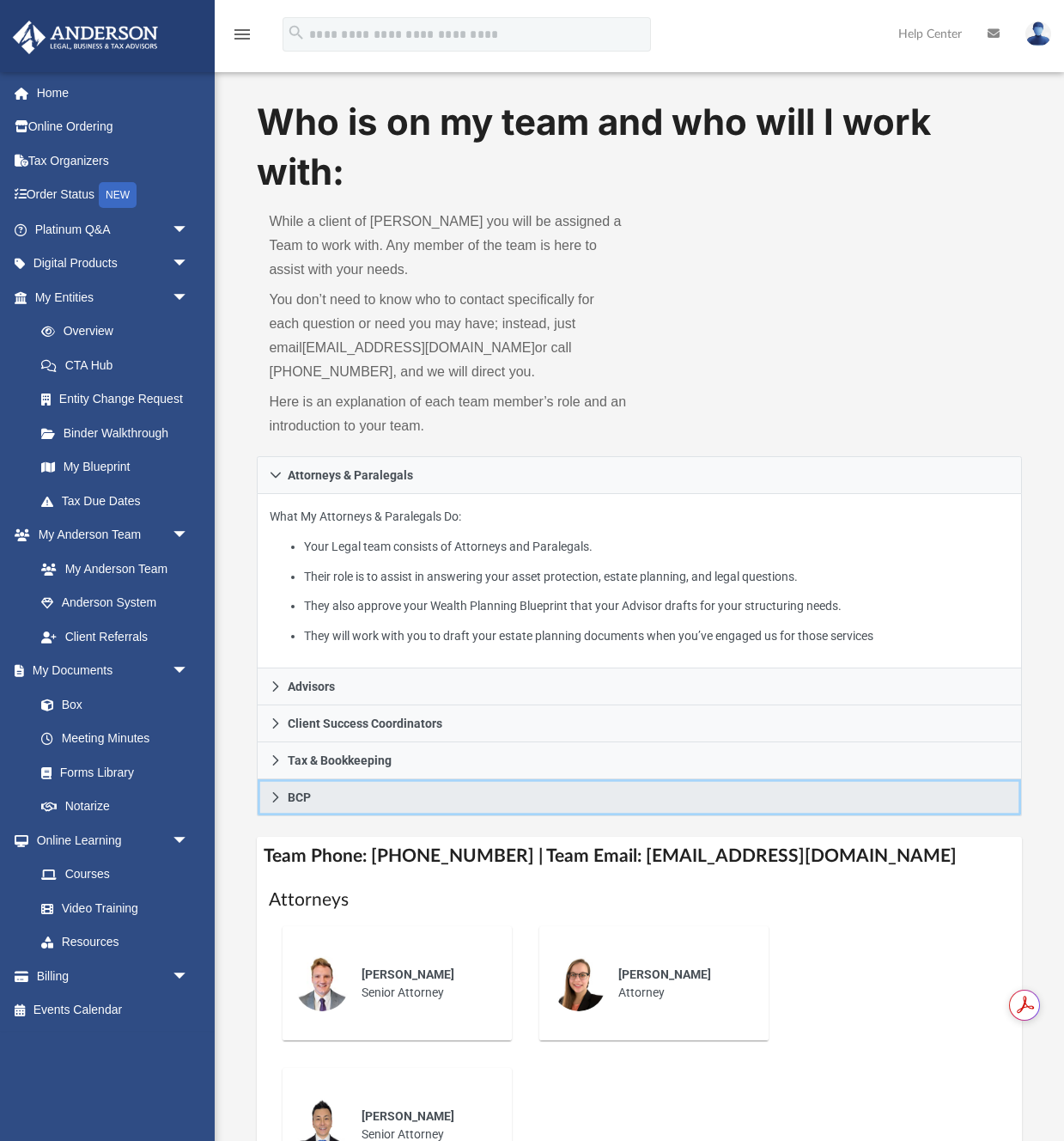
click at [305, 794] on span "BCP" at bounding box center [299, 797] width 23 height 12
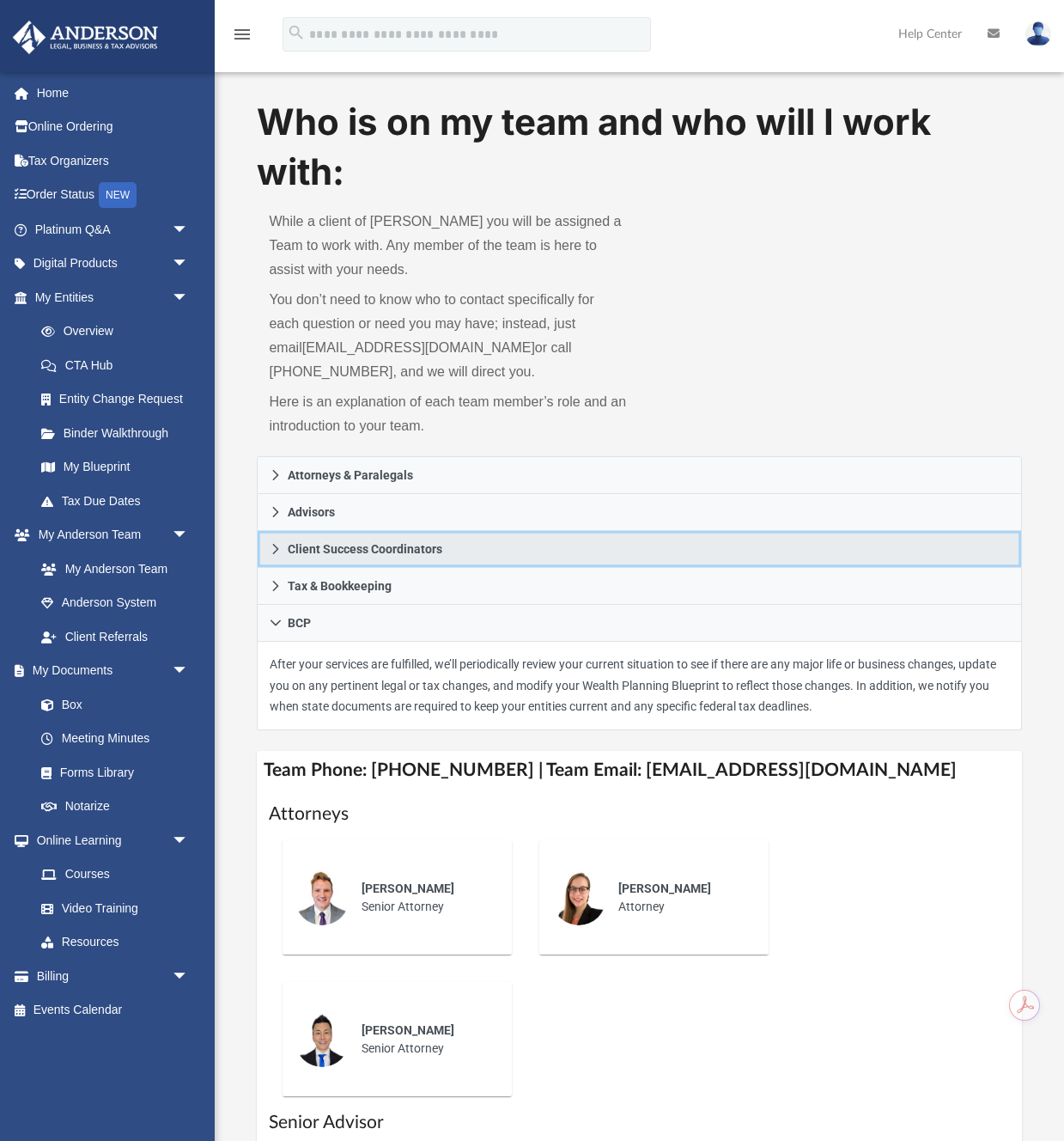
click at [415, 543] on span "Client Success Coordinators" at bounding box center [364, 549] width 154 height 12
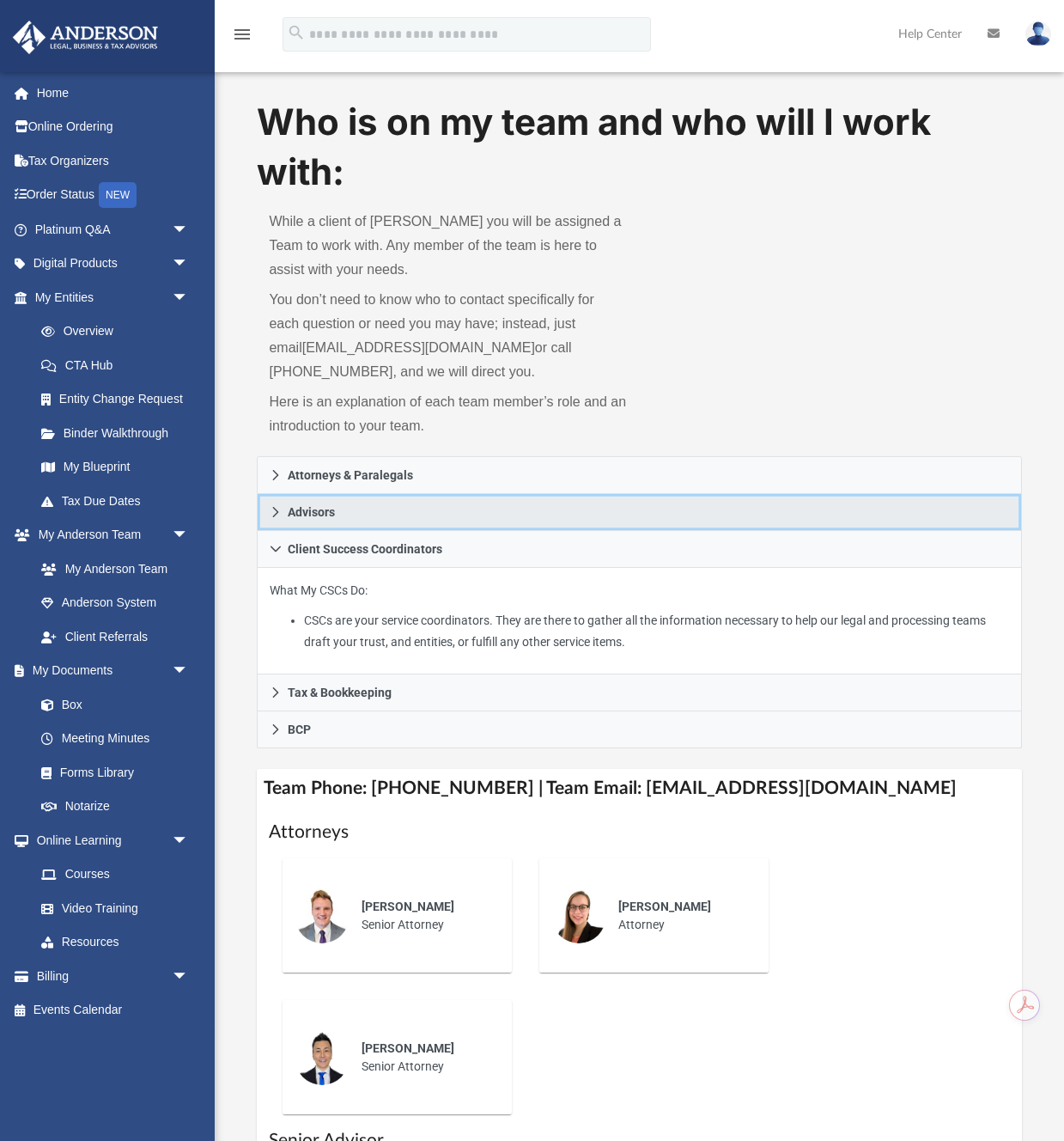
click at [312, 511] on span "Advisors" at bounding box center [311, 512] width 48 height 12
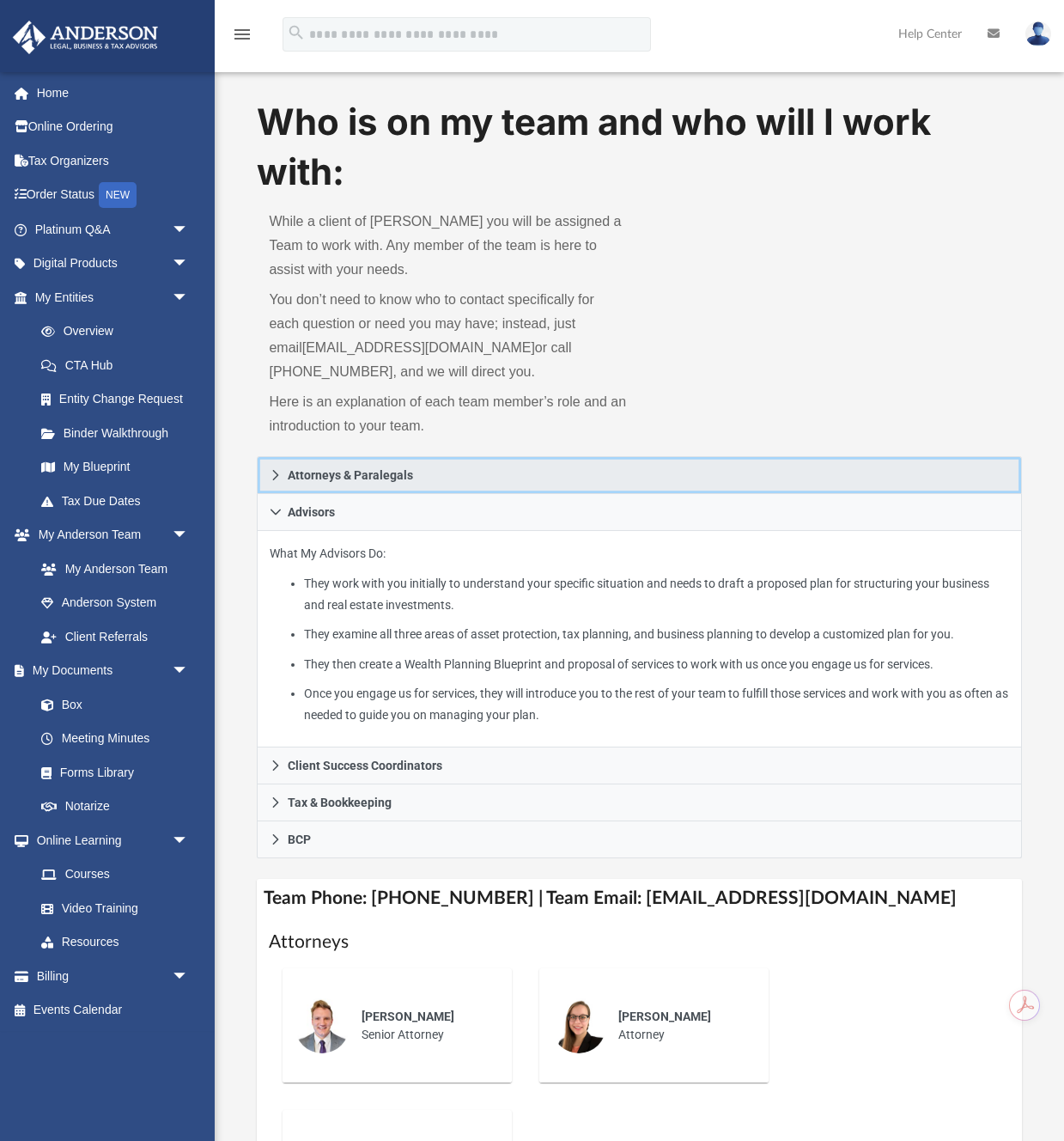
click at [360, 475] on span "Attorneys & Paralegals" at bounding box center [350, 475] width 125 height 12
